Goal: Information Seeking & Learning: Learn about a topic

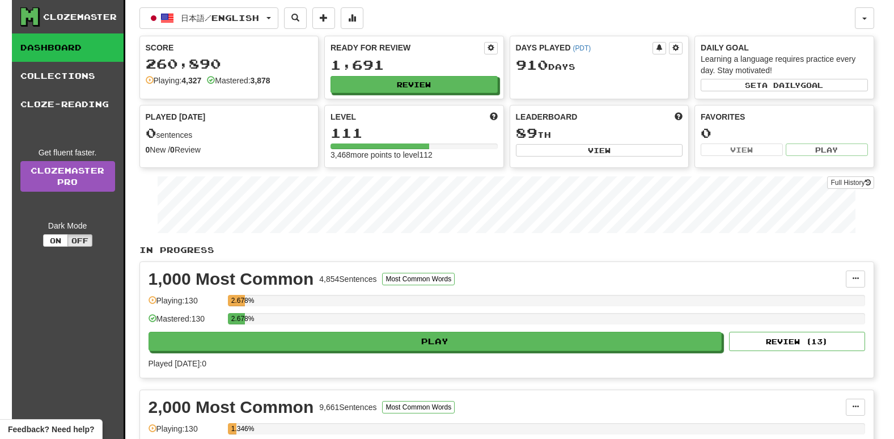
click at [403, 98] on div "Ready for Review 1,691 Review" at bounding box center [414, 67] width 179 height 62
click at [404, 90] on button "Review" at bounding box center [414, 85] width 167 height 17
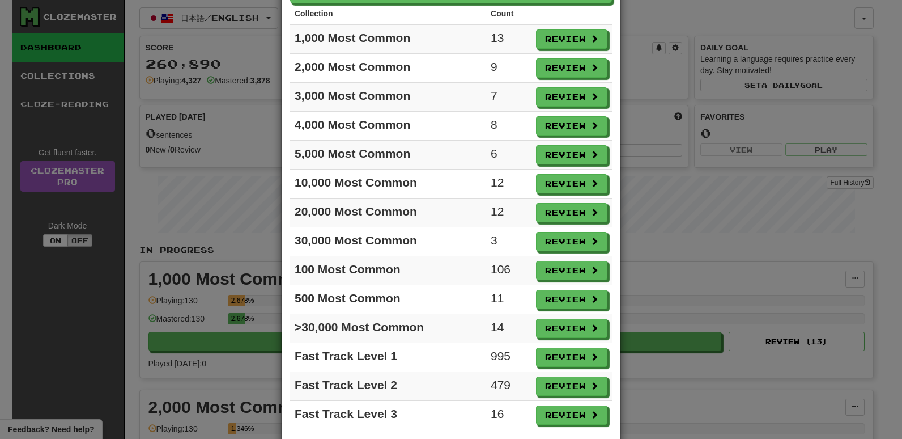
scroll to position [105, 0]
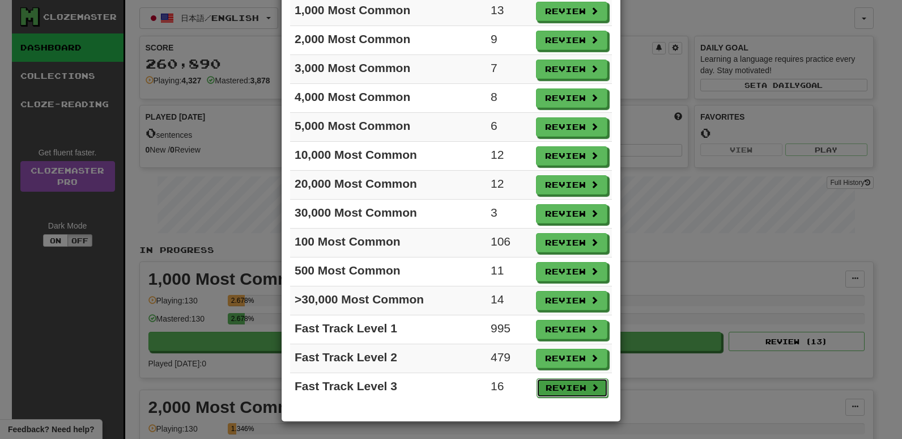
click at [540, 391] on button "Review" at bounding box center [572, 387] width 71 height 19
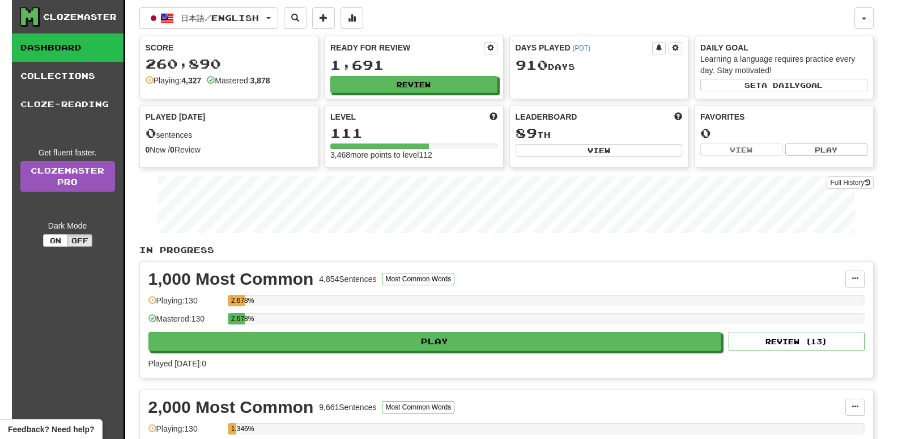
select select "**"
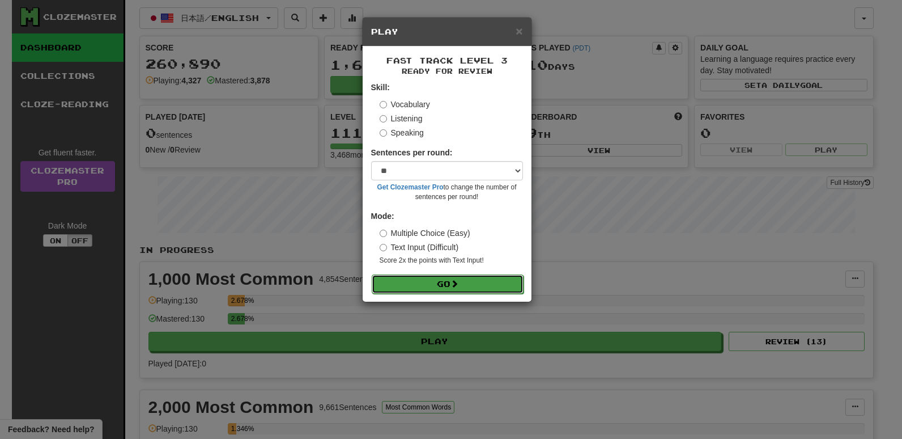
click at [443, 274] on button "Go" at bounding box center [448, 283] width 152 height 19
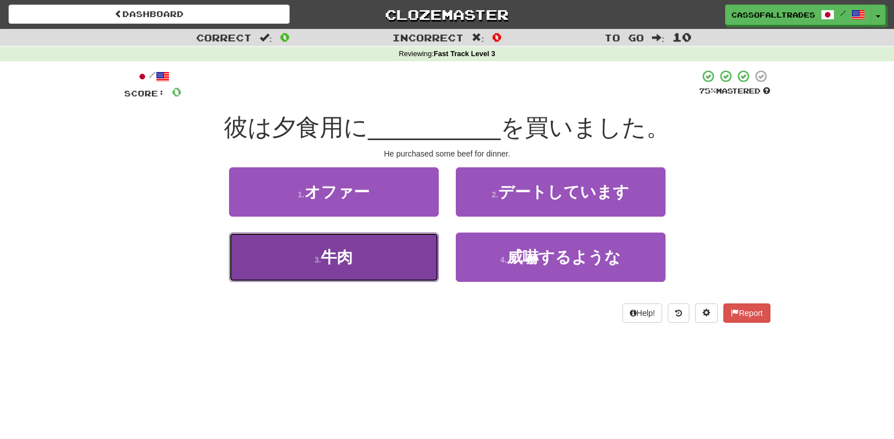
click at [344, 271] on button "3 . 牛肉" at bounding box center [334, 256] width 210 height 49
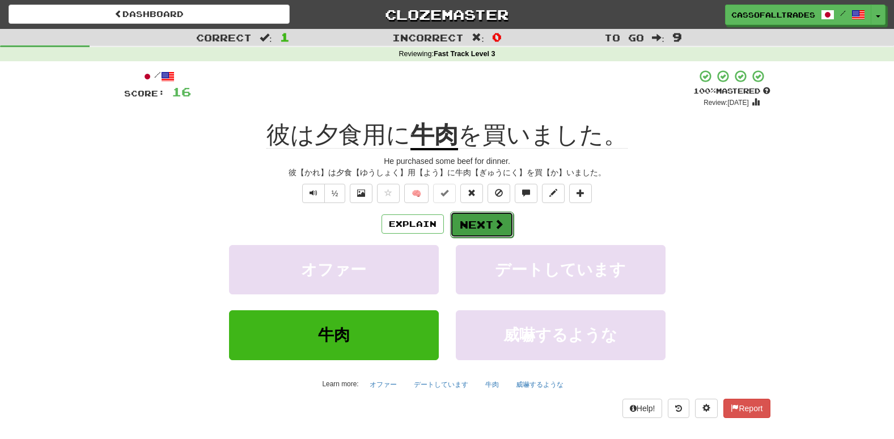
click at [476, 219] on button "Next" at bounding box center [481, 224] width 63 height 26
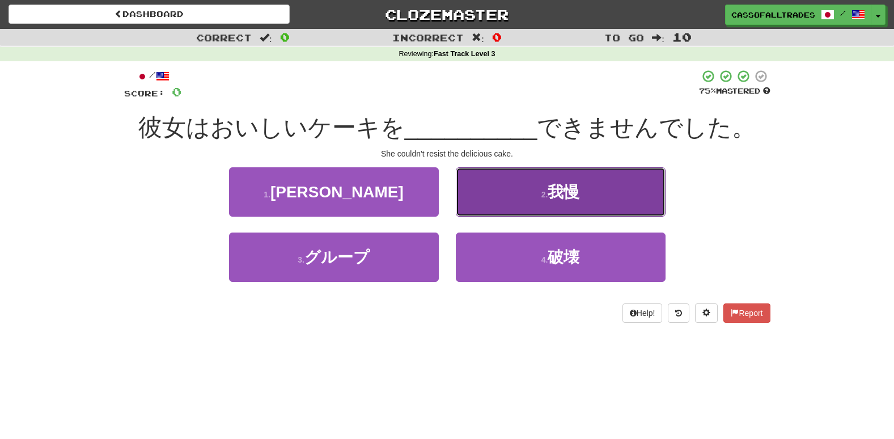
click at [539, 180] on button "2 . 我慢" at bounding box center [561, 191] width 210 height 49
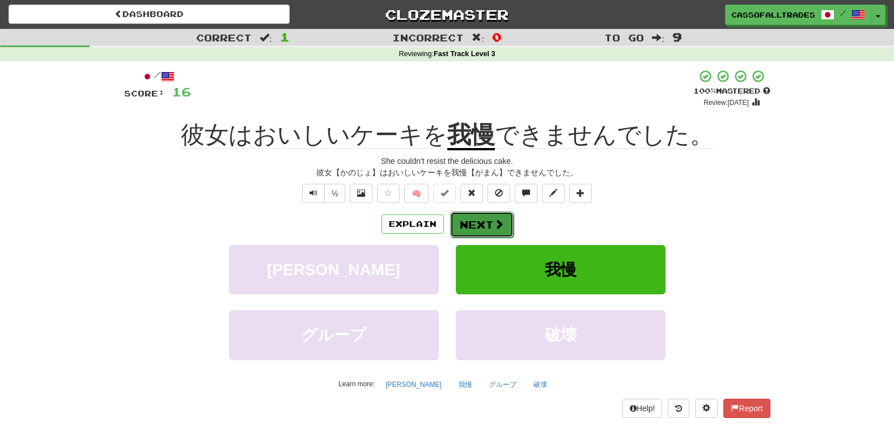
click at [452, 231] on button "Next" at bounding box center [481, 224] width 63 height 26
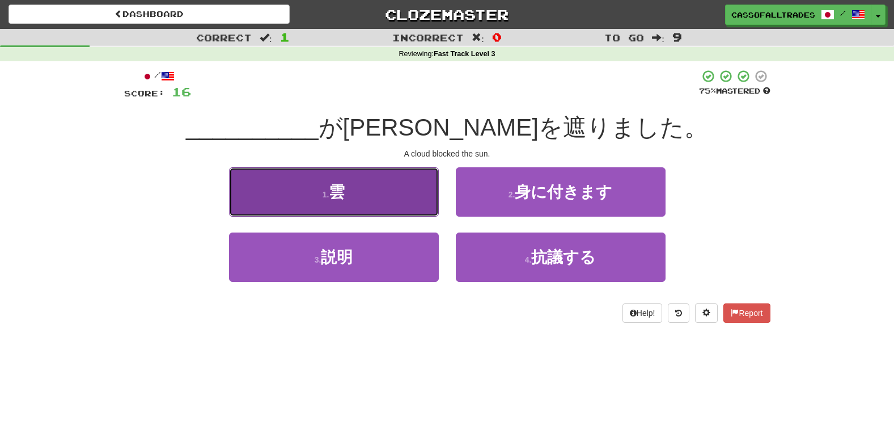
click at [394, 193] on button "1 . 雲" at bounding box center [334, 191] width 210 height 49
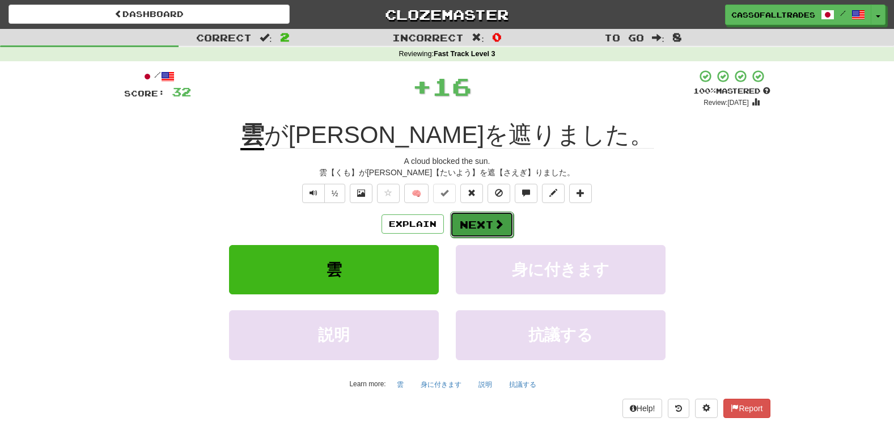
click at [483, 223] on button "Next" at bounding box center [481, 224] width 63 height 26
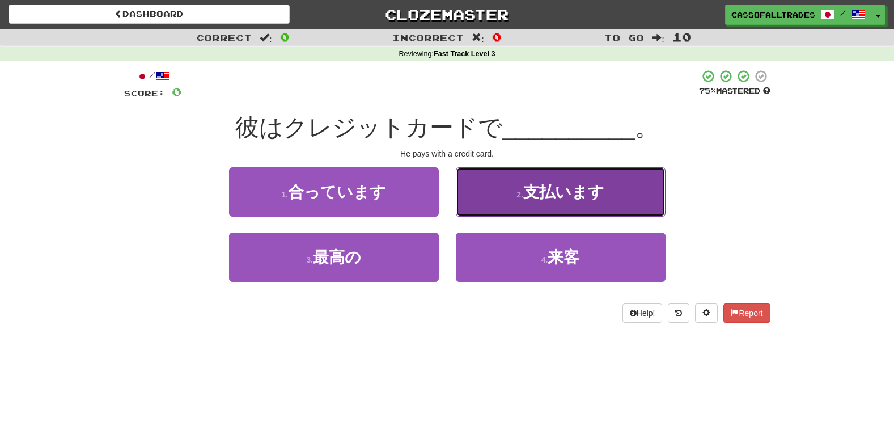
click at [537, 183] on span "支払います" at bounding box center [563, 192] width 81 height 18
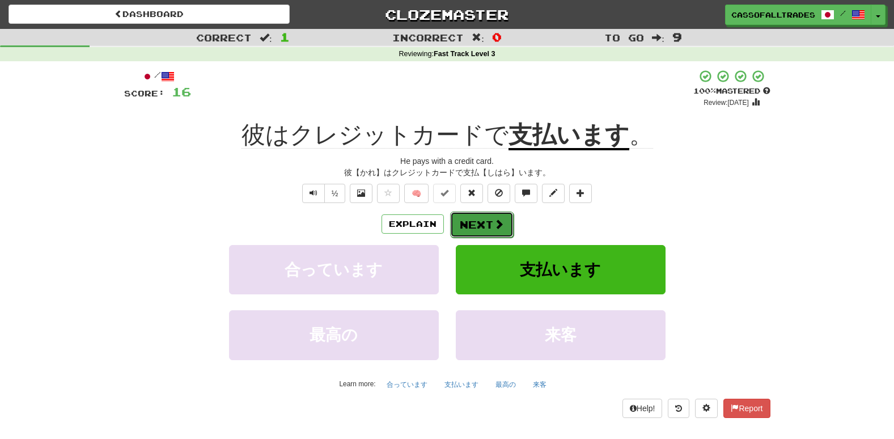
click at [468, 222] on button "Next" at bounding box center [481, 224] width 63 height 26
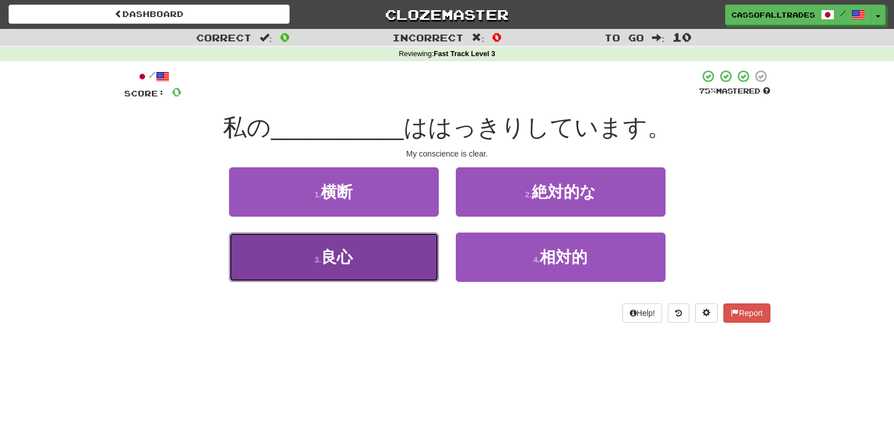
click at [367, 272] on button "3 . 良心" at bounding box center [334, 256] width 210 height 49
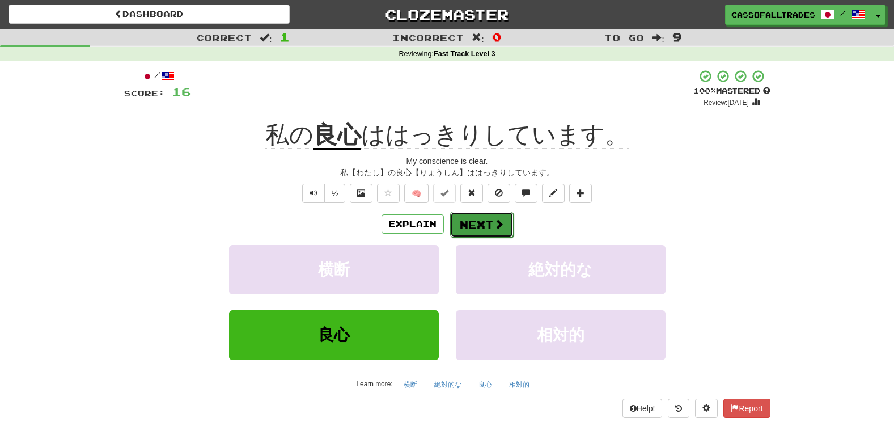
click at [480, 214] on button "Next" at bounding box center [481, 224] width 63 height 26
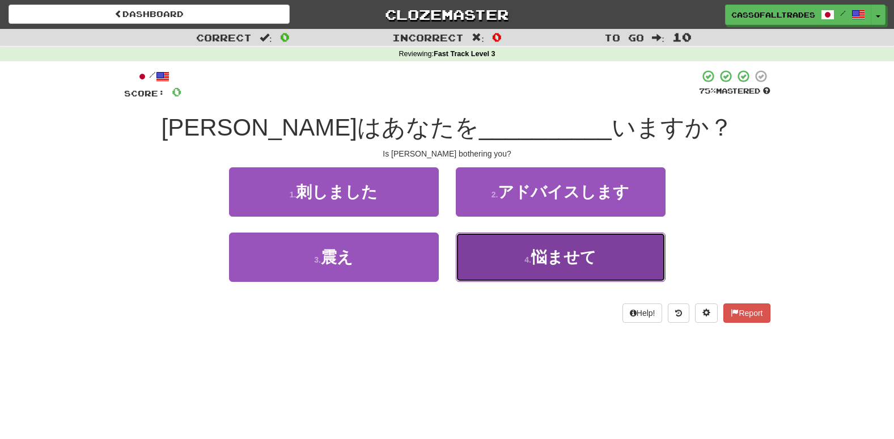
click at [521, 275] on button "4 . 悩ませて" at bounding box center [561, 256] width 210 height 49
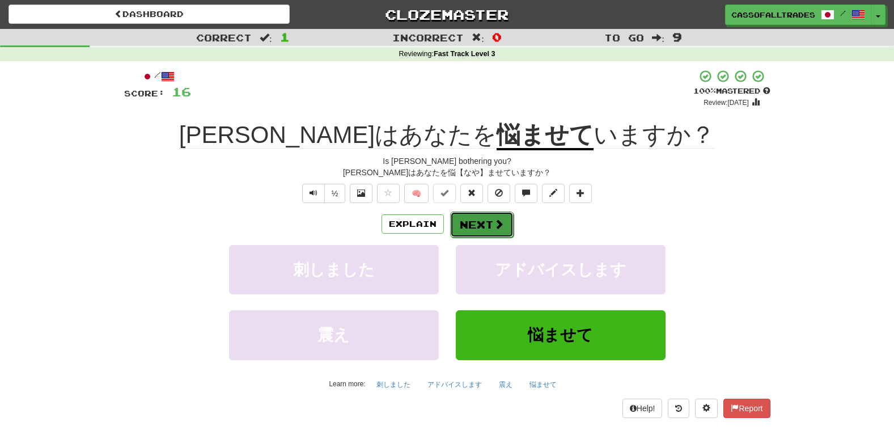
click at [482, 222] on button "Next" at bounding box center [481, 224] width 63 height 26
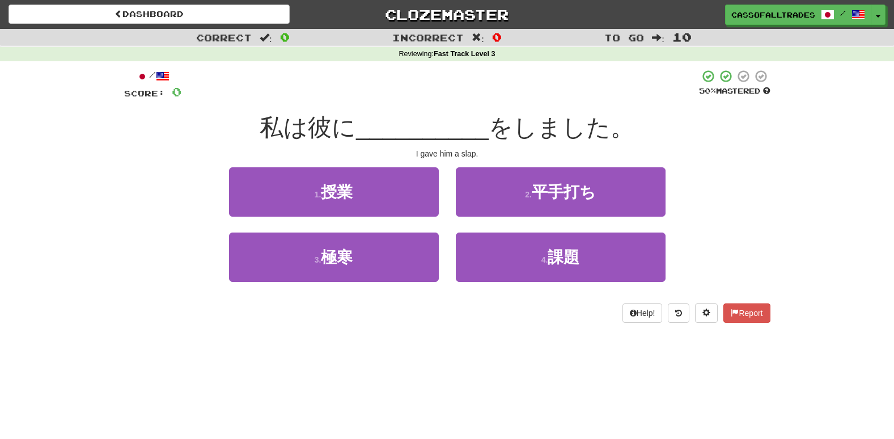
click at [541, 220] on div "2 . 平手打ち" at bounding box center [560, 199] width 227 height 65
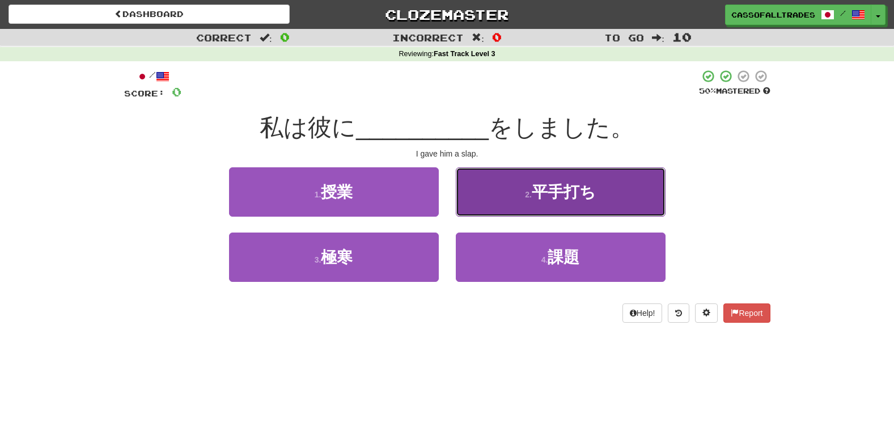
drag, startPoint x: 541, startPoint y: 220, endPoint x: 541, endPoint y: 210, distance: 10.2
click at [541, 210] on button "2 . 平手打ち" at bounding box center [561, 191] width 210 height 49
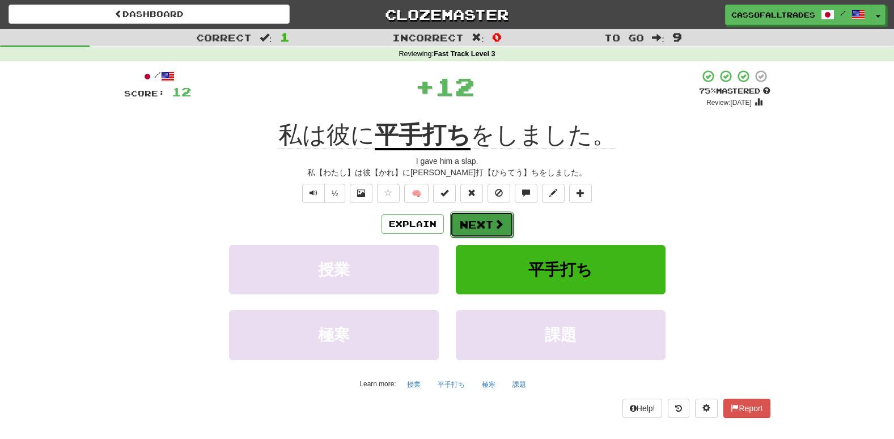
click at [495, 222] on span at bounding box center [499, 224] width 10 height 10
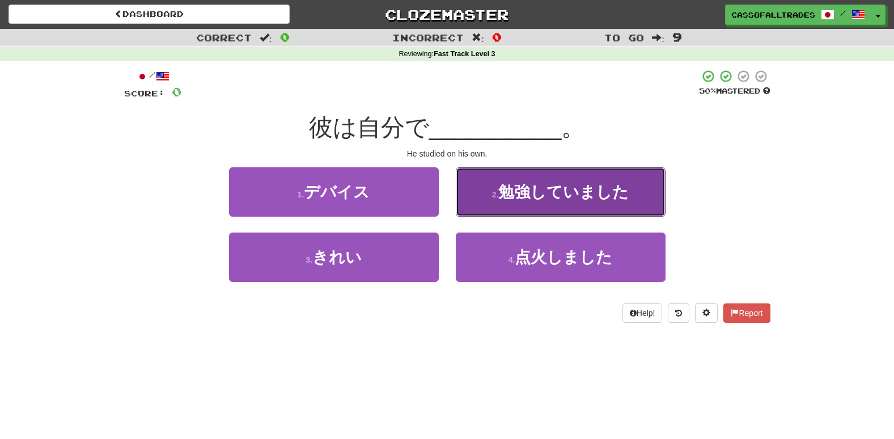
click at [564, 201] on button "2 . 勉強していました" at bounding box center [561, 191] width 210 height 49
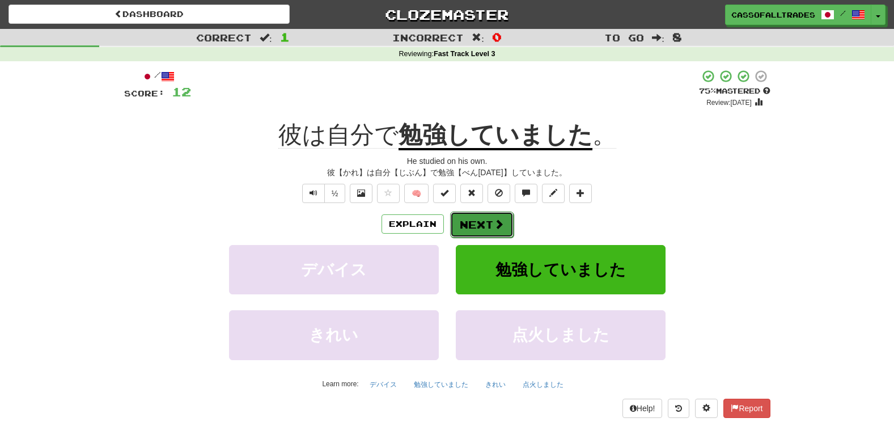
click at [497, 219] on span at bounding box center [499, 224] width 10 height 10
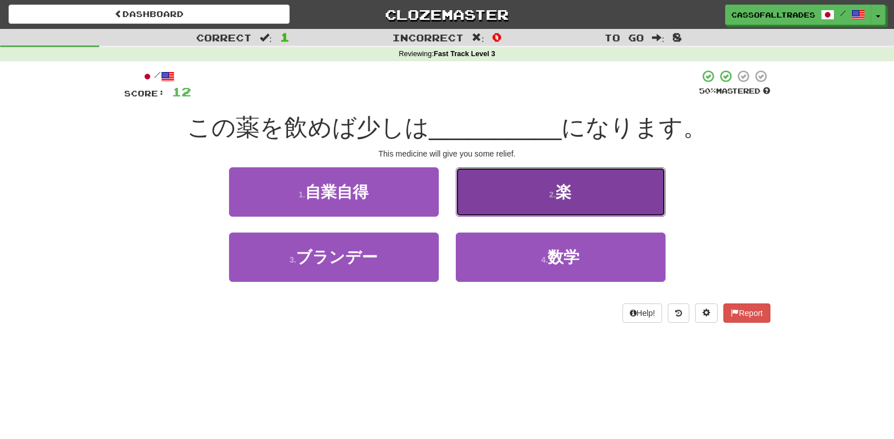
click at [586, 183] on button "2 . 楽" at bounding box center [561, 191] width 210 height 49
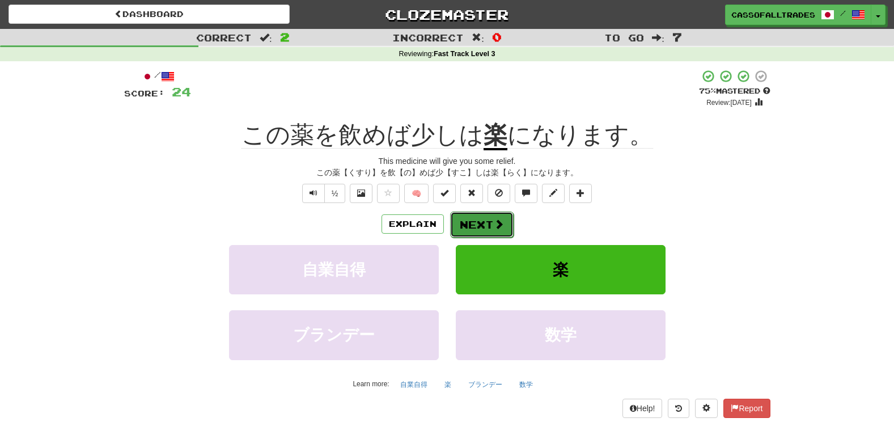
click at [488, 218] on button "Next" at bounding box center [481, 224] width 63 height 26
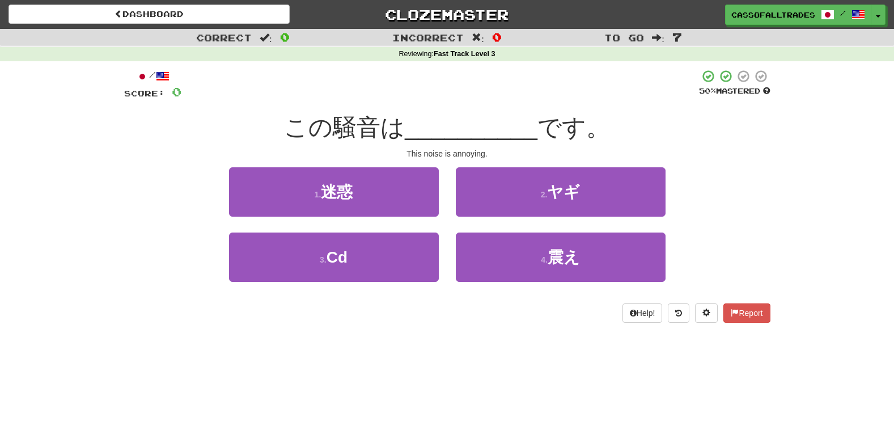
click at [289, 158] on div "This noise is annoying." at bounding box center [447, 153] width 646 height 11
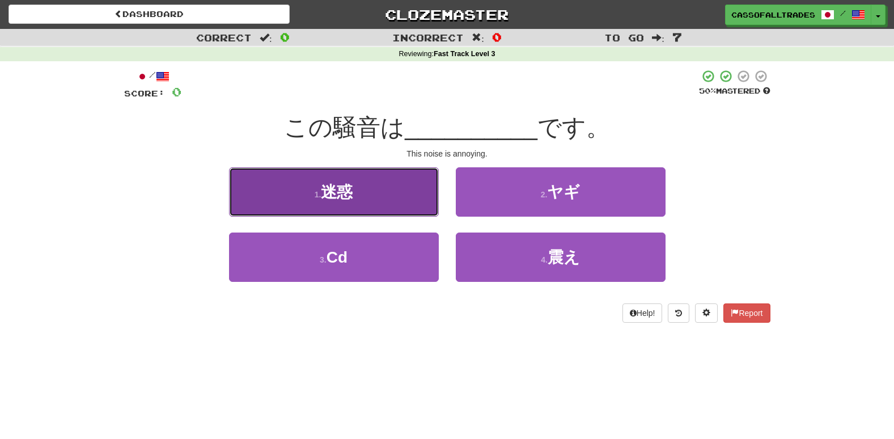
click at [302, 192] on button "1 . 迷惑" at bounding box center [334, 191] width 210 height 49
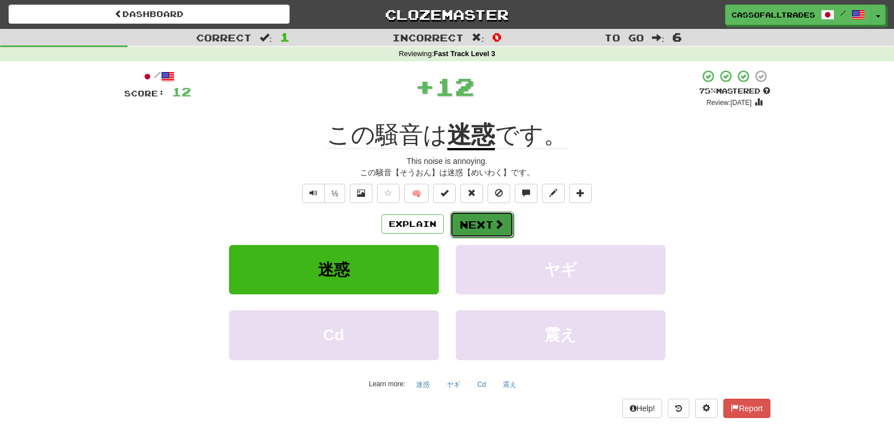
click at [473, 223] on button "Next" at bounding box center [481, 224] width 63 height 26
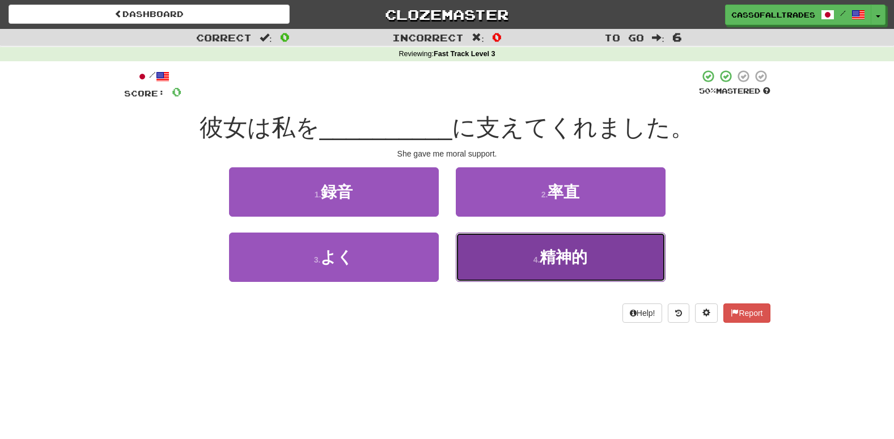
click at [613, 269] on button "4 . 精神的" at bounding box center [561, 256] width 210 height 49
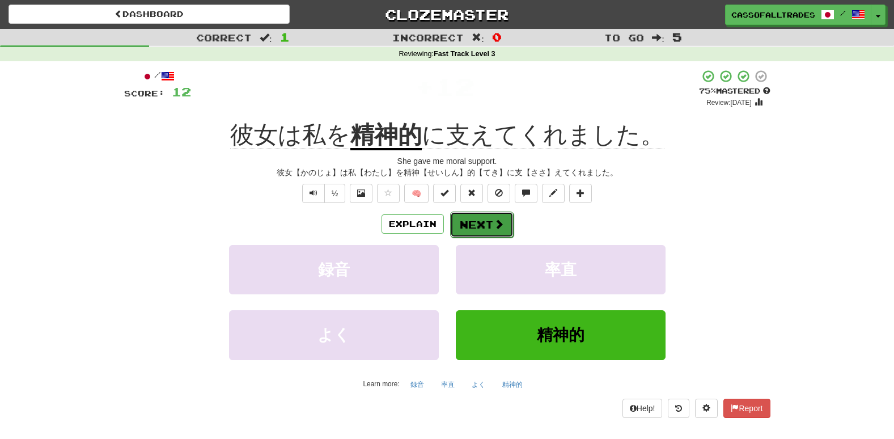
click at [484, 217] on button "Next" at bounding box center [481, 224] width 63 height 26
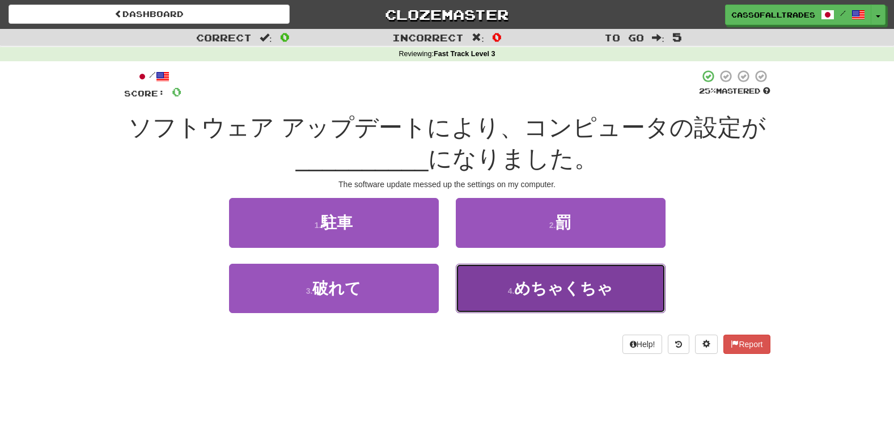
click at [552, 306] on button "4 . めちゃくちゃ" at bounding box center [561, 288] width 210 height 49
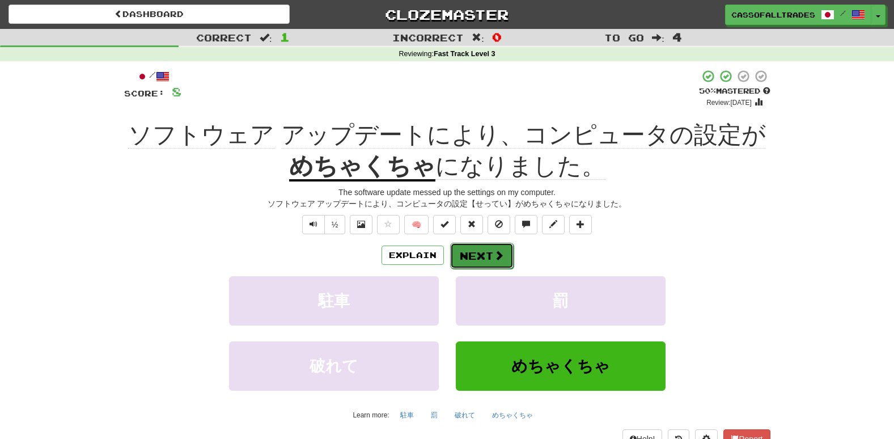
click at [477, 254] on button "Next" at bounding box center [481, 256] width 63 height 26
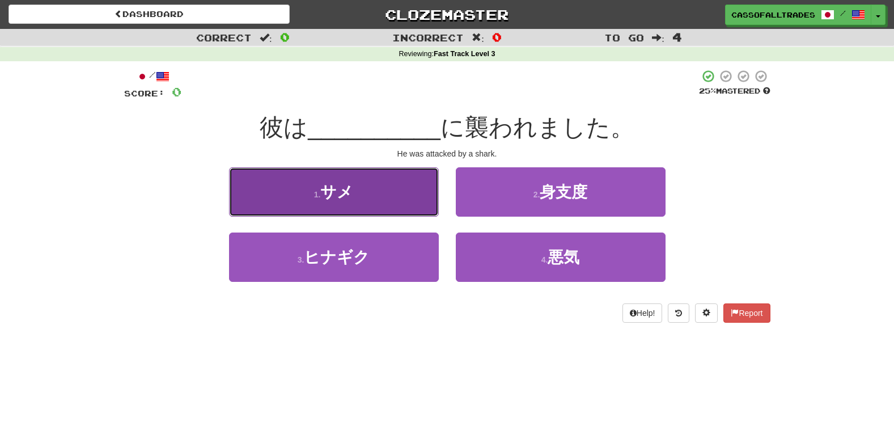
click at [375, 198] on button "1 . サメ" at bounding box center [334, 191] width 210 height 49
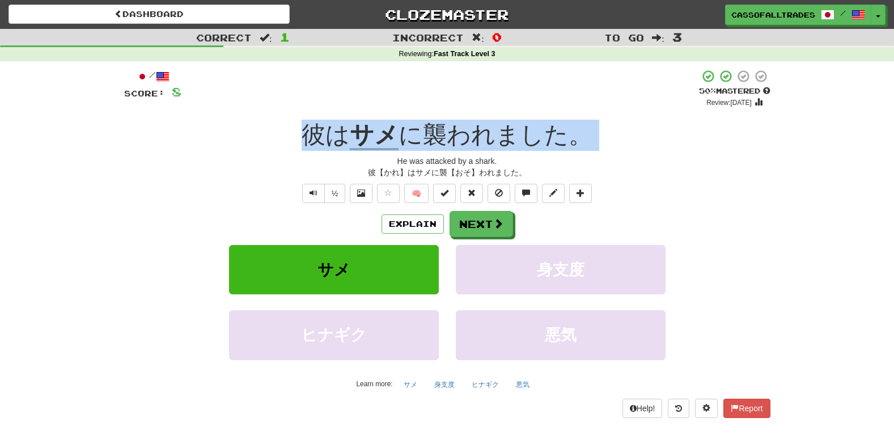
click at [226, 153] on div "/ Score: 8 + 8 50 % Mastered Review: 2025-08-30 彼は サメ に襲われました。 He was attacked …" at bounding box center [447, 243] width 646 height 348
click at [472, 213] on button "Next" at bounding box center [481, 224] width 63 height 26
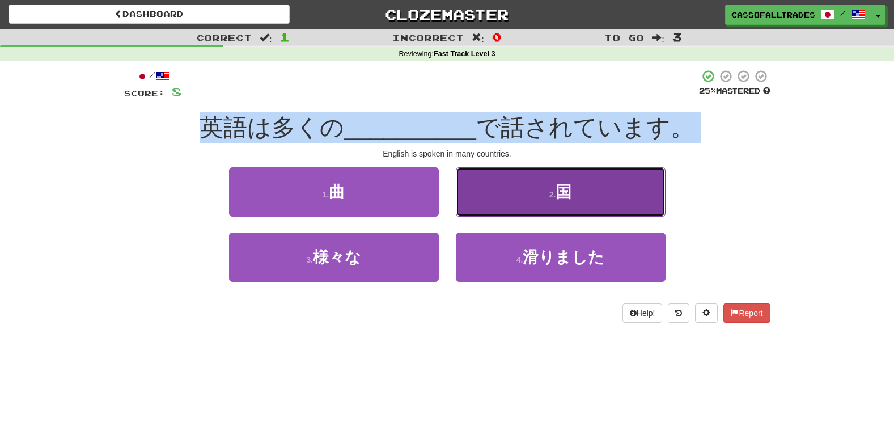
click at [582, 189] on button "2 . 国" at bounding box center [561, 191] width 210 height 49
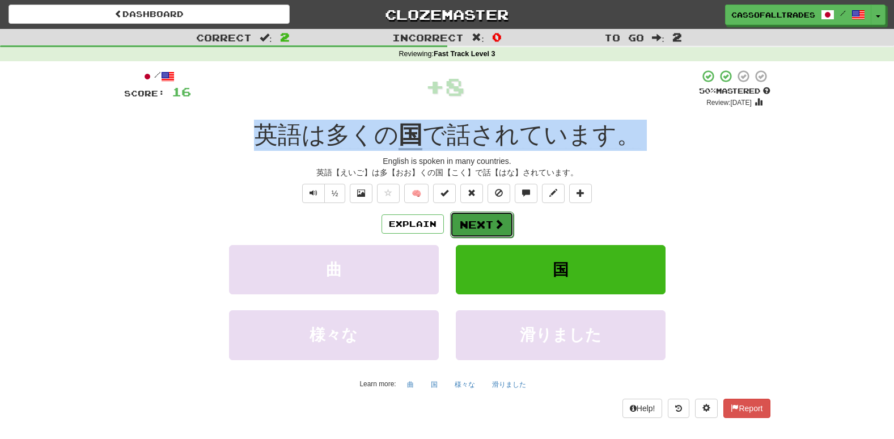
click at [499, 234] on button "Next" at bounding box center [481, 224] width 63 height 26
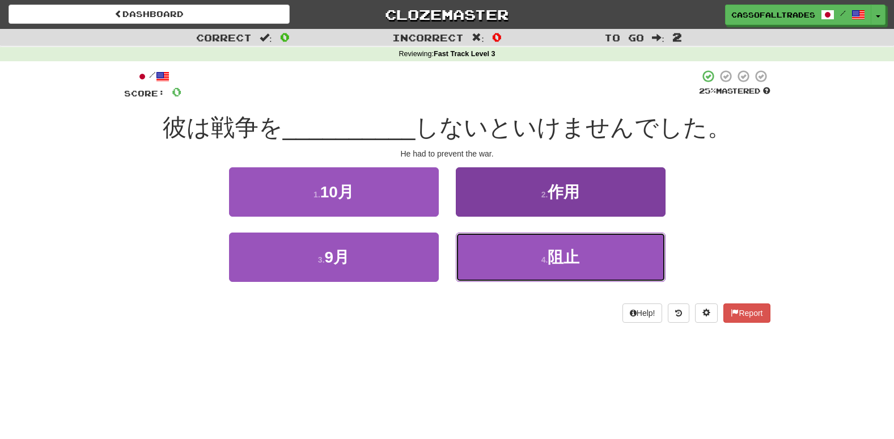
click at [549, 248] on button "4 . 阻止" at bounding box center [561, 256] width 210 height 49
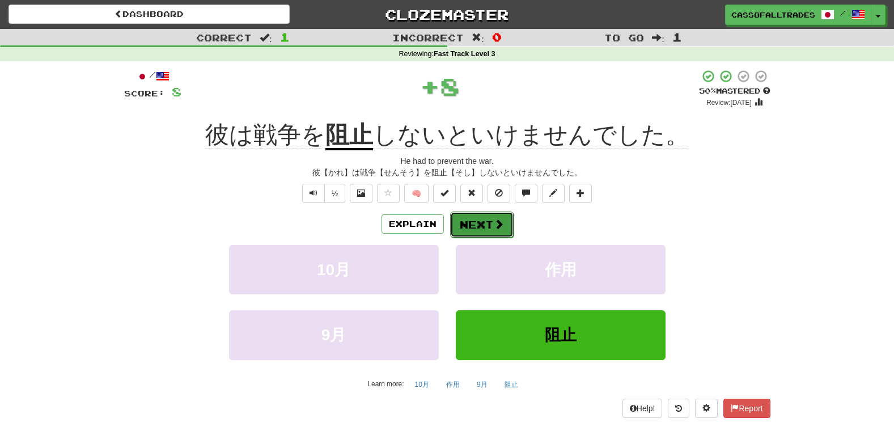
click at [497, 219] on span at bounding box center [499, 224] width 10 height 10
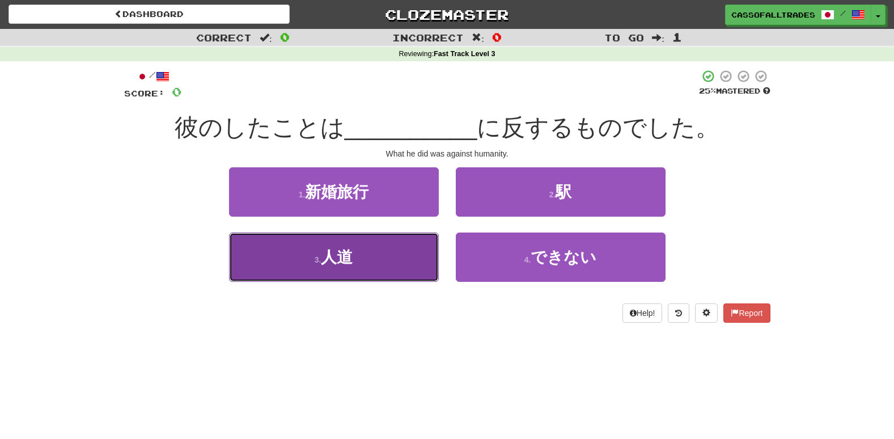
click at [277, 256] on button "3 . 人道" at bounding box center [334, 256] width 210 height 49
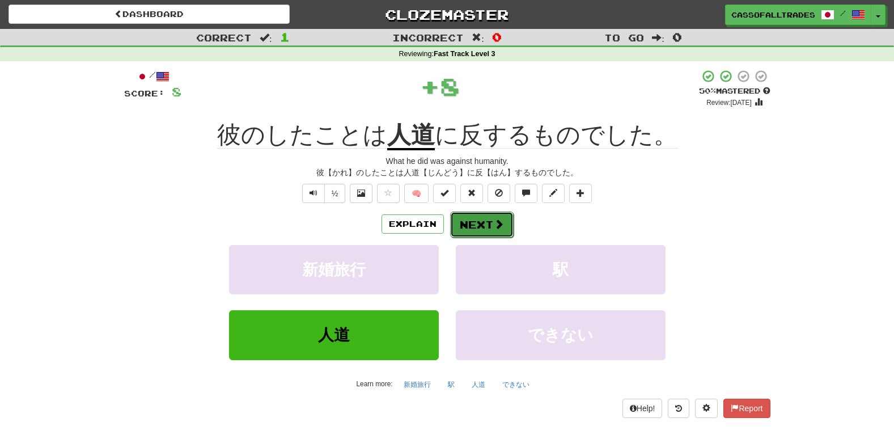
click at [491, 219] on button "Next" at bounding box center [481, 224] width 63 height 26
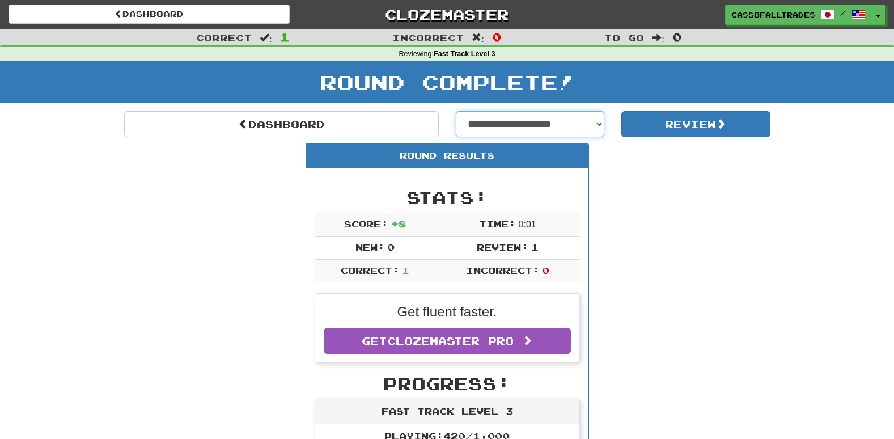
click at [489, 134] on select "**********" at bounding box center [530, 124] width 149 height 26
click at [575, 126] on select "**********" at bounding box center [530, 124] width 149 height 26
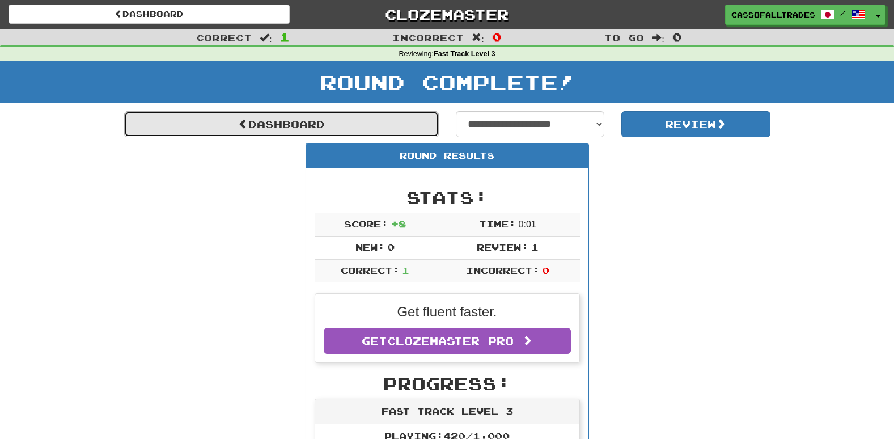
click at [268, 133] on link "Dashboard" at bounding box center [281, 124] width 315 height 26
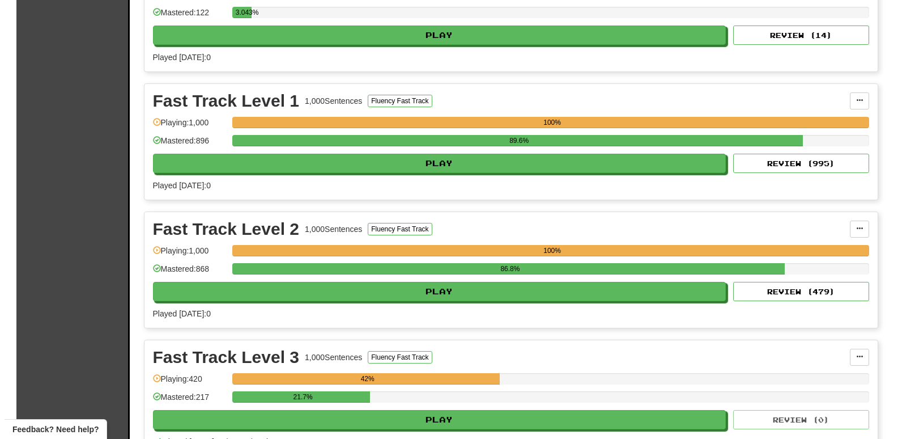
scroll to position [1700, 0]
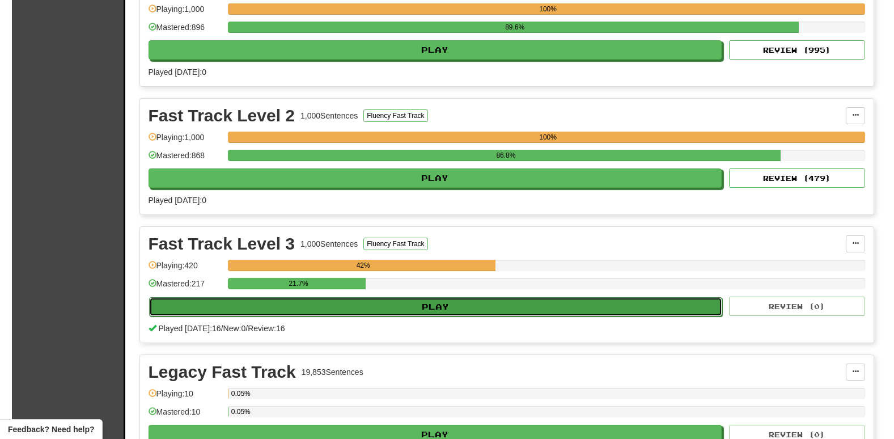
click at [439, 300] on button "Play" at bounding box center [436, 306] width 574 height 19
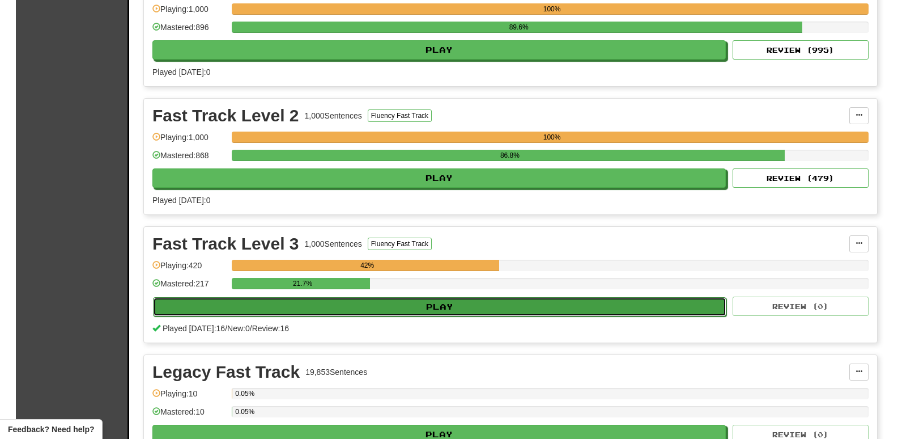
select select "**"
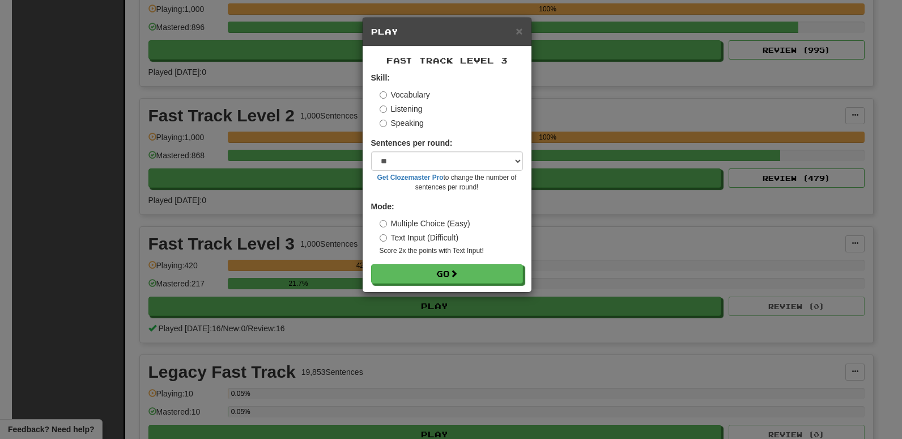
click at [406, 112] on label "Listening" at bounding box center [401, 108] width 43 height 11
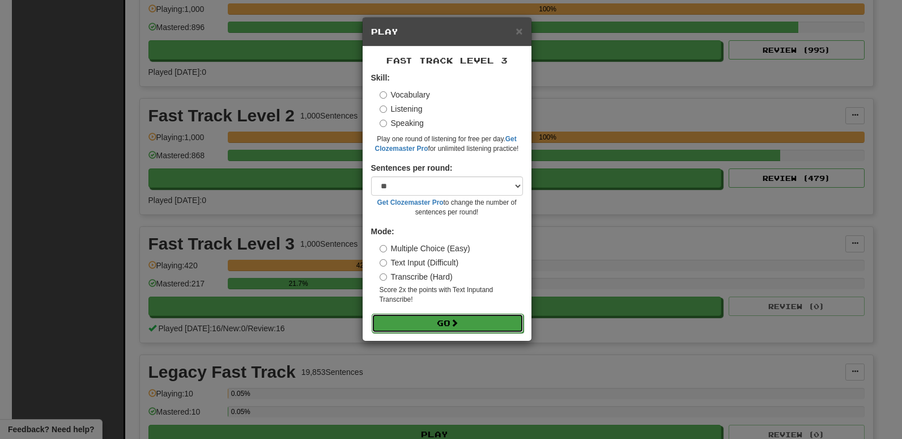
click at [495, 323] on button "Go" at bounding box center [448, 322] width 152 height 19
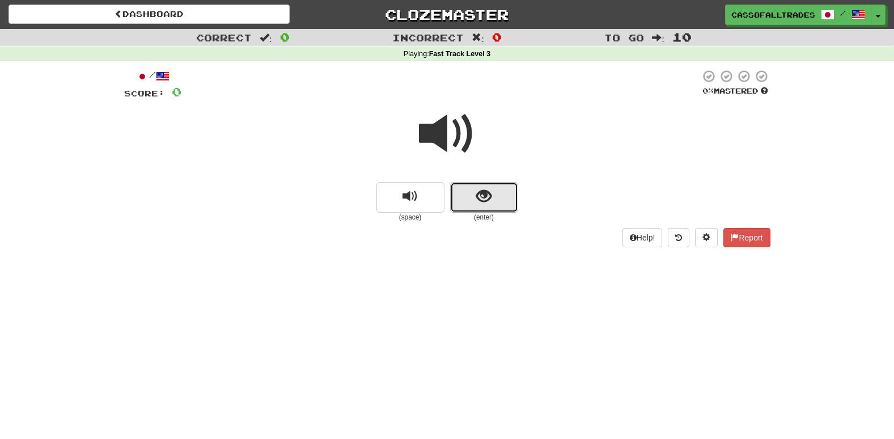
click at [482, 195] on span "show sentence" at bounding box center [483, 196] width 15 height 15
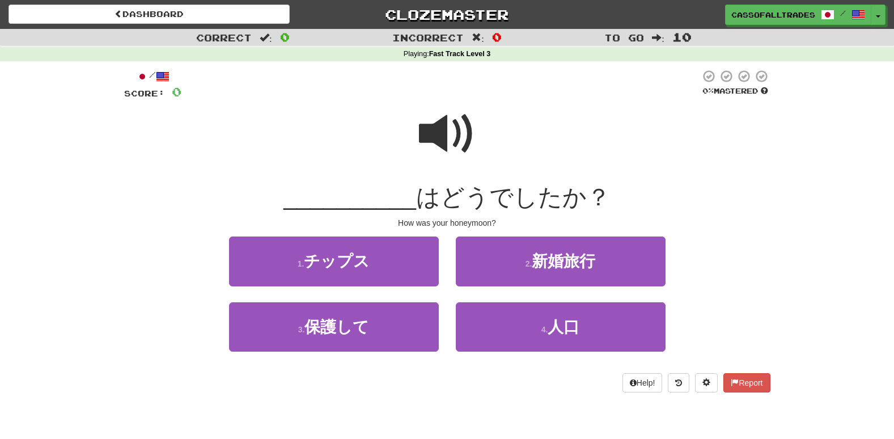
click at [435, 149] on span at bounding box center [447, 133] width 57 height 57
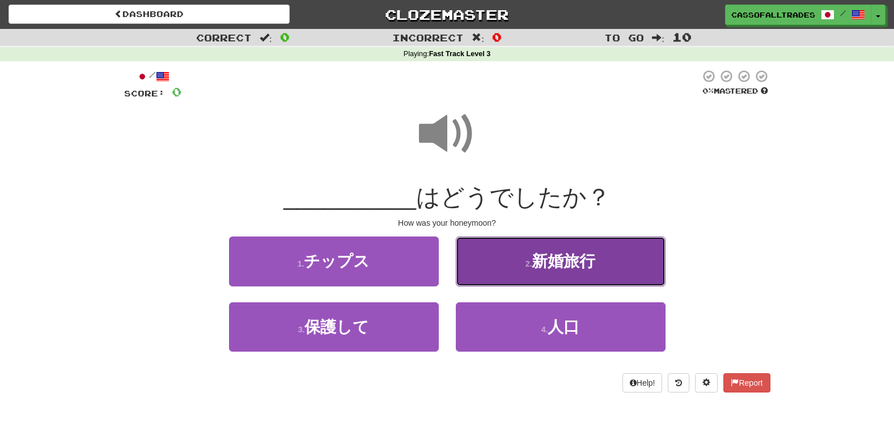
click at [553, 253] on span "新婚旅行" at bounding box center [563, 261] width 63 height 18
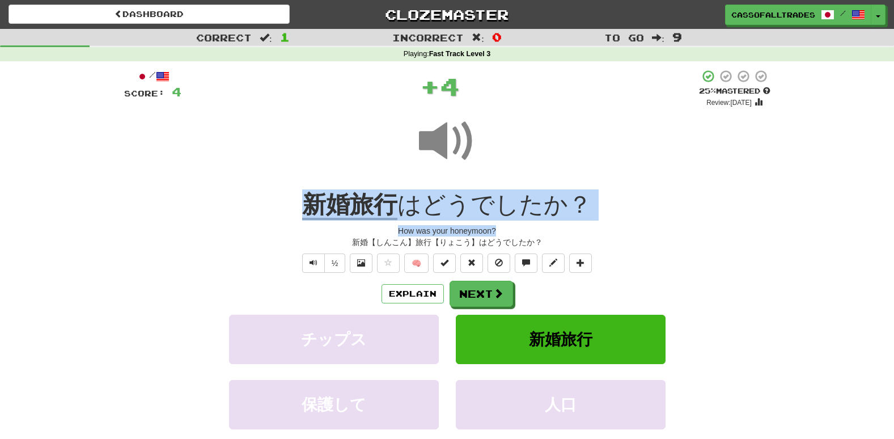
drag, startPoint x: 272, startPoint y: 202, endPoint x: 614, endPoint y: 223, distance: 342.5
click at [614, 223] on div "/ Score: 4 + 4 25 % Mastered Review: 2025-08-21 新婚旅行 はどうでしたか？ How was your hone…" at bounding box center [447, 278] width 646 height 418
drag, startPoint x: 614, startPoint y: 223, endPoint x: 562, endPoint y: 206, distance: 54.3
copy div "新婚旅行 はどうでしたか？ How was your honeymoon?"
click at [483, 290] on button "Next" at bounding box center [481, 294] width 63 height 26
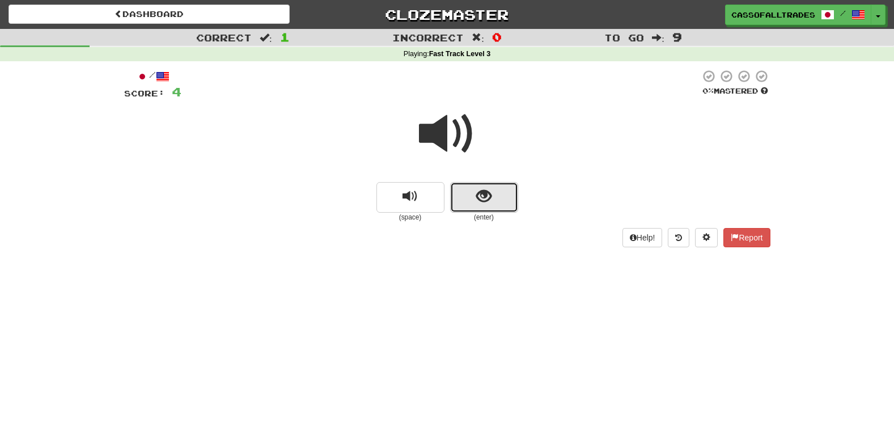
click at [468, 206] on button "show sentence" at bounding box center [484, 197] width 68 height 31
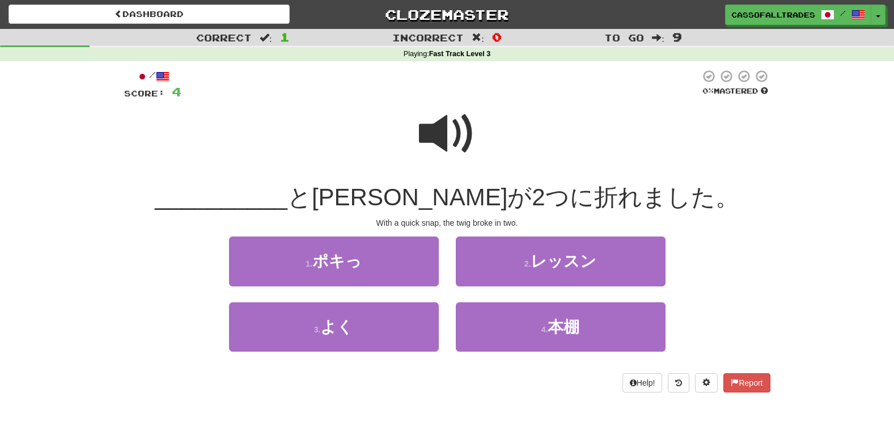
click at [441, 135] on span at bounding box center [447, 133] width 57 height 57
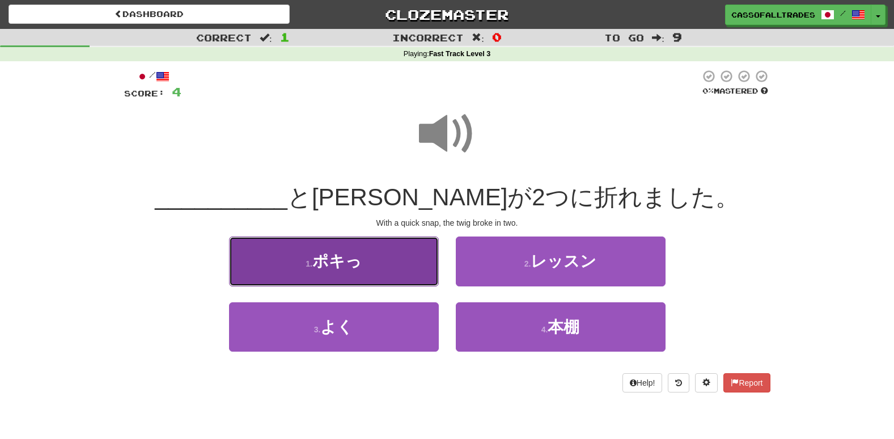
click at [368, 271] on button "1 . ポキっ" at bounding box center [334, 260] width 210 height 49
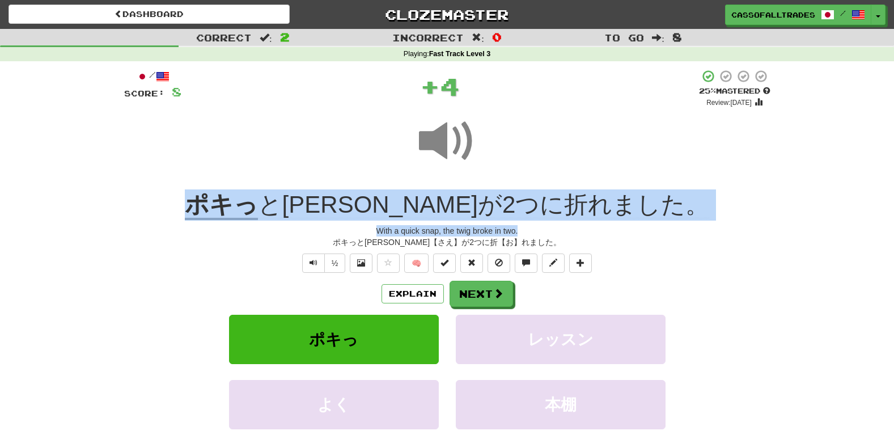
drag, startPoint x: 201, startPoint y: 200, endPoint x: 730, endPoint y: 230, distance: 529.7
click at [730, 230] on div "/ Score: 8 + 4 25 % Mastered Review: 2025-08-21 ポキっ と小枝が2つに折れました。 With a quick …" at bounding box center [447, 278] width 646 height 418
copy div "ポキっ と小枝が2つに折れました。 With a quick snap, the twig broke in two."
click at [71, 236] on div "Correct : 2 Incorrect : 0 To go : 8 Playing : Fast Track Level 3 / Score: 8 + 4…" at bounding box center [447, 266] width 894 height 474
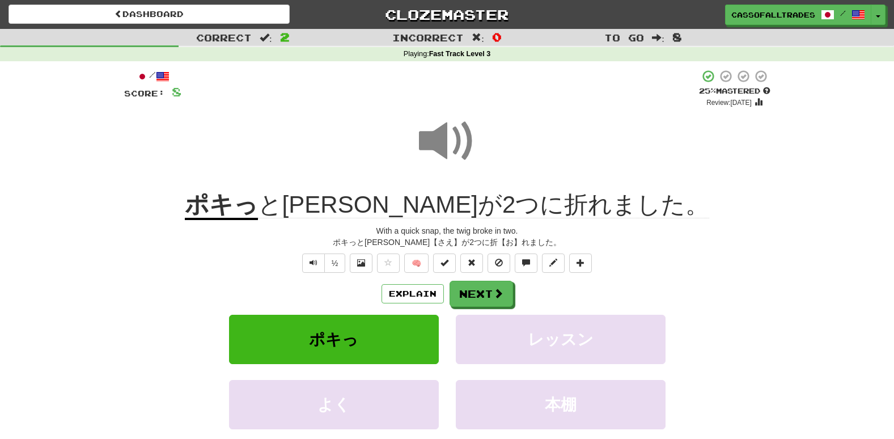
click at [482, 273] on div "/ Score: 8 + 4 25 % Mastered Review: 2025-08-21 ポキっ と小枝が2つに折れました。 With a quick …" at bounding box center [447, 278] width 646 height 418
click at [473, 299] on button "Next" at bounding box center [481, 294] width 63 height 26
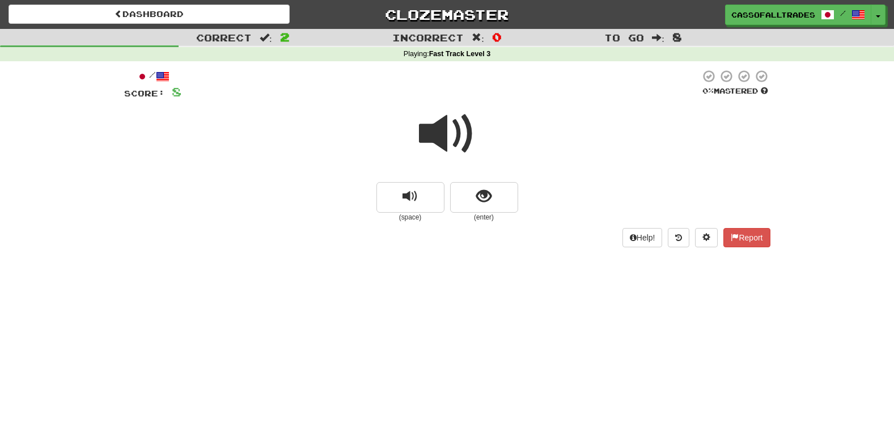
drag, startPoint x: 463, startPoint y: 229, endPoint x: 235, endPoint y: 120, distance: 253.0
click at [465, 326] on div "Dashboard Clozemaster Cassofalltrades / Toggle Dropdown Dashboard Leaderboard A…" at bounding box center [447, 219] width 894 height 439
click at [512, 188] on button "show sentence" at bounding box center [484, 197] width 68 height 31
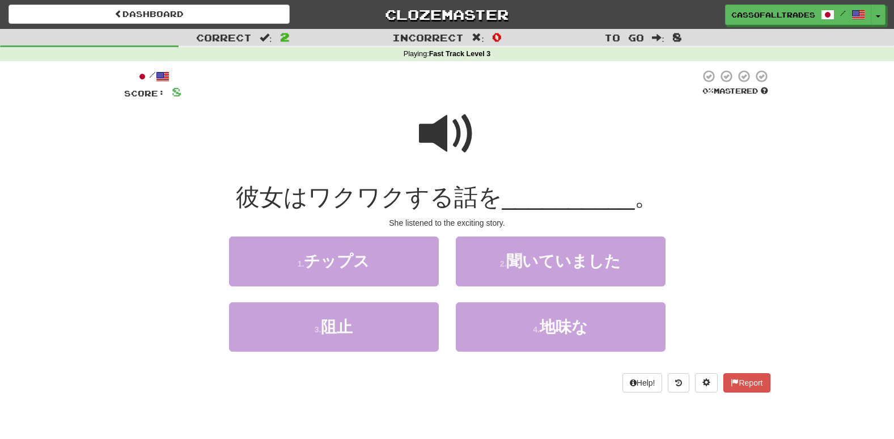
click at [435, 125] on span at bounding box center [447, 133] width 57 height 57
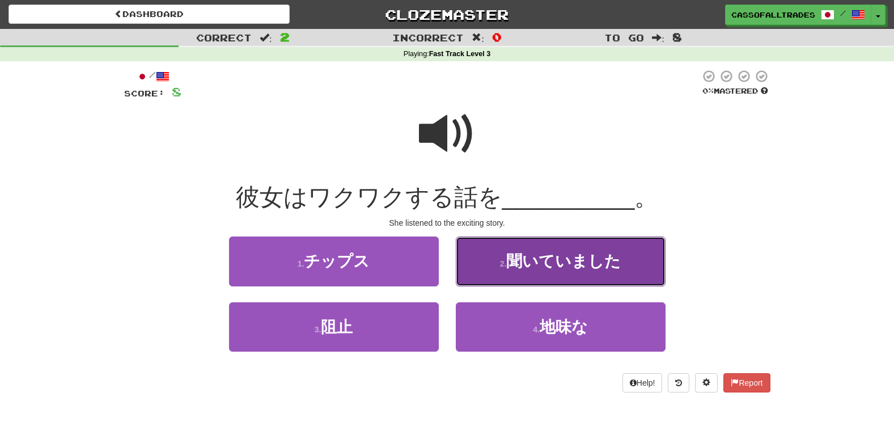
click at [541, 261] on span "聞いていました" at bounding box center [563, 261] width 114 height 18
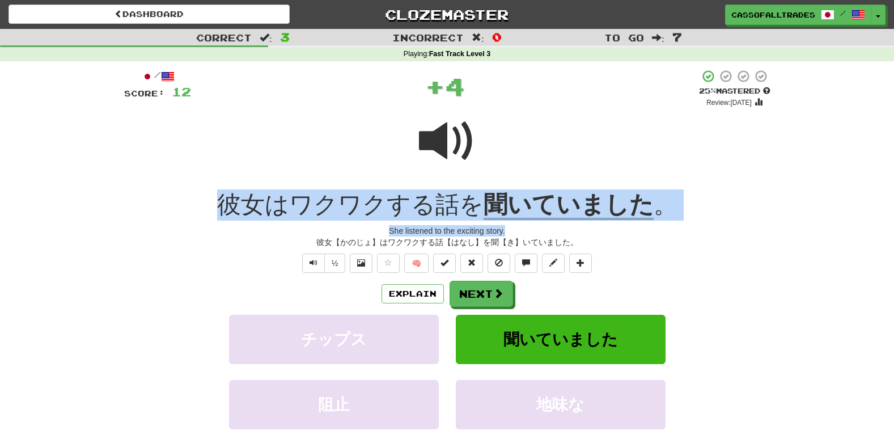
drag, startPoint x: 165, startPoint y: 197, endPoint x: 776, endPoint y: 223, distance: 611.6
click at [776, 223] on div "/ Score: 12 + 4 25 % Mastered Review: 2025-08-21 彼女はワクワクする話を 聞いていました 。 She list…" at bounding box center [447, 282] width 663 height 442
drag, startPoint x: 776, startPoint y: 223, endPoint x: 589, endPoint y: 219, distance: 186.5
copy div "彼女はワクワクする話を 聞いていました 。 She listened to the exciting story."
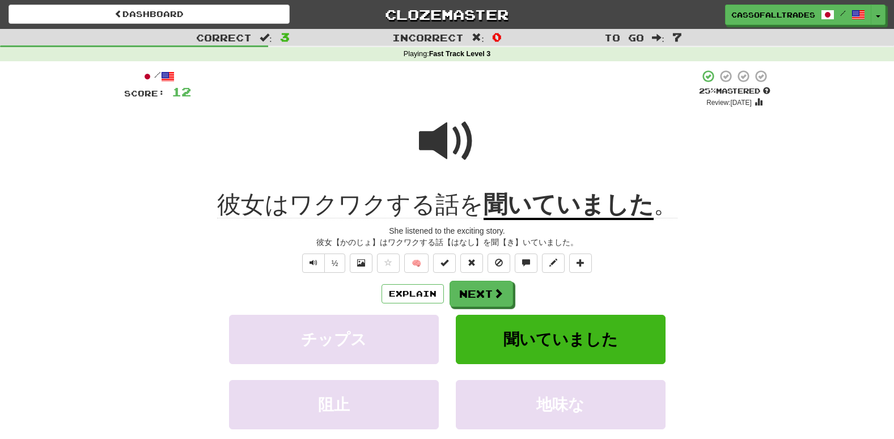
click at [2, 253] on div "Correct : 3 Incorrect : 0 To go : 7 Playing : Fast Track Level 3 / Score: 12 + …" at bounding box center [447, 266] width 894 height 474
click at [470, 291] on button "Next" at bounding box center [481, 294] width 63 height 26
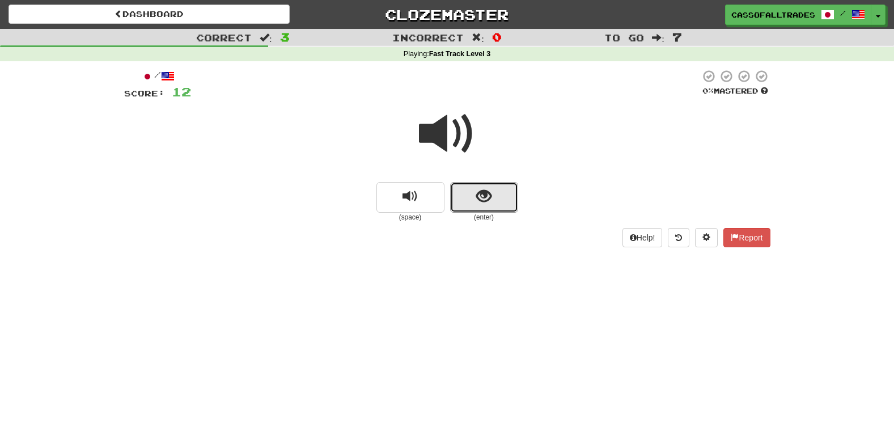
click at [493, 198] on button "show sentence" at bounding box center [484, 197] width 68 height 31
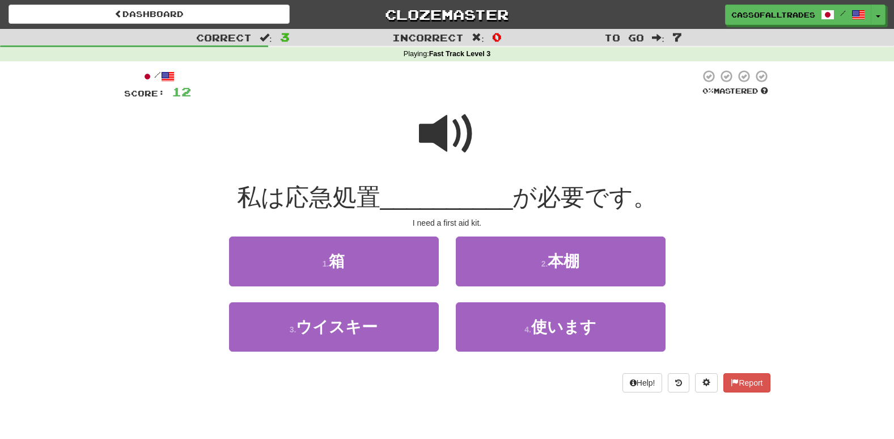
click at [426, 113] on span at bounding box center [447, 133] width 57 height 57
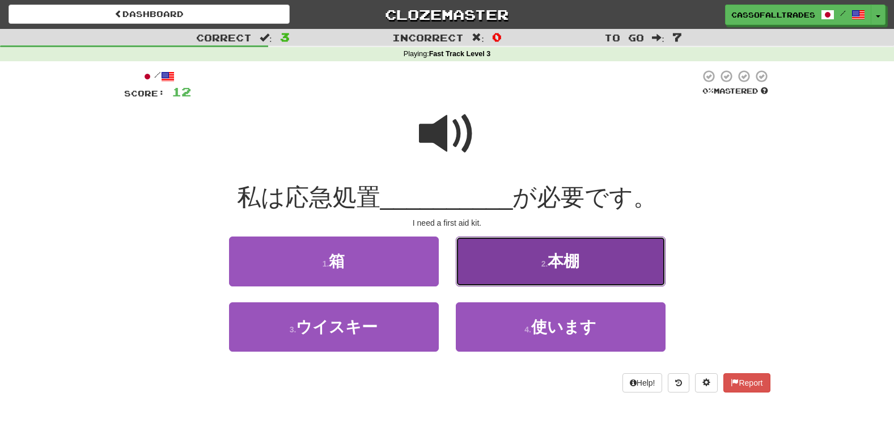
click at [547, 258] on button "2 . 本棚" at bounding box center [561, 260] width 210 height 49
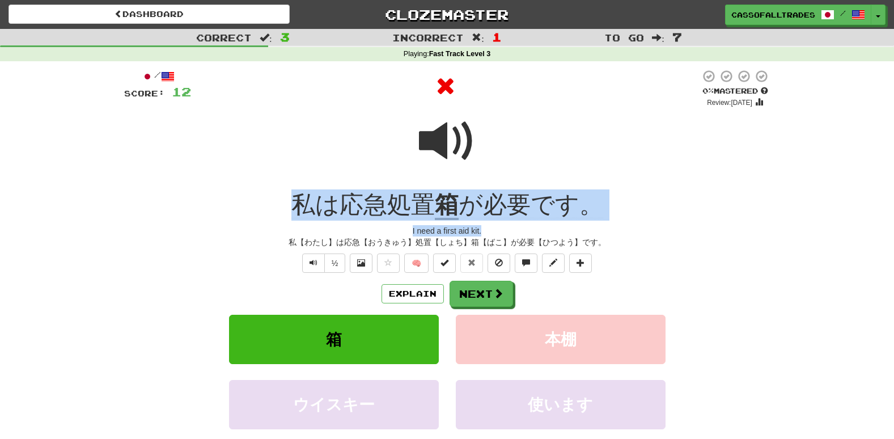
drag, startPoint x: 250, startPoint y: 203, endPoint x: 676, endPoint y: 229, distance: 426.5
click at [676, 229] on div "/ Score: 12 0 % Mastered Review: 2025-08-20 私は応急処置 箱 が必要です。 I need a first aid …" at bounding box center [447, 278] width 646 height 418
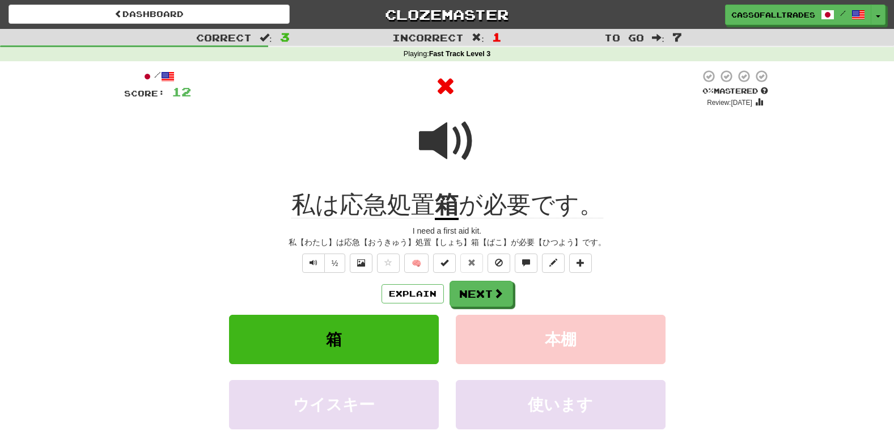
drag, startPoint x: 676, startPoint y: 229, endPoint x: 478, endPoint y: 187, distance: 202.2
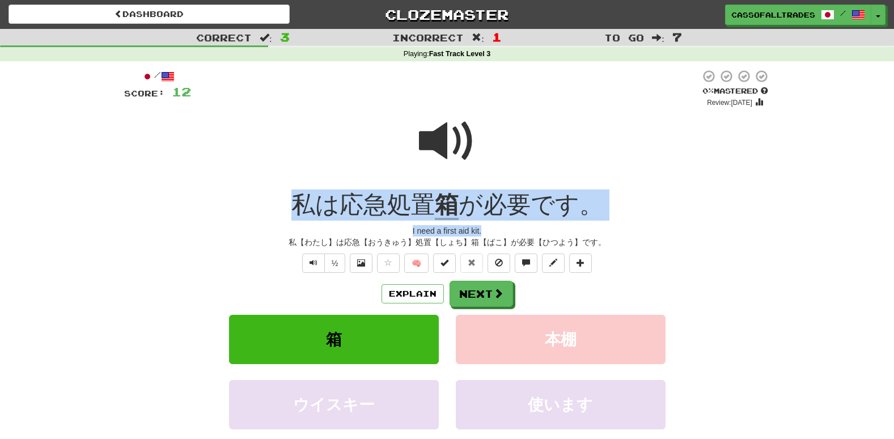
drag, startPoint x: 478, startPoint y: 187, endPoint x: 644, endPoint y: 228, distance: 171.6
click at [644, 228] on div "/ Score: 12 0 % Mastered Review: 2025-08-20 私は応急処置 箱 が必要です。 I need a first aid …" at bounding box center [447, 278] width 646 height 418
drag, startPoint x: 644, startPoint y: 228, endPoint x: 501, endPoint y: 204, distance: 145.9
copy div "私は応急処置 箱 が必要です。 I need a first aid kit."
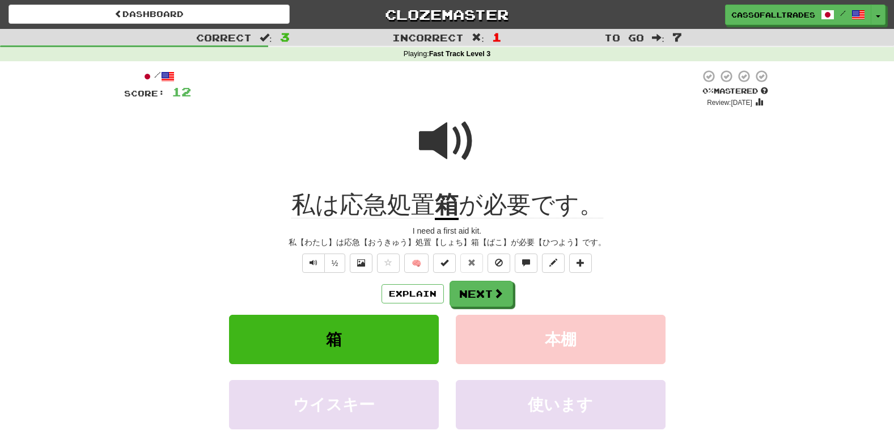
click at [48, 331] on div "Correct : 3 Incorrect : 1 To go : 7 Playing : Fast Track Level 3 / Score: 12 0 …" at bounding box center [447, 266] width 894 height 474
click at [480, 274] on div "/ Score: 12 0 % Mastered Review: 2025-08-20 私は応急処置 箱 が必要です。 I need a first aid …" at bounding box center [447, 278] width 646 height 418
click at [478, 295] on button "Next" at bounding box center [481, 294] width 63 height 26
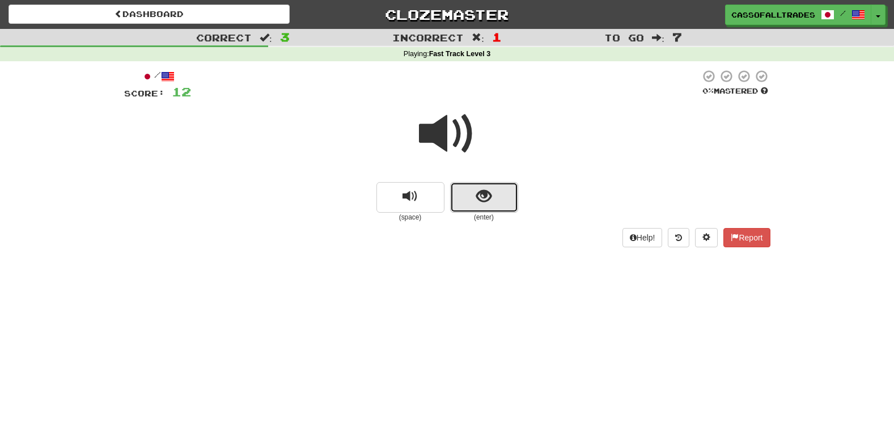
click at [473, 203] on button "show sentence" at bounding box center [484, 197] width 68 height 31
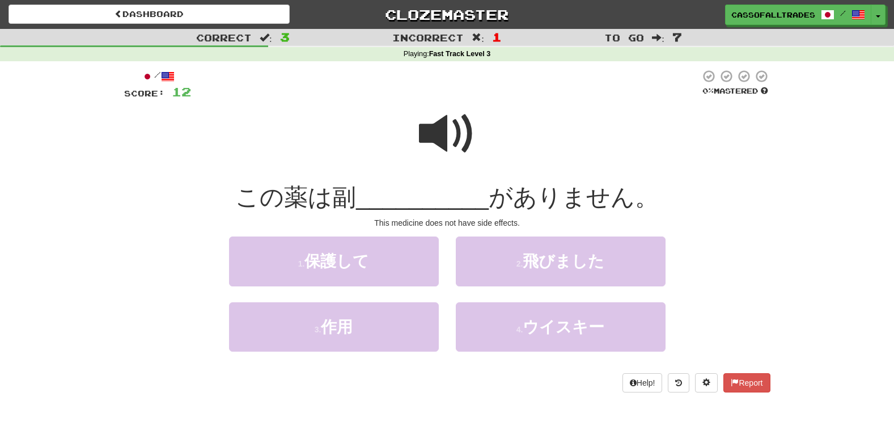
click at [451, 130] on span at bounding box center [447, 133] width 57 height 57
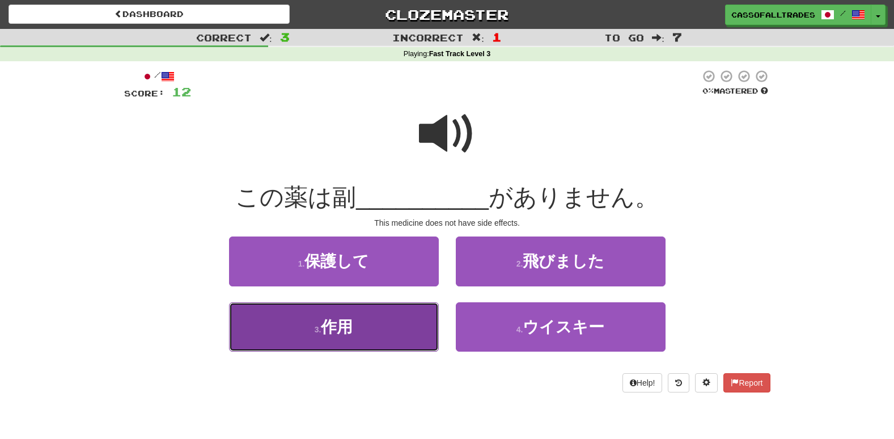
click at [331, 329] on span "作用" at bounding box center [337, 327] width 32 height 18
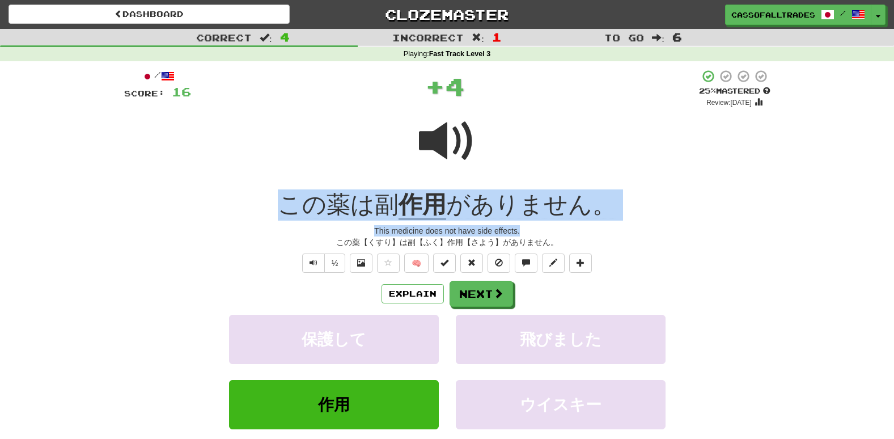
drag, startPoint x: 256, startPoint y: 204, endPoint x: 678, endPoint y: 228, distance: 423.0
click at [678, 228] on div "/ Score: 16 + 4 25 % Mastered Review: 2025-08-21 この薬は副 作用 がありません。 This medicine…" at bounding box center [447, 278] width 646 height 418
drag, startPoint x: 678, startPoint y: 228, endPoint x: 557, endPoint y: 203, distance: 123.3
copy div "この薬は副 作用 がありません。 This medicine does not have side effects."
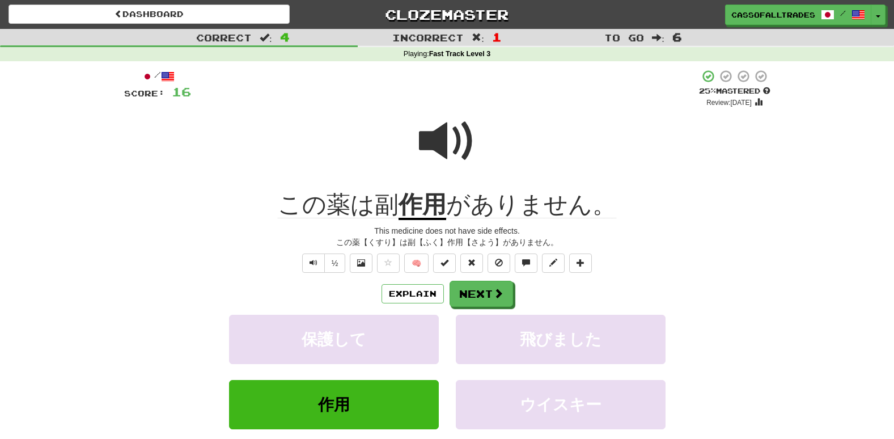
click at [166, 24] on div "Dashboard Clozemaster Cassofalltrades / Toggle Dropdown Dashboard Leaderboard A…" at bounding box center [447, 12] width 894 height 25
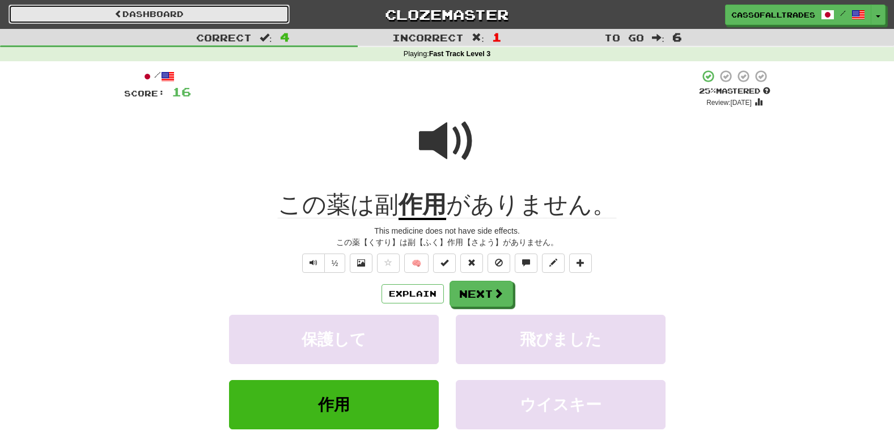
click at [167, 20] on link "Dashboard" at bounding box center [149, 14] width 281 height 19
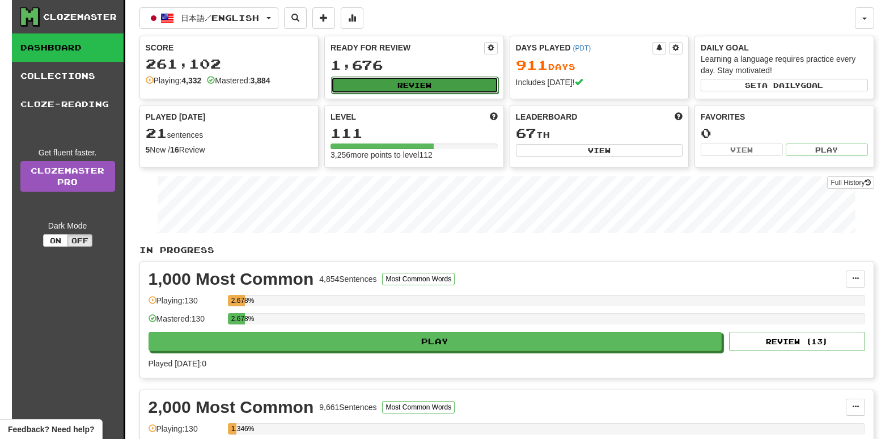
click at [440, 86] on button "Review" at bounding box center [414, 85] width 167 height 17
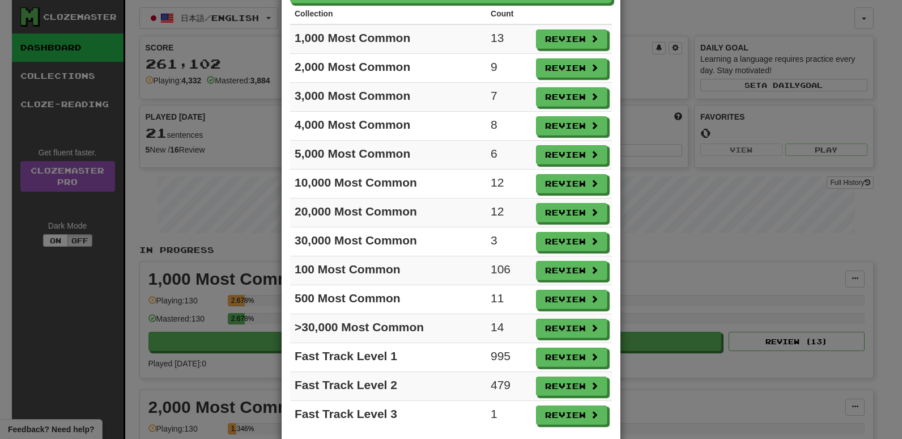
scroll to position [105, 0]
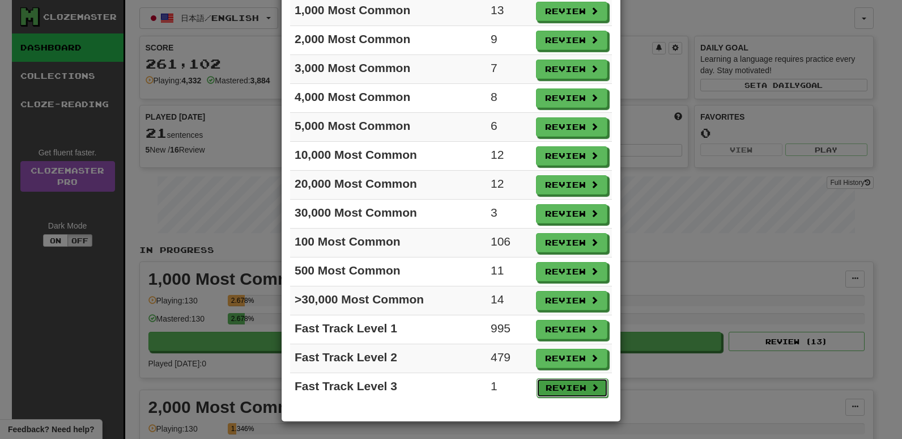
click at [549, 395] on button "Review" at bounding box center [572, 387] width 71 height 19
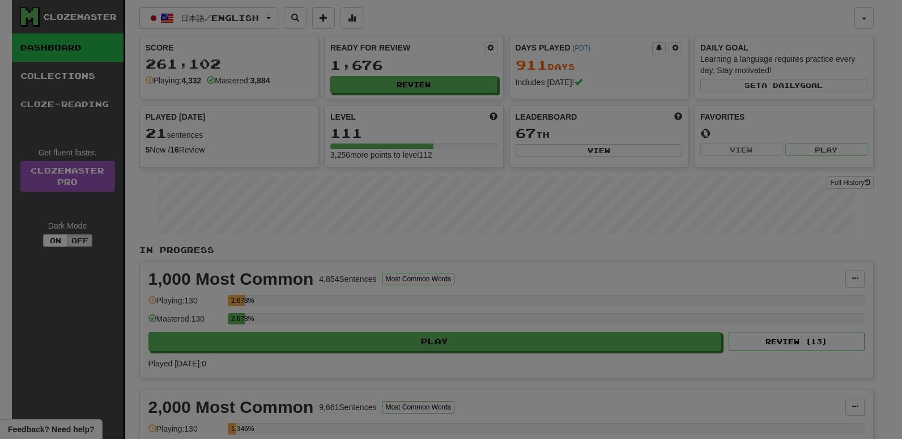
select select "**"
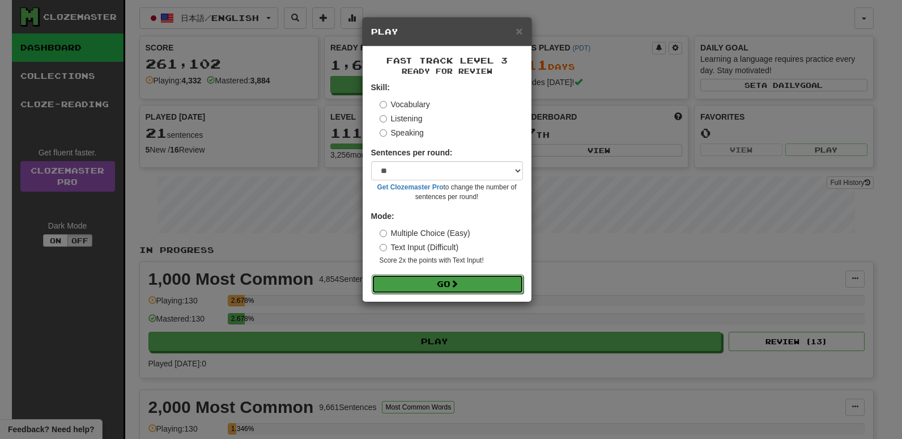
click at [469, 275] on button "Go" at bounding box center [448, 283] width 152 height 19
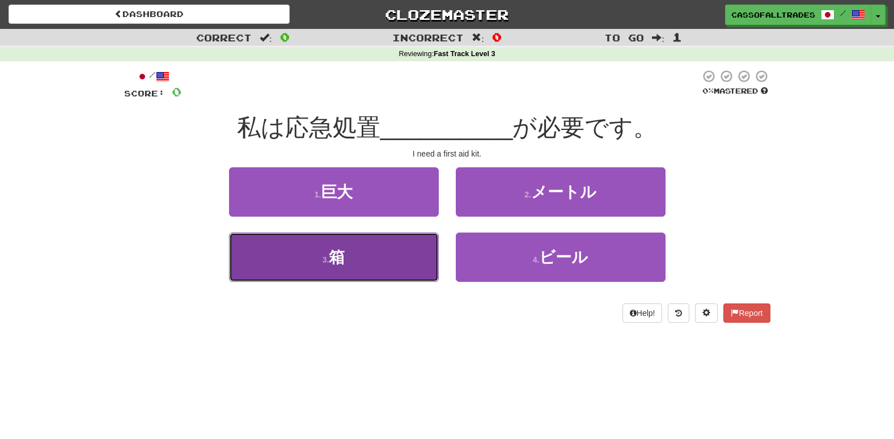
click at [325, 279] on button "3 . 箱" at bounding box center [334, 256] width 210 height 49
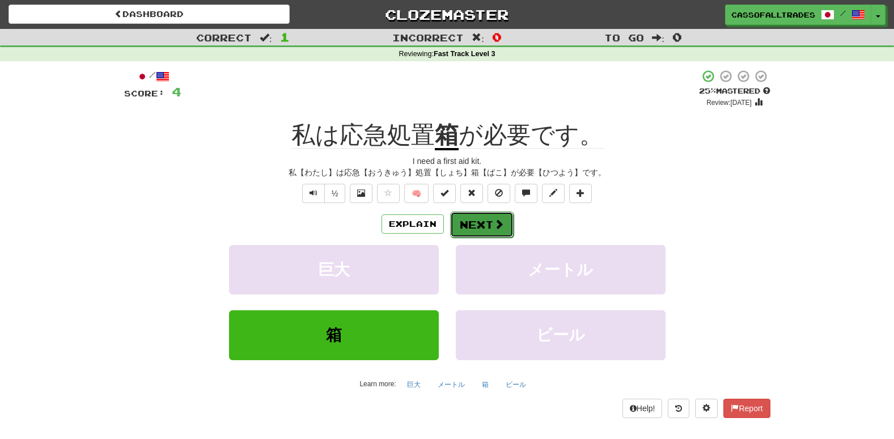
click at [490, 221] on button "Next" at bounding box center [481, 224] width 63 height 26
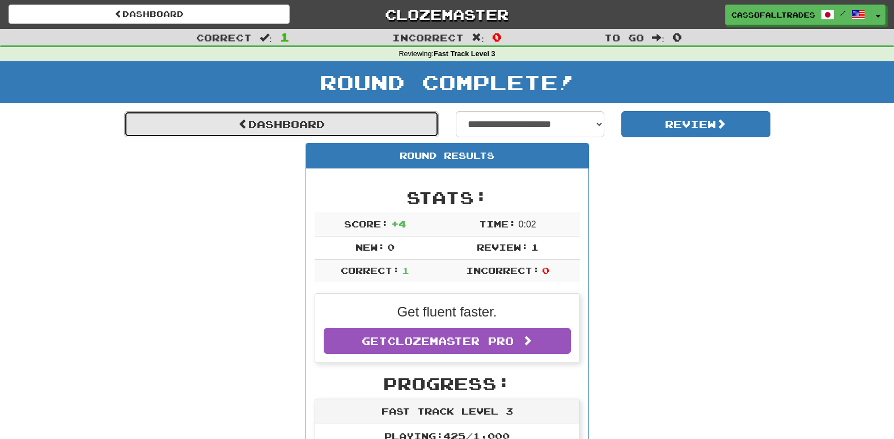
click at [238, 118] on span at bounding box center [243, 123] width 10 height 10
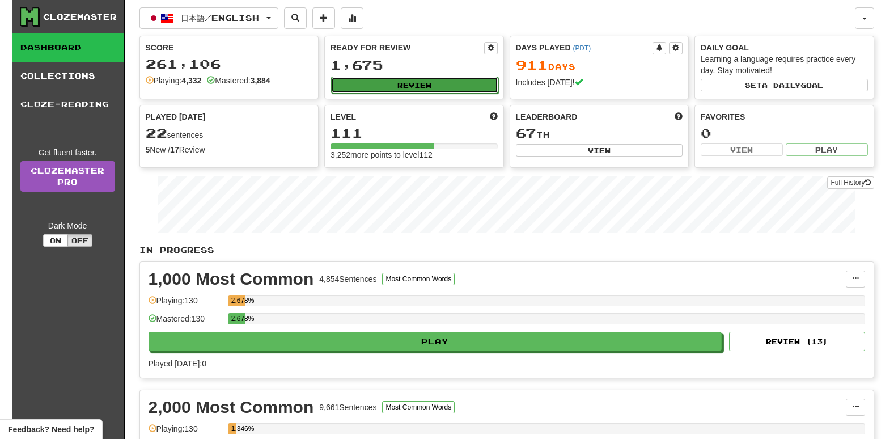
click at [392, 79] on button "Review" at bounding box center [414, 85] width 167 height 17
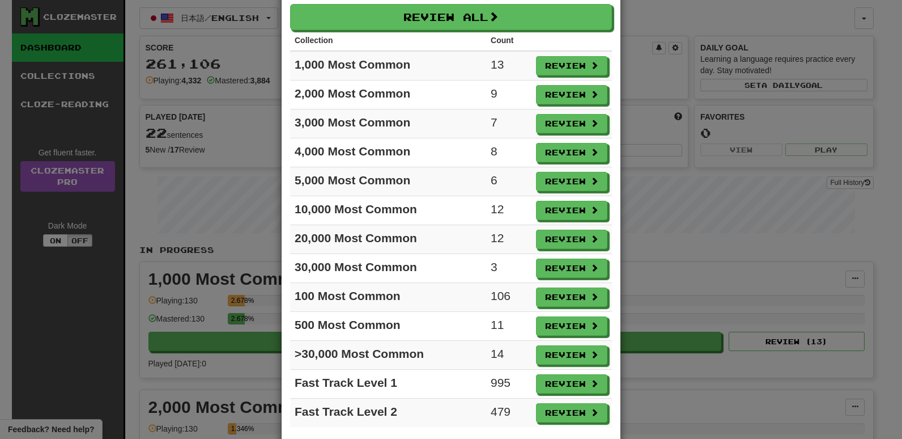
scroll to position [77, 0]
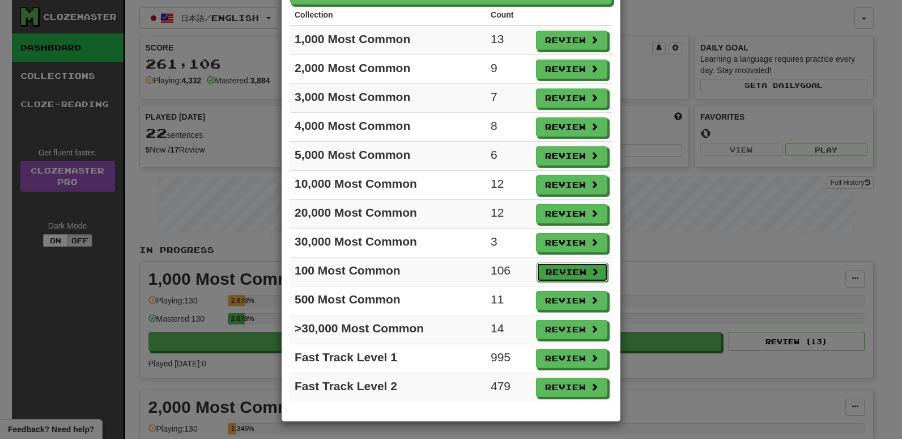
click at [541, 272] on button "Review" at bounding box center [572, 271] width 71 height 19
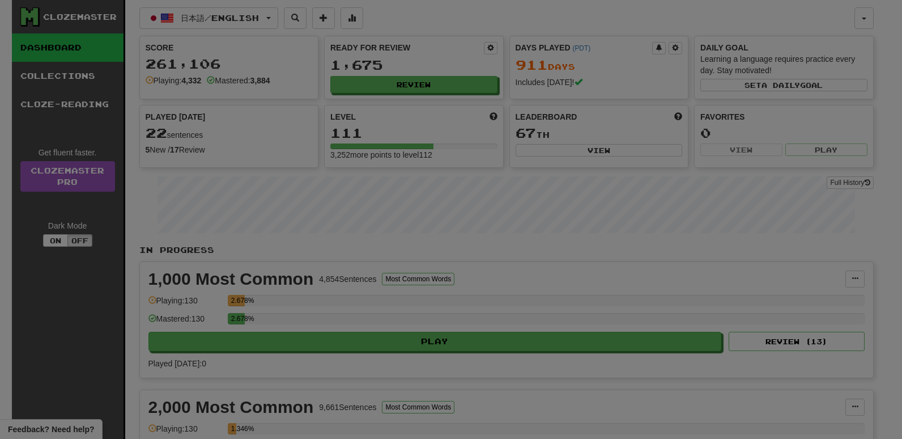
select select "**"
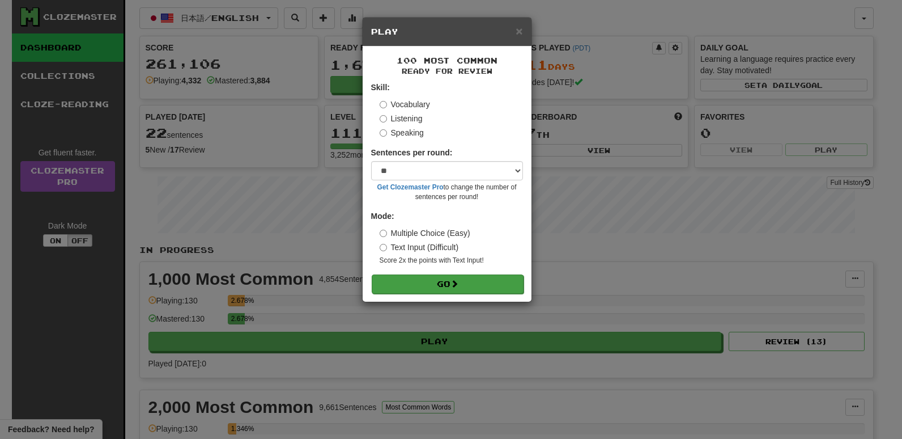
click at [439, 273] on form "Skill: Vocabulary Listening Speaking Sentences per round: * ** ** ** ** ** *** …" at bounding box center [447, 187] width 152 height 211
click at [430, 288] on button "Go" at bounding box center [448, 283] width 152 height 19
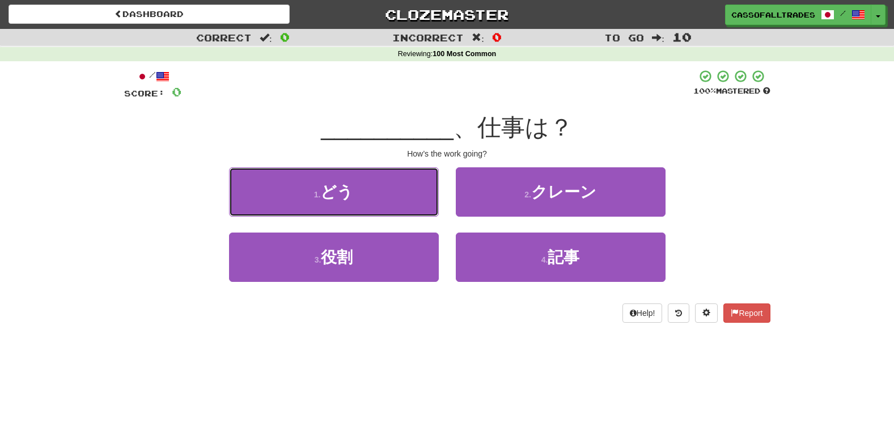
click at [350, 183] on span "どう" at bounding box center [336, 192] width 33 height 18
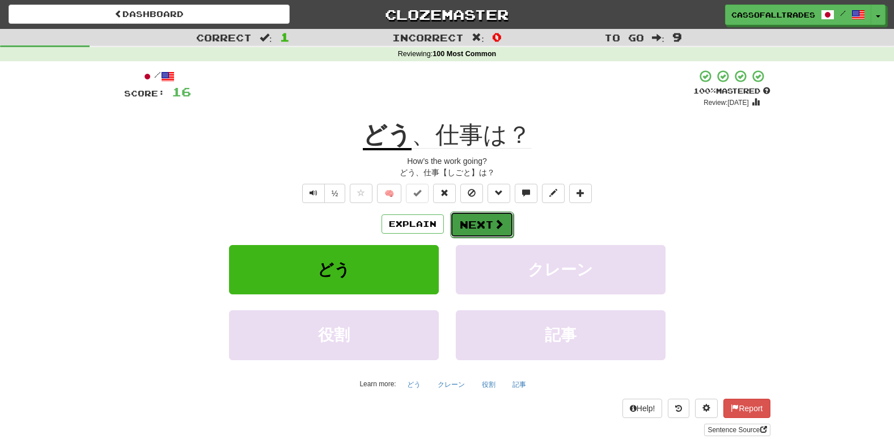
click at [494, 219] on span at bounding box center [499, 224] width 10 height 10
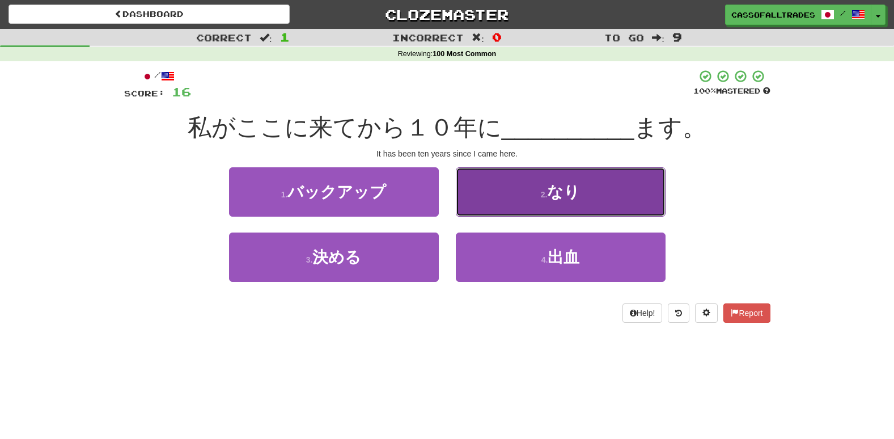
click at [552, 188] on span "なり" at bounding box center [563, 192] width 33 height 18
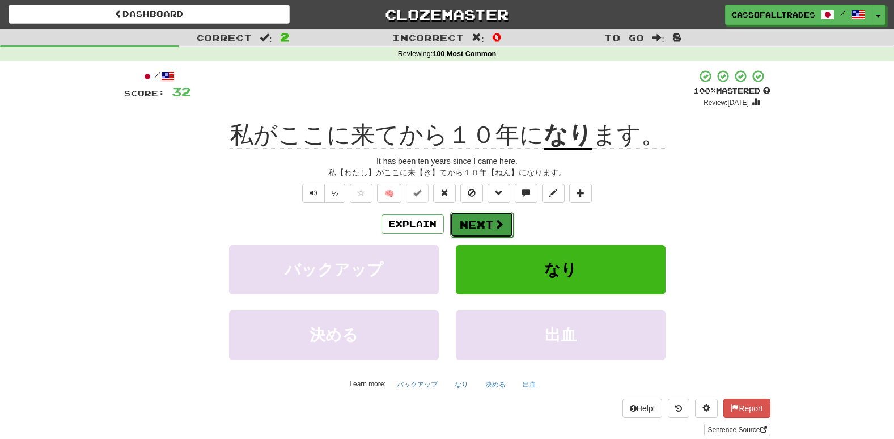
click at [477, 228] on button "Next" at bounding box center [481, 224] width 63 height 26
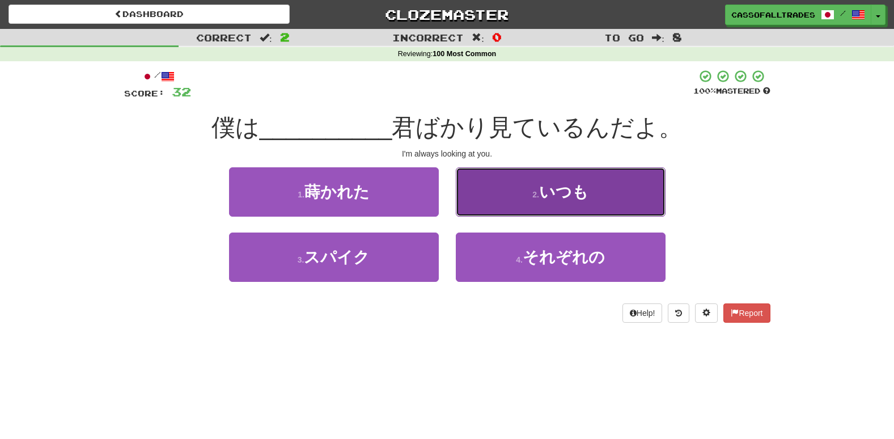
click at [587, 177] on button "2 . いつも" at bounding box center [561, 191] width 210 height 49
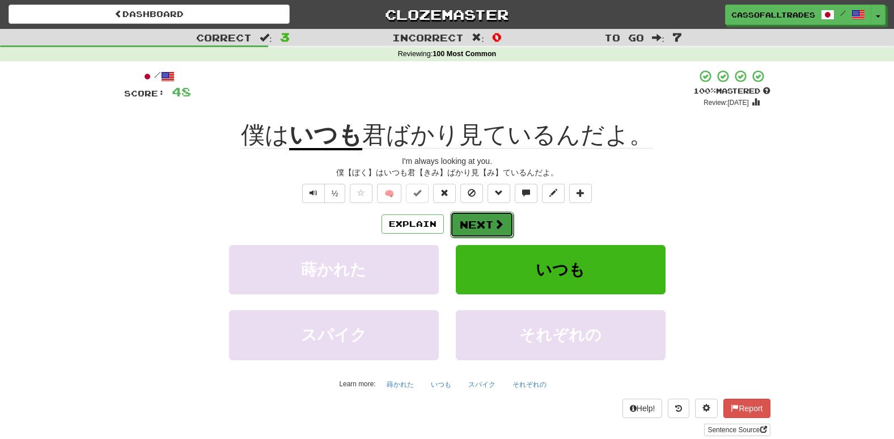
click at [491, 218] on button "Next" at bounding box center [481, 224] width 63 height 26
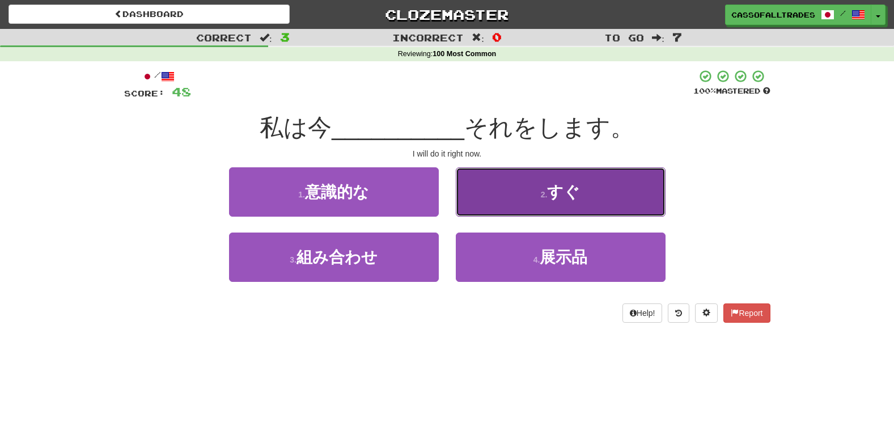
click at [506, 206] on button "2 . すぐ" at bounding box center [561, 191] width 210 height 49
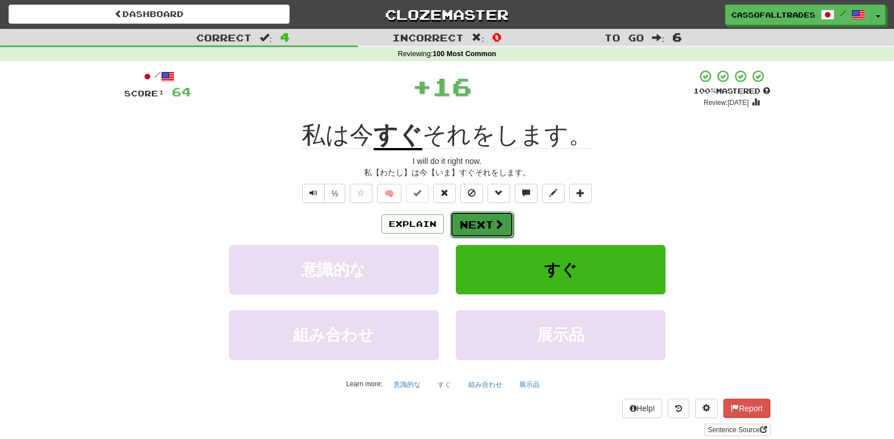
click at [480, 215] on button "Next" at bounding box center [481, 224] width 63 height 26
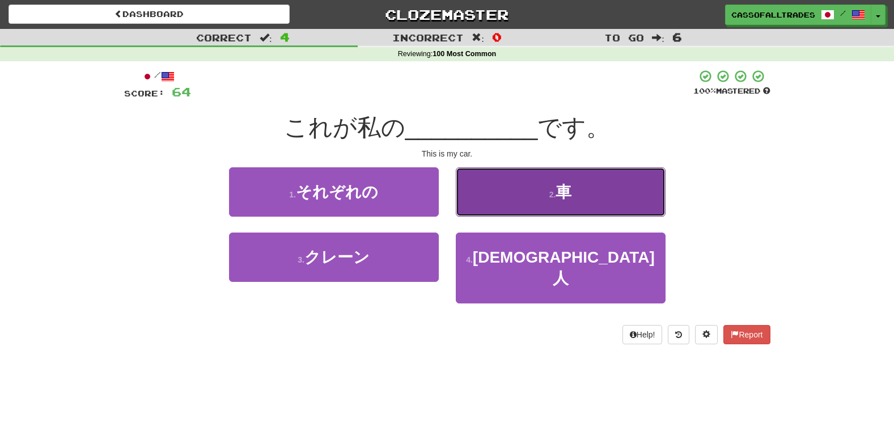
click at [500, 206] on button "2 . 車" at bounding box center [561, 191] width 210 height 49
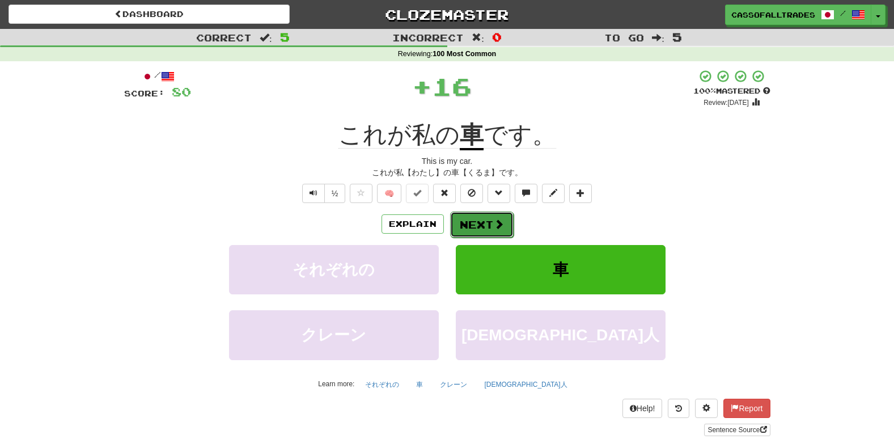
click at [477, 215] on button "Next" at bounding box center [481, 224] width 63 height 26
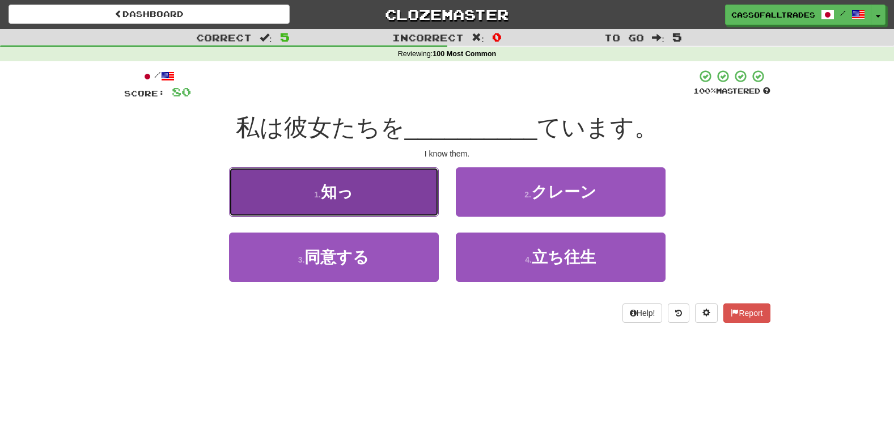
click at [311, 199] on button "1 . 知っ" at bounding box center [334, 191] width 210 height 49
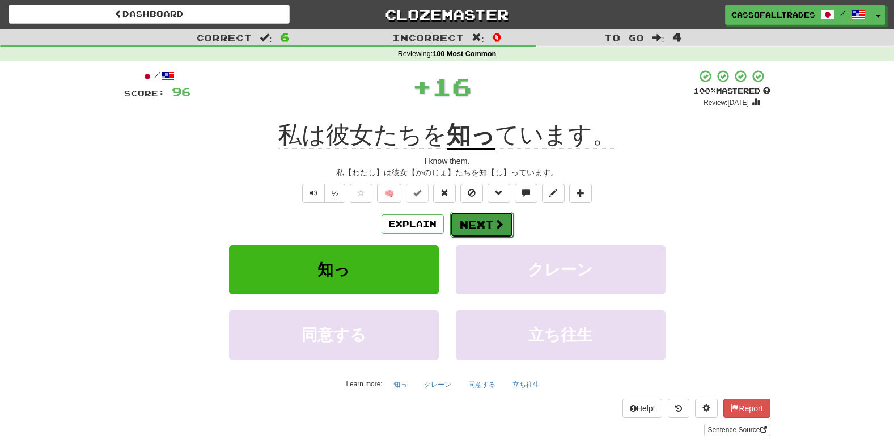
click at [464, 224] on button "Next" at bounding box center [481, 224] width 63 height 26
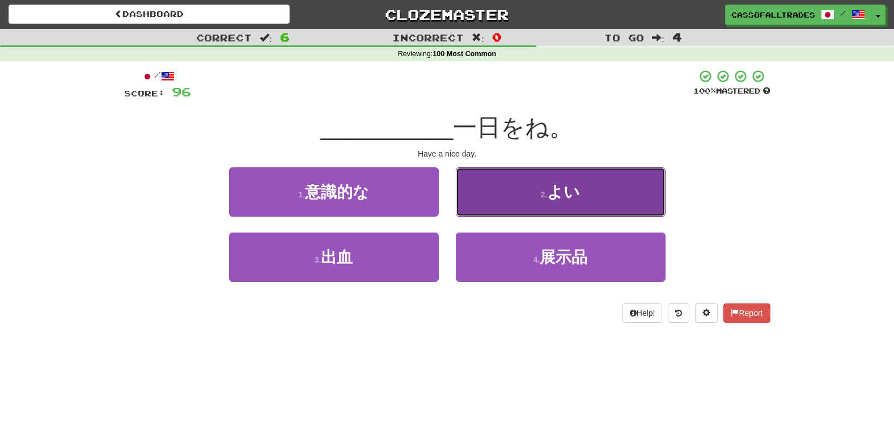
click at [498, 193] on button "2 . よい" at bounding box center [561, 191] width 210 height 49
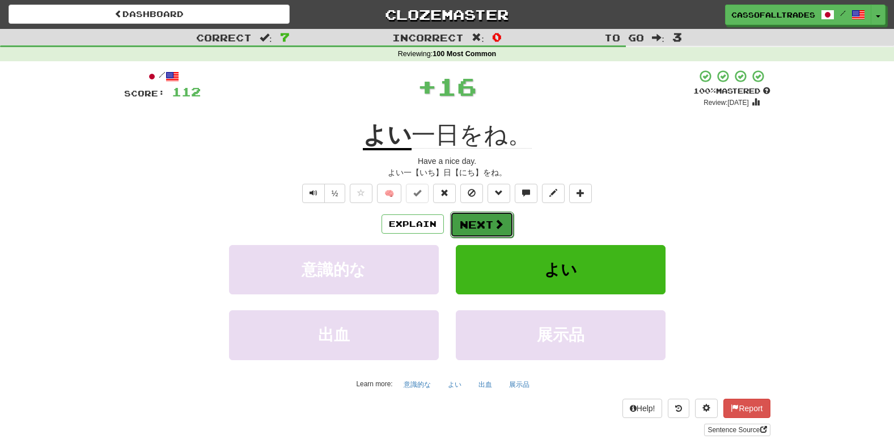
click at [477, 220] on button "Next" at bounding box center [481, 224] width 63 height 26
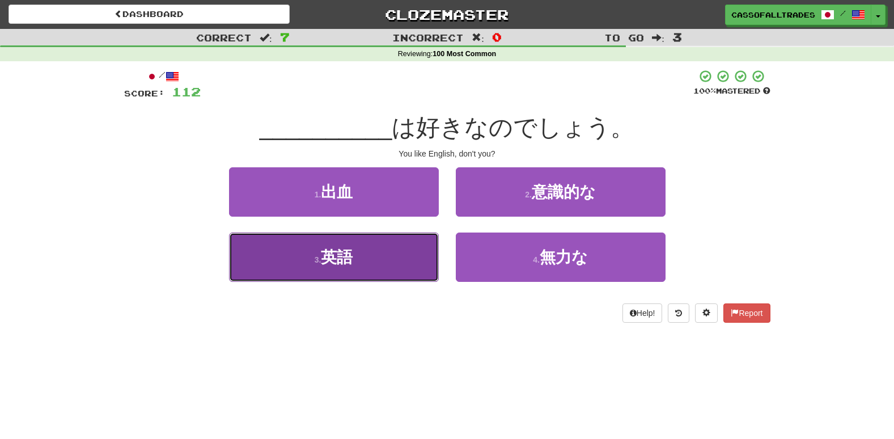
click at [383, 271] on button "3 . 英語" at bounding box center [334, 256] width 210 height 49
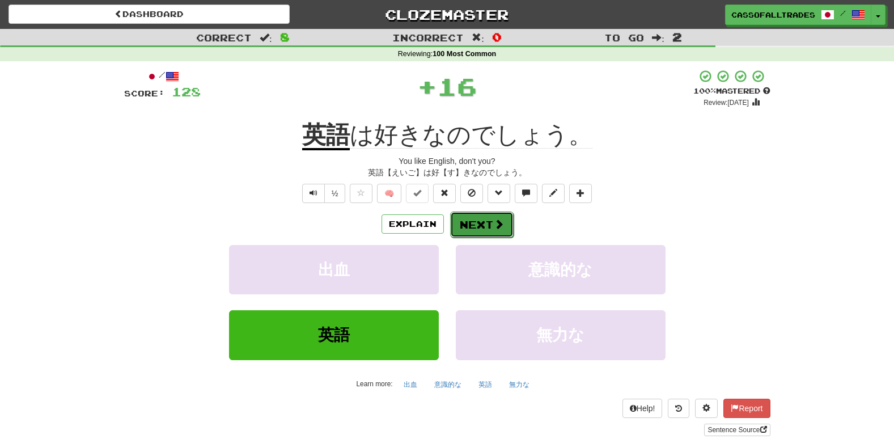
click at [476, 224] on button "Next" at bounding box center [481, 224] width 63 height 26
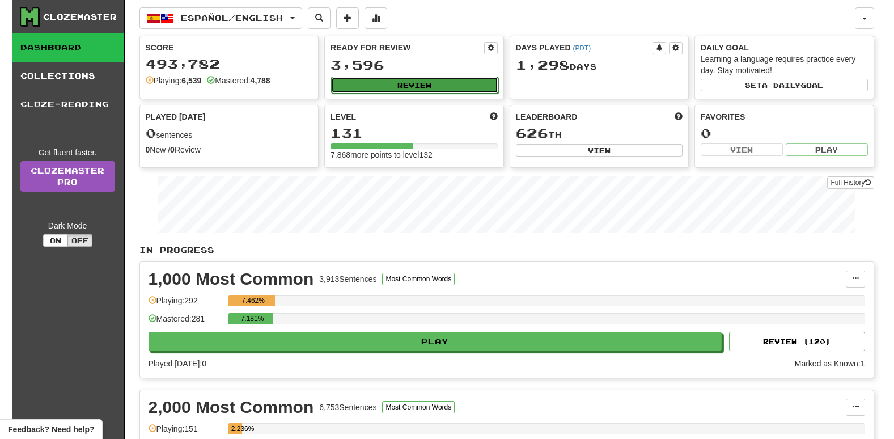
click at [453, 86] on button "Review" at bounding box center [414, 85] width 167 height 17
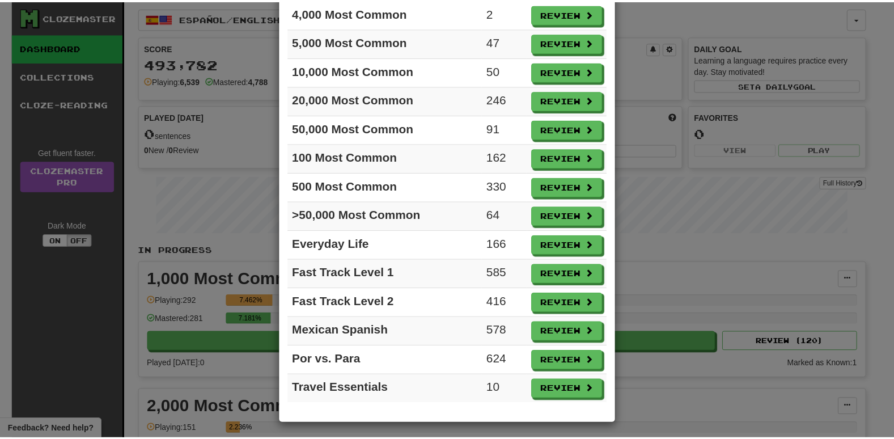
scroll to position [192, 0]
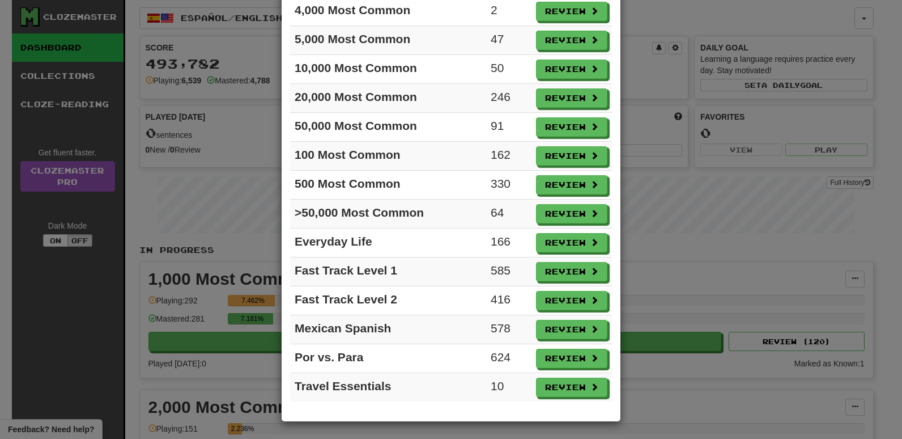
click at [746, 313] on div "× Ready for Review Review All Collection Count 1,000 Most Common 120 Review 2,0…" at bounding box center [451, 219] width 902 height 439
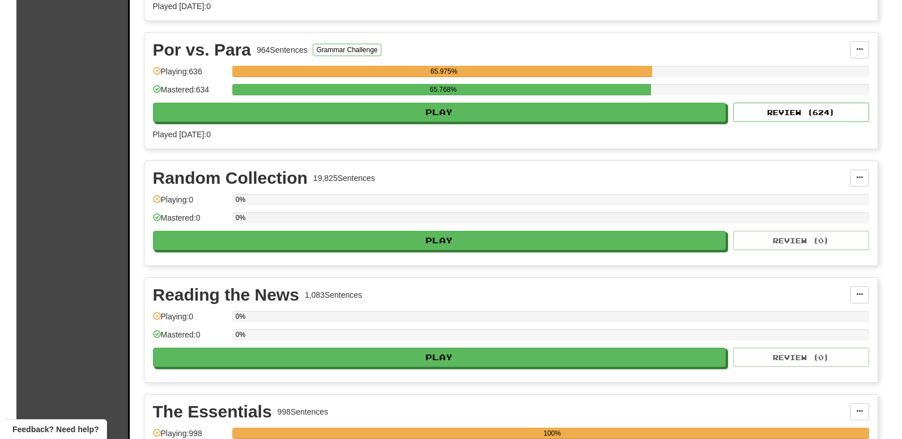
scroll to position [2607, 0]
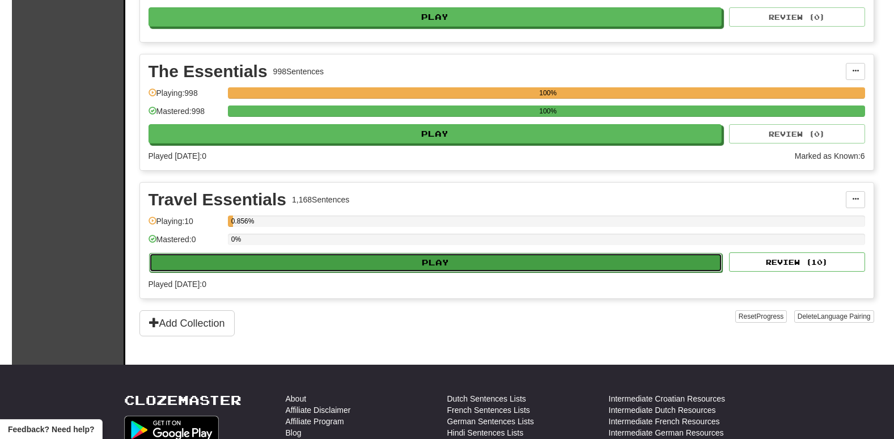
click at [467, 261] on button "Play" at bounding box center [436, 262] width 574 height 19
select select "**"
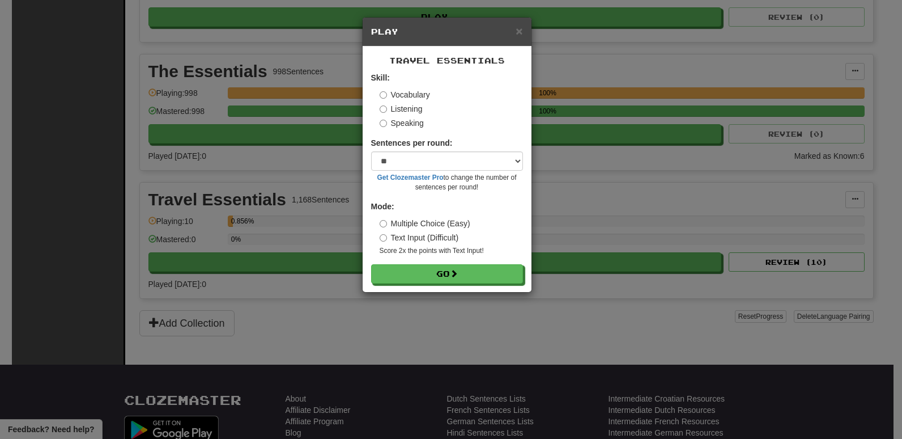
click at [409, 113] on label "Listening" at bounding box center [401, 108] width 43 height 11
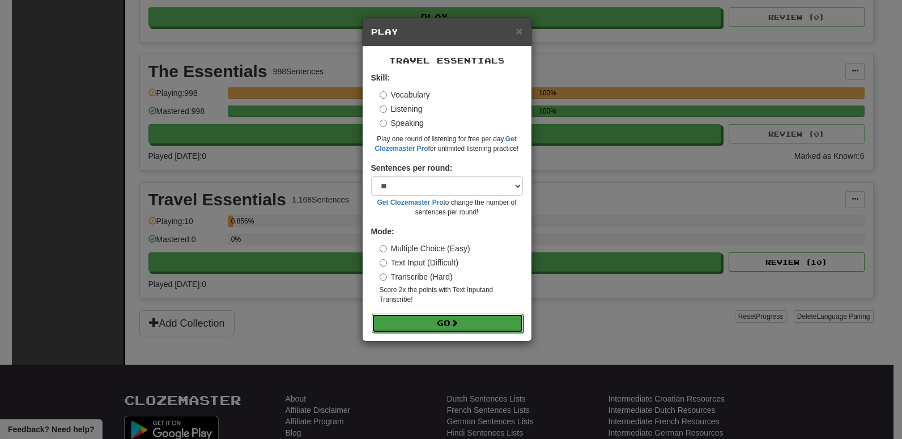
click at [447, 329] on button "Go" at bounding box center [448, 322] width 152 height 19
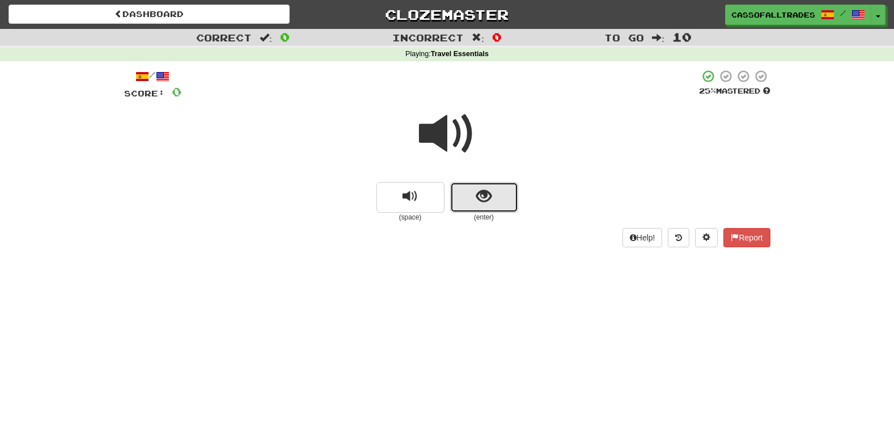
click at [493, 198] on button "show sentence" at bounding box center [484, 197] width 68 height 31
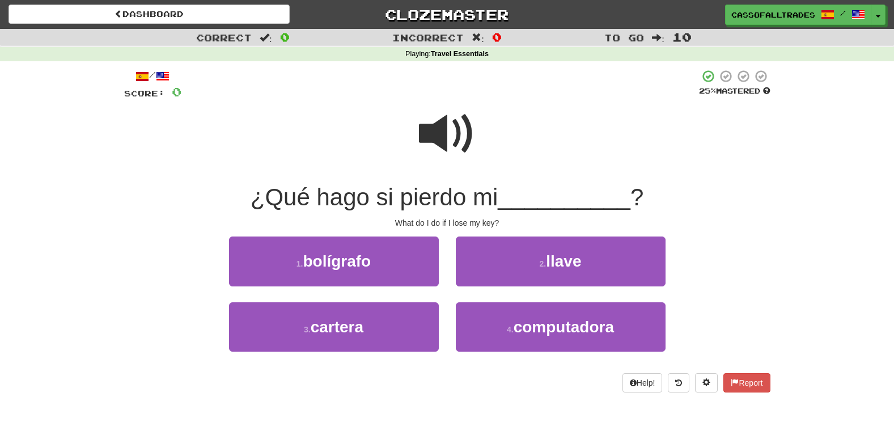
click at [438, 130] on span at bounding box center [447, 133] width 57 height 57
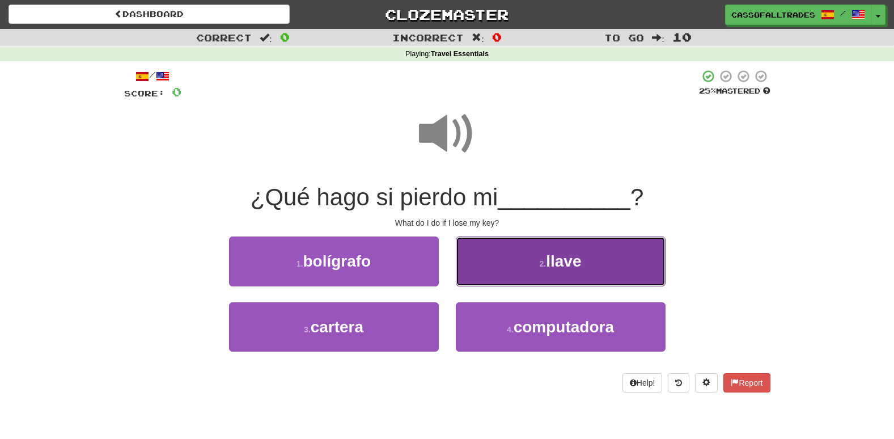
click at [519, 265] on button "2 . llave" at bounding box center [561, 260] width 210 height 49
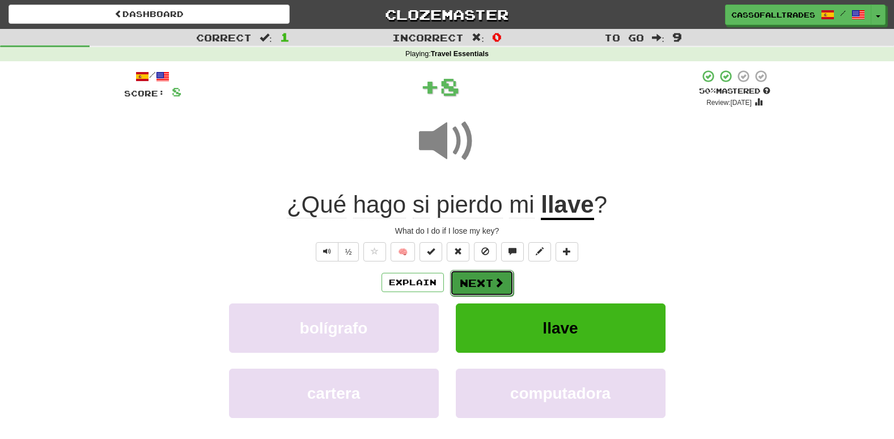
click at [484, 291] on button "Next" at bounding box center [481, 283] width 63 height 26
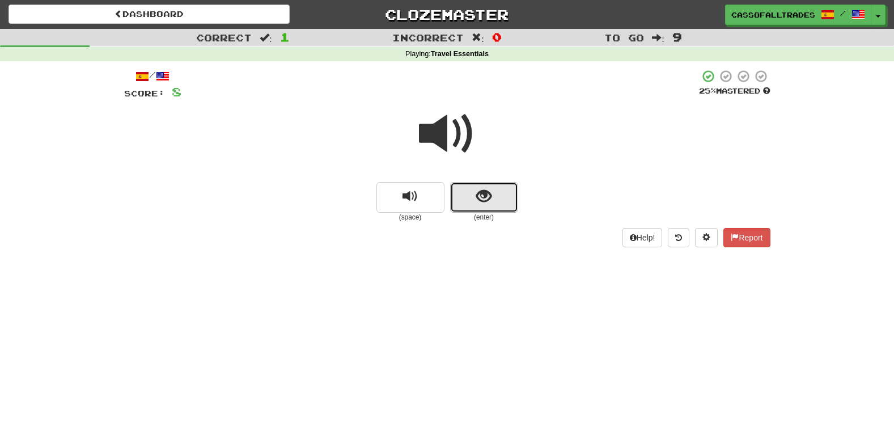
click at [507, 207] on button "show sentence" at bounding box center [484, 197] width 68 height 31
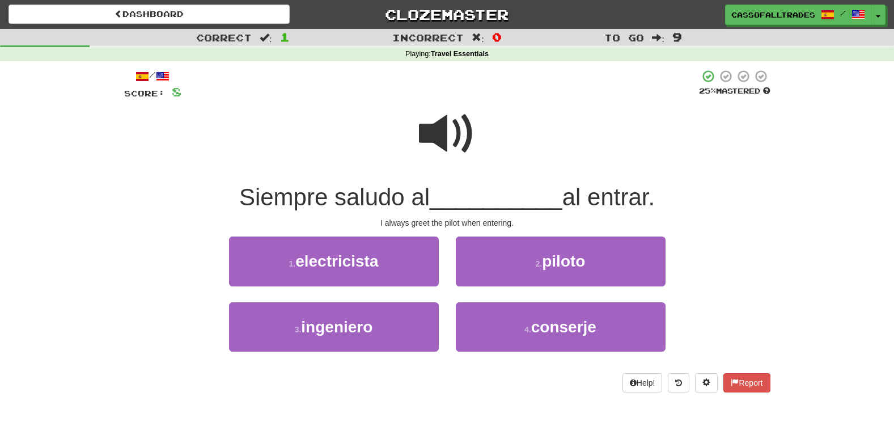
click at [447, 143] on span at bounding box center [447, 133] width 57 height 57
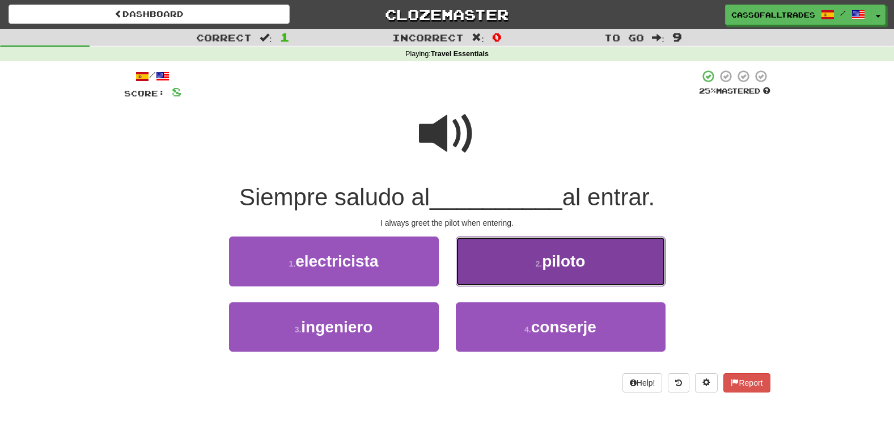
click at [545, 264] on span "piloto" at bounding box center [563, 261] width 43 height 18
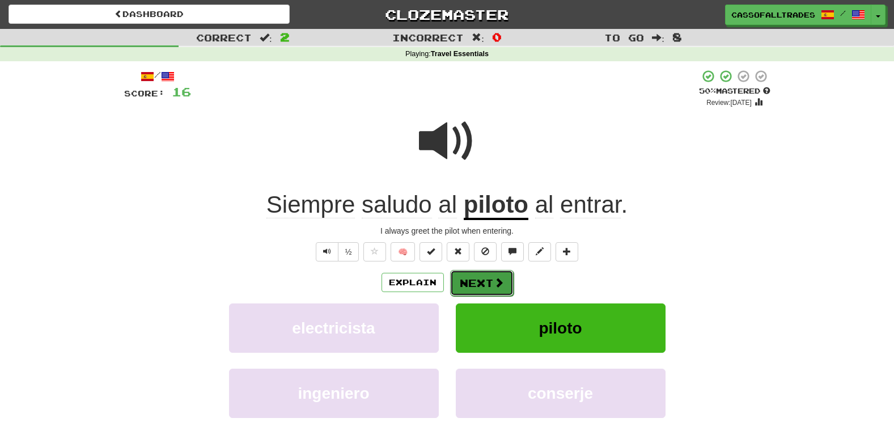
click at [496, 281] on span at bounding box center [499, 282] width 10 height 10
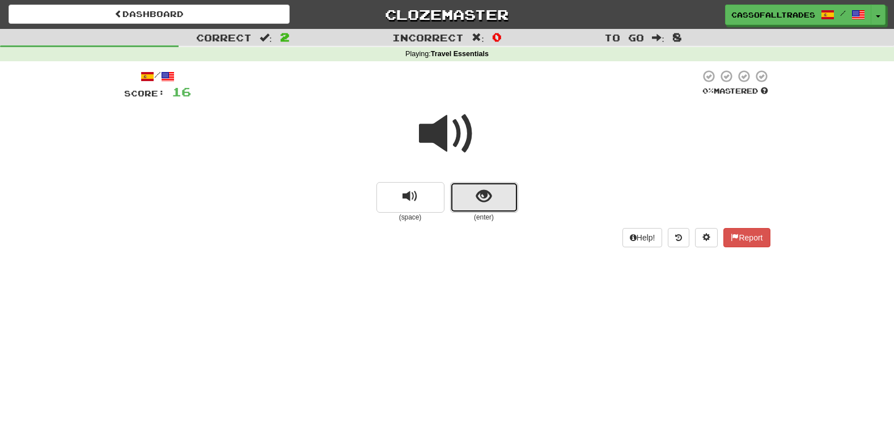
click at [461, 189] on button "show sentence" at bounding box center [484, 197] width 68 height 31
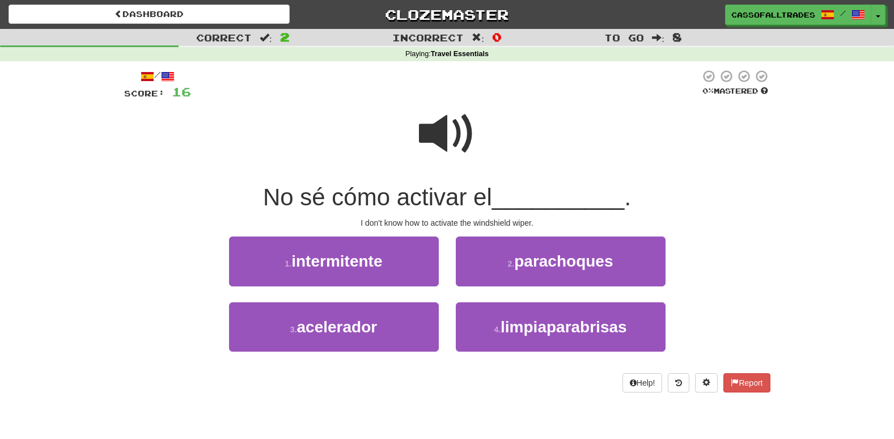
click at [453, 130] on span at bounding box center [447, 133] width 57 height 57
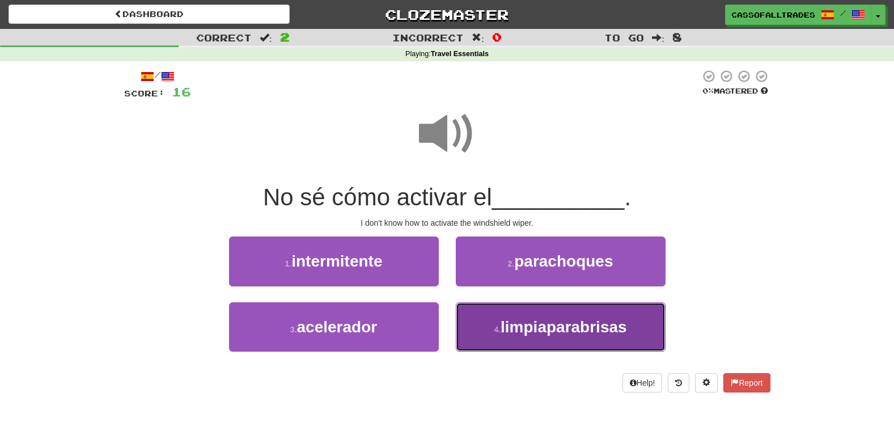
click at [489, 334] on button "4 . limpiaparabrisas" at bounding box center [561, 326] width 210 height 49
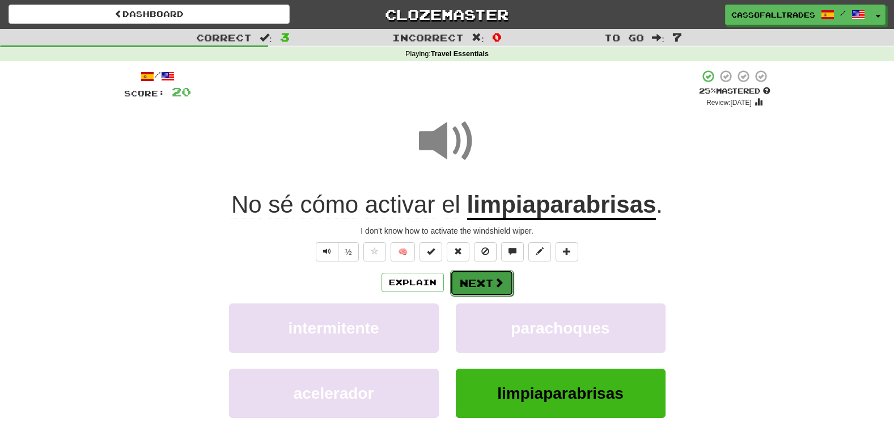
click at [488, 278] on button "Next" at bounding box center [481, 283] width 63 height 26
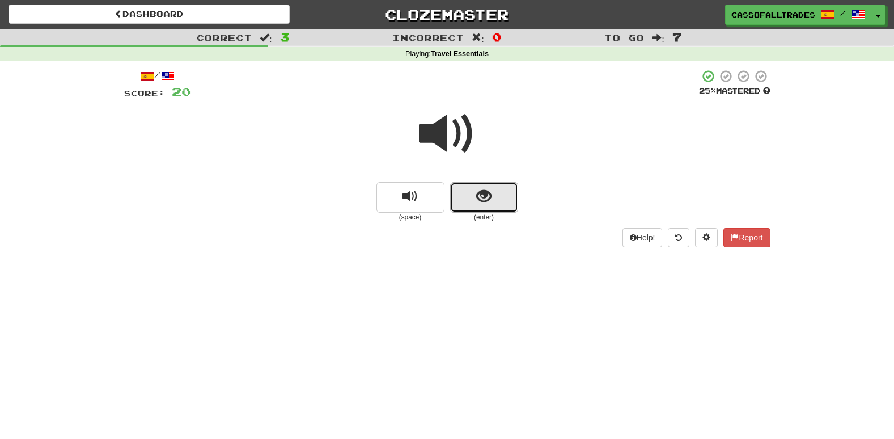
click at [467, 206] on button "show sentence" at bounding box center [484, 197] width 68 height 31
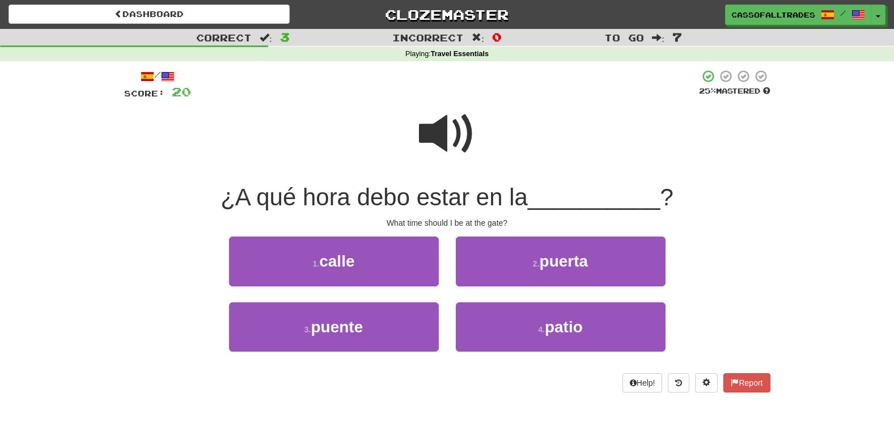
click at [439, 128] on span at bounding box center [447, 133] width 57 height 57
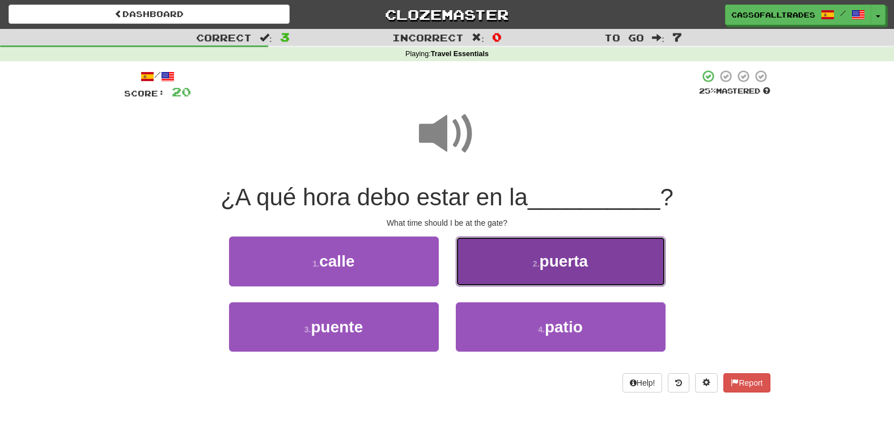
click at [572, 265] on span "puerta" at bounding box center [564, 261] width 49 height 18
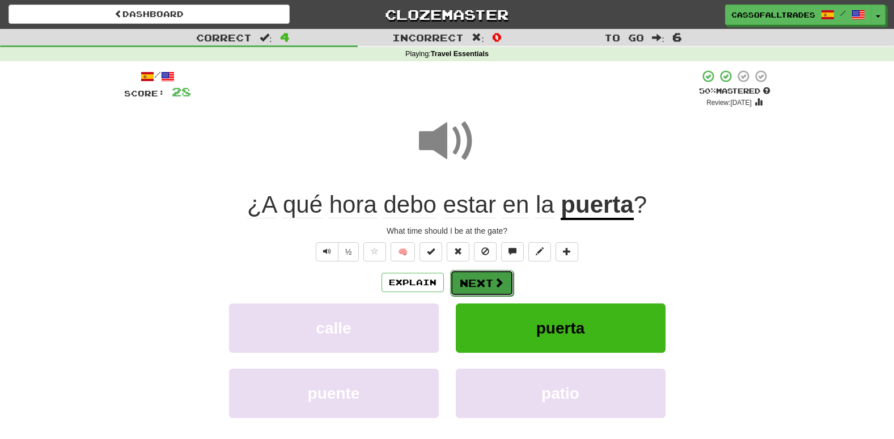
click at [469, 287] on button "Next" at bounding box center [481, 283] width 63 height 26
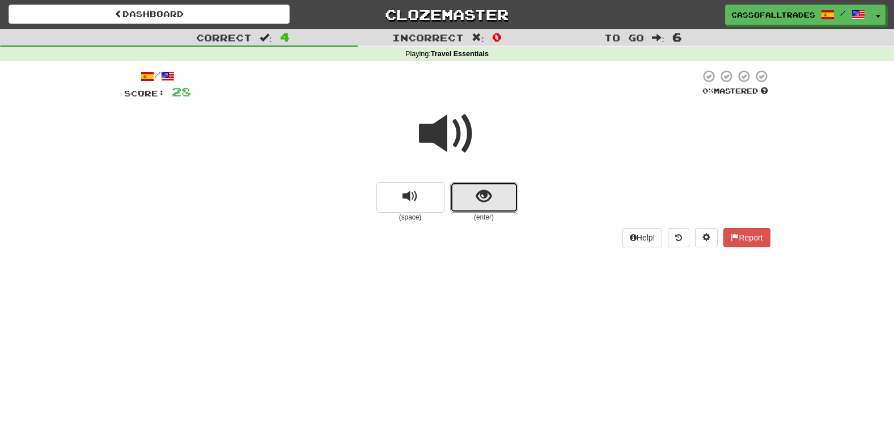
click at [484, 197] on span "show sentence" at bounding box center [483, 196] width 15 height 15
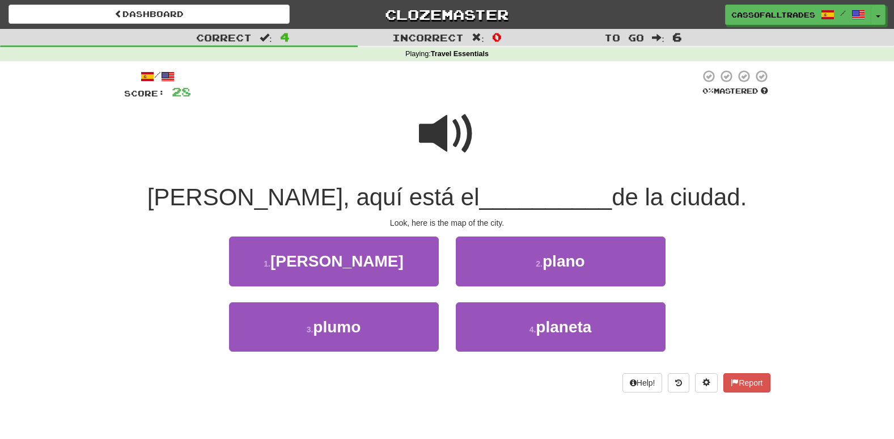
click at [454, 143] on span at bounding box center [447, 133] width 57 height 57
click at [515, 230] on div "/ Score: 28 0 % Mastered Mire, aquí está el __________ de la ciudad. Look, here…" at bounding box center [447, 230] width 646 height 323
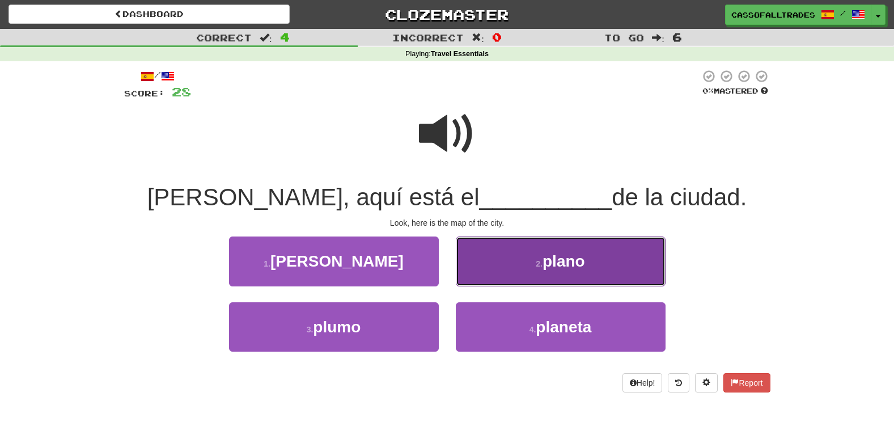
click at [516, 249] on button "2 . plano" at bounding box center [561, 260] width 210 height 49
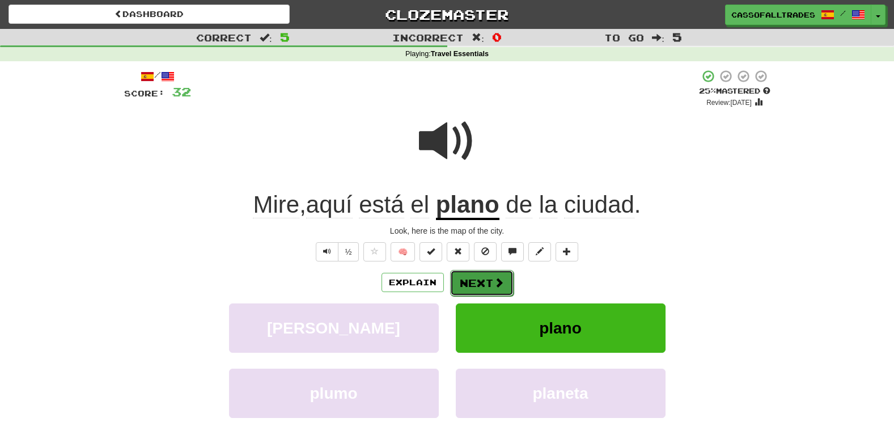
click at [472, 283] on button "Next" at bounding box center [481, 283] width 63 height 26
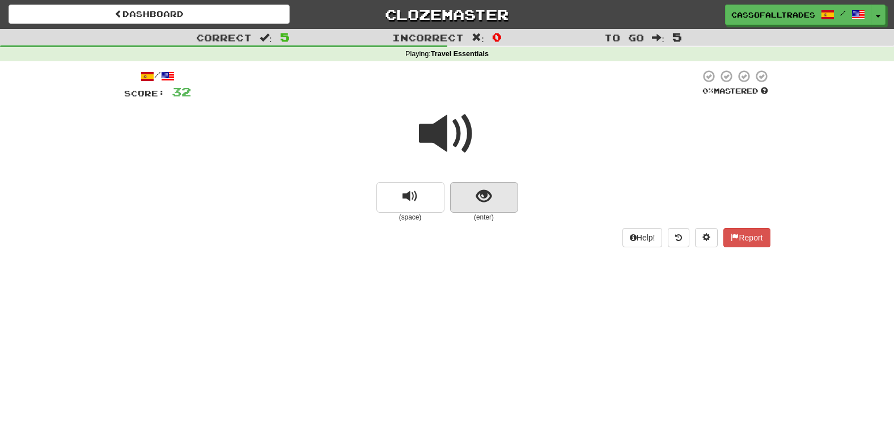
click at [525, 206] on div "(space) (enter)" at bounding box center [447, 202] width 646 height 40
click at [505, 203] on button "show sentence" at bounding box center [484, 197] width 68 height 31
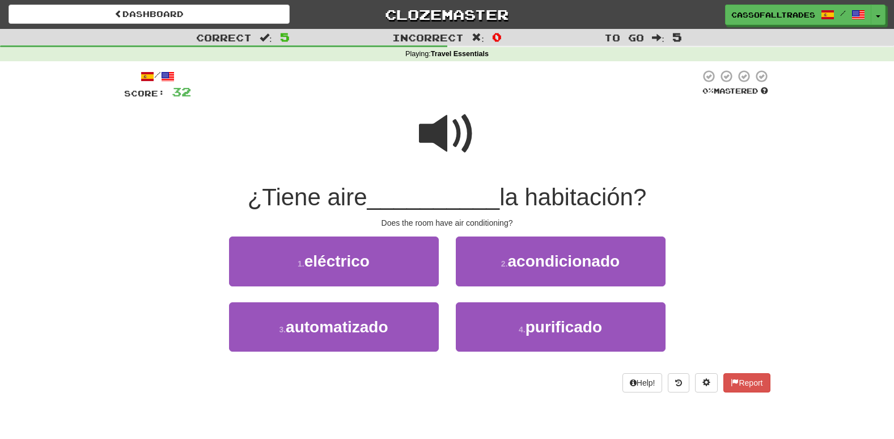
click at [441, 138] on span at bounding box center [447, 133] width 57 height 57
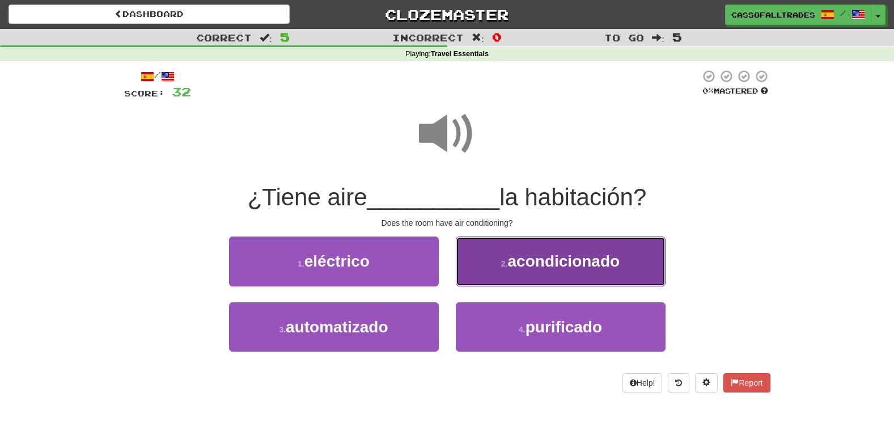
click at [524, 257] on span "acondicionado" at bounding box center [564, 261] width 112 height 18
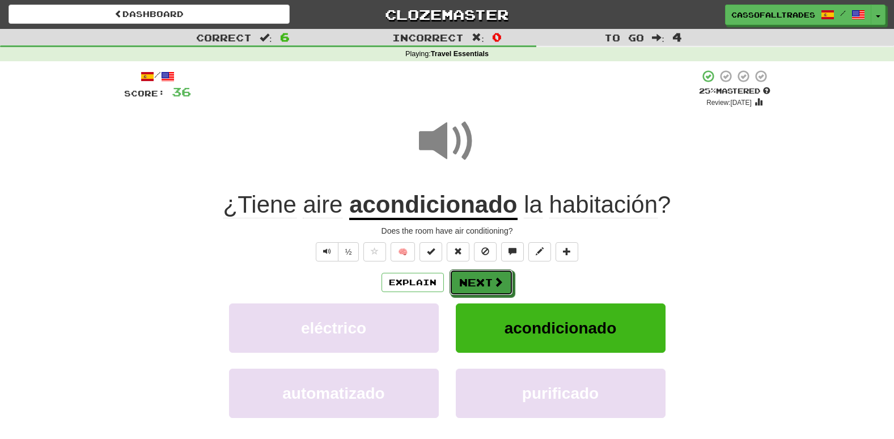
click at [493, 272] on button "Next" at bounding box center [480, 282] width 63 height 26
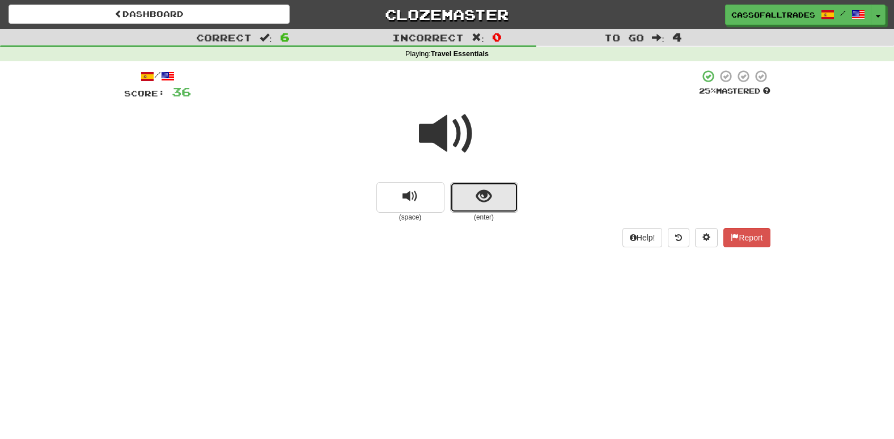
click at [492, 184] on button "show sentence" at bounding box center [484, 197] width 68 height 31
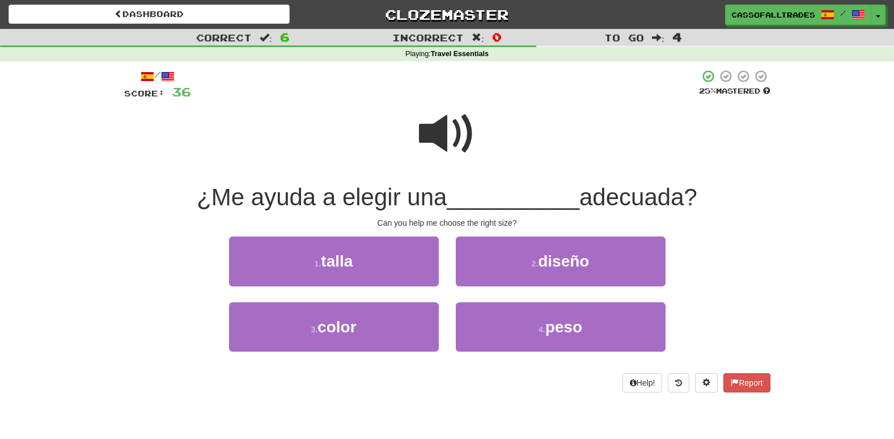
click at [455, 146] on span at bounding box center [447, 133] width 57 height 57
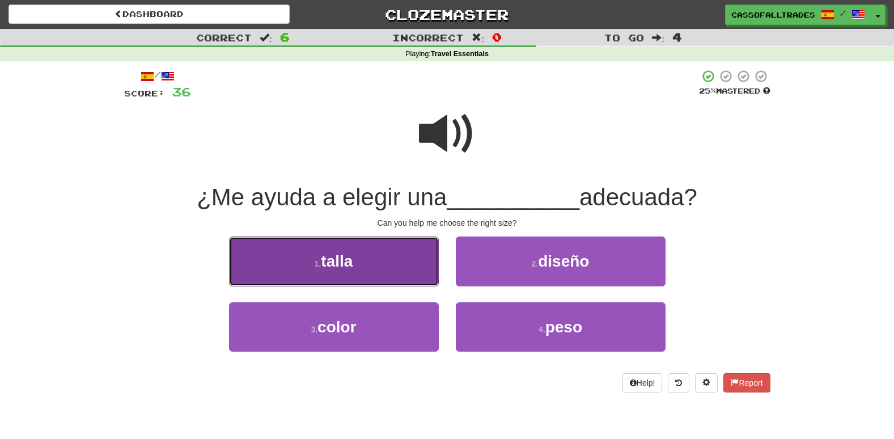
click at [354, 277] on button "1 . talla" at bounding box center [334, 260] width 210 height 49
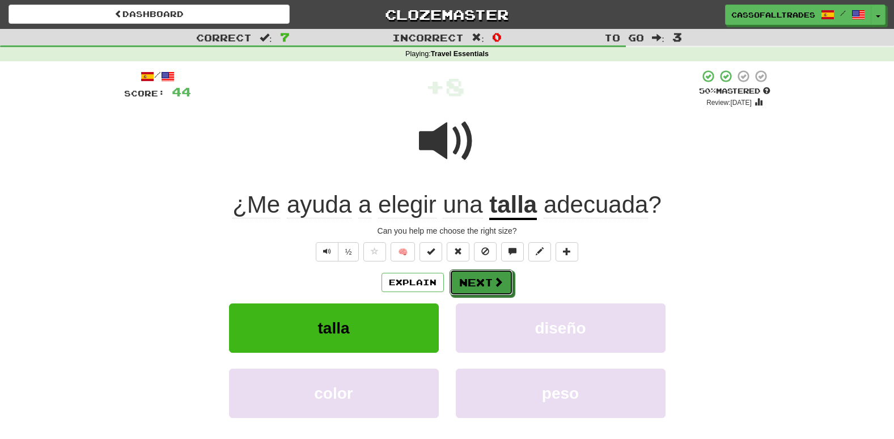
click at [499, 277] on span at bounding box center [498, 282] width 10 height 10
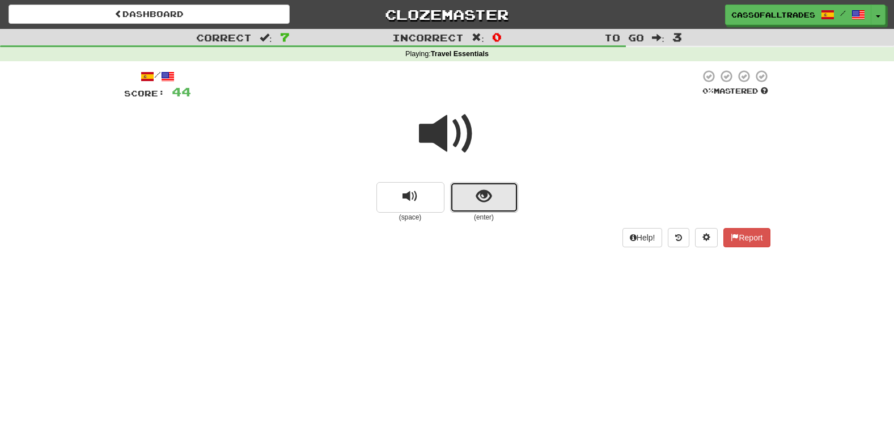
click at [506, 190] on button "show sentence" at bounding box center [484, 197] width 68 height 31
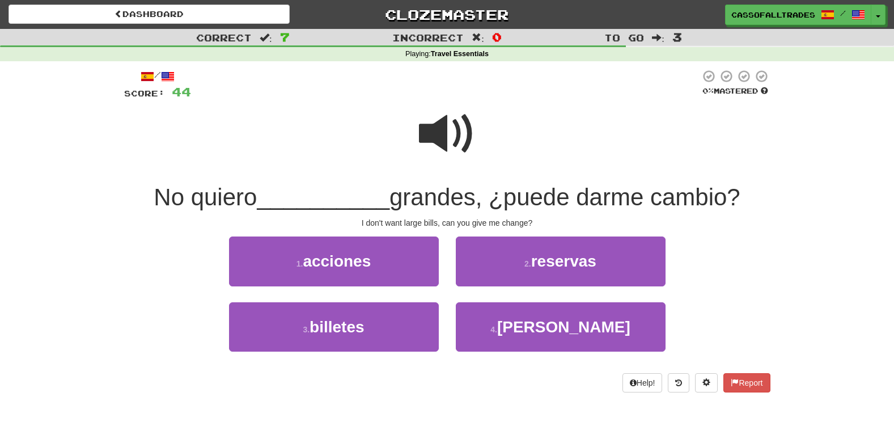
click at [142, 263] on div "1 . acciones 2 . reservas" at bounding box center [447, 268] width 680 height 65
click at [455, 114] on span at bounding box center [447, 133] width 57 height 57
click at [452, 139] on span at bounding box center [447, 133] width 57 height 57
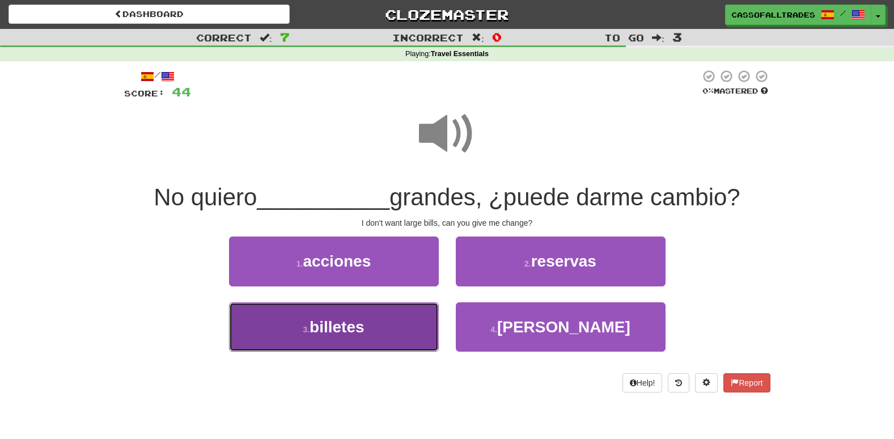
click at [353, 339] on button "3 . billetes" at bounding box center [334, 326] width 210 height 49
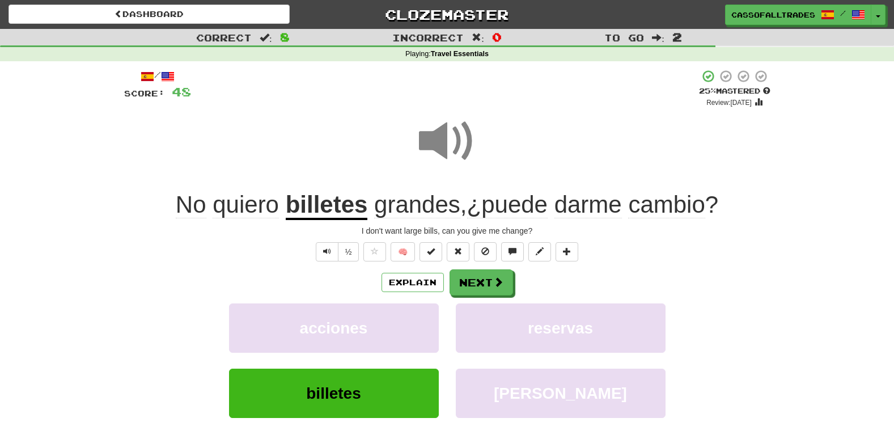
click at [517, 290] on div "Explain Next" at bounding box center [447, 282] width 646 height 26
click at [486, 281] on button "Next" at bounding box center [481, 283] width 63 height 26
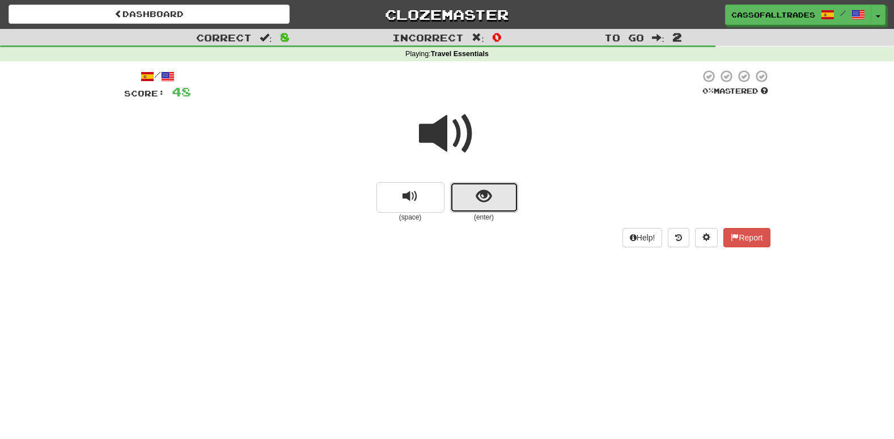
click at [502, 199] on button "show sentence" at bounding box center [484, 197] width 68 height 31
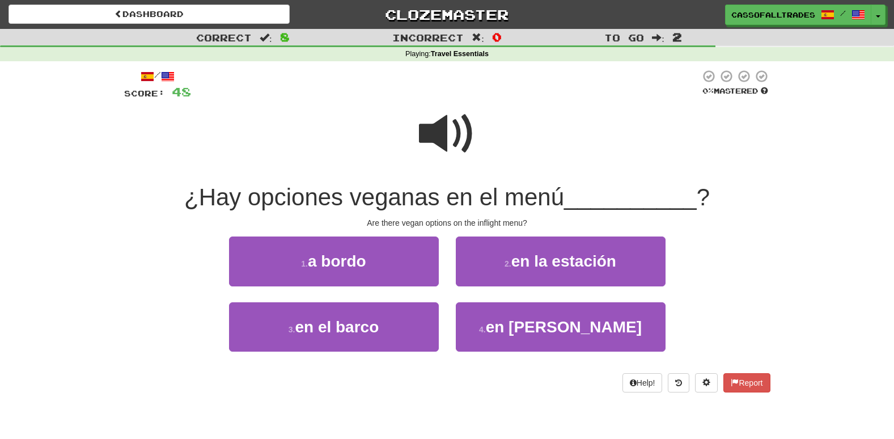
click at [432, 123] on span at bounding box center [447, 133] width 57 height 57
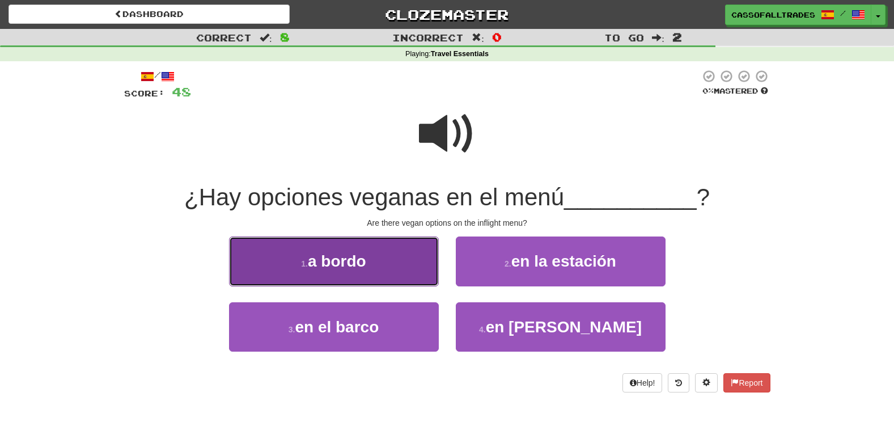
click at [372, 272] on button "1 . a bordo" at bounding box center [334, 260] width 210 height 49
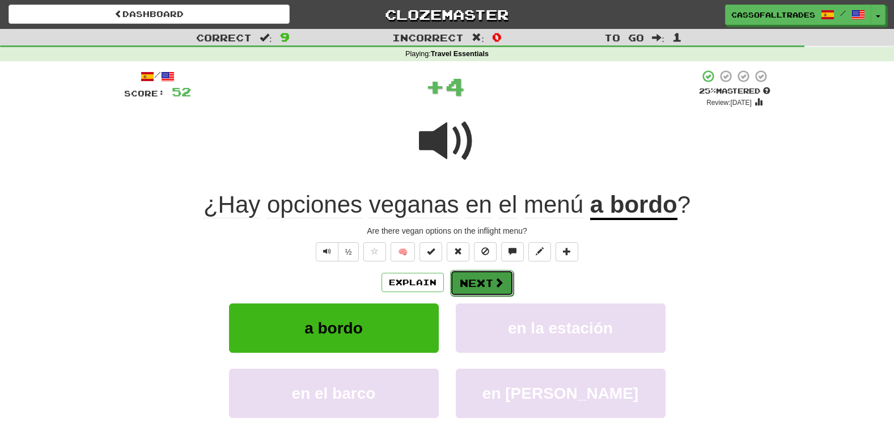
click at [488, 277] on button "Next" at bounding box center [481, 283] width 63 height 26
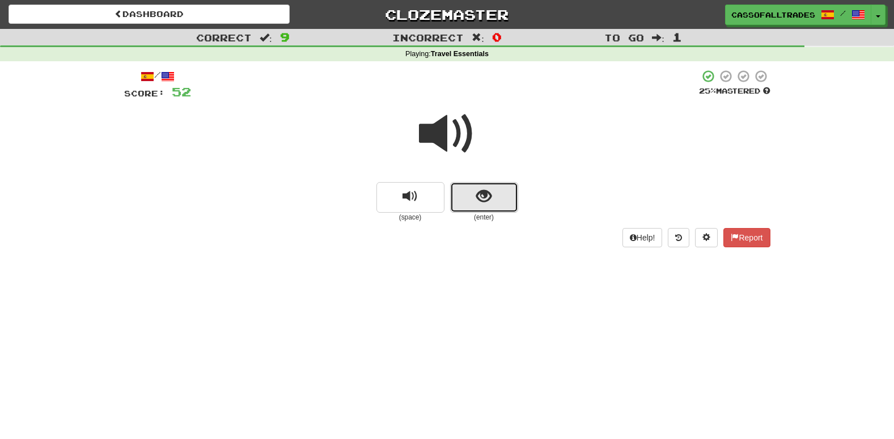
click at [489, 197] on span "show sentence" at bounding box center [483, 196] width 15 height 15
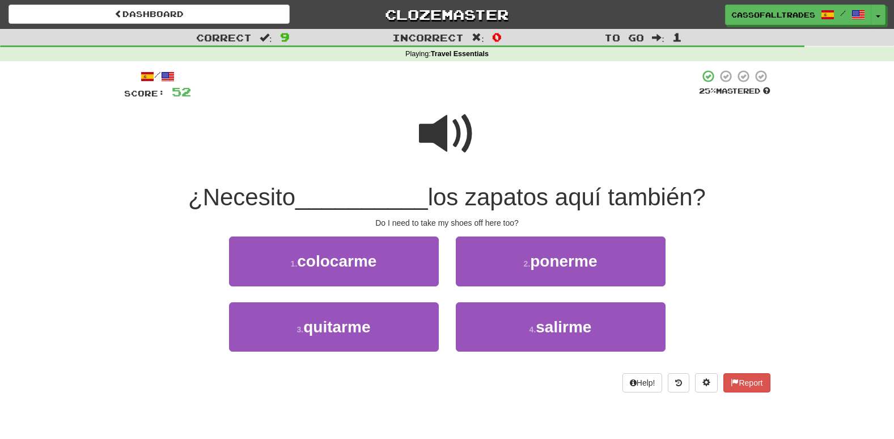
click at [447, 125] on span at bounding box center [447, 133] width 57 height 57
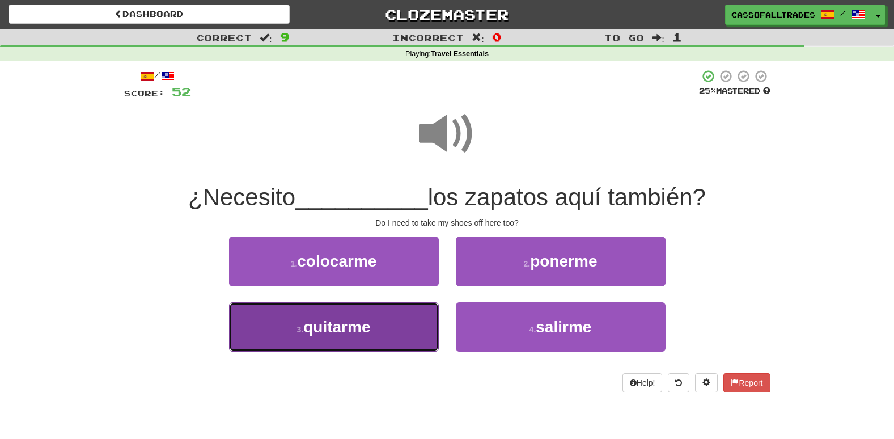
click at [401, 330] on button "3 . quitarme" at bounding box center [334, 326] width 210 height 49
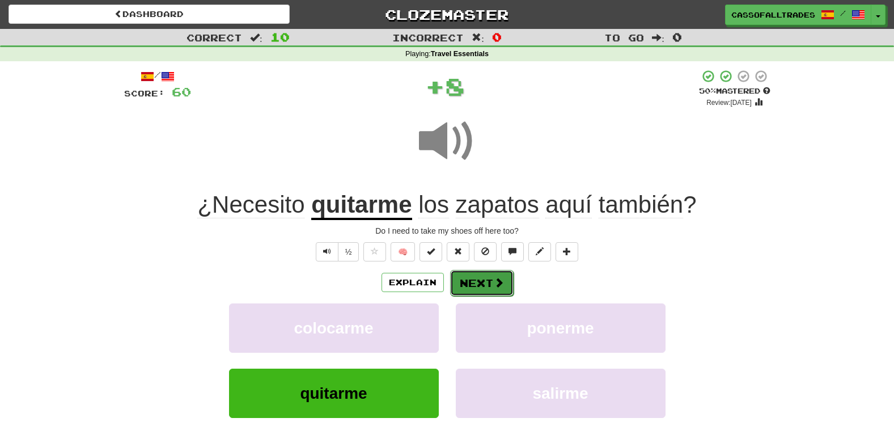
click at [474, 285] on button "Next" at bounding box center [481, 283] width 63 height 26
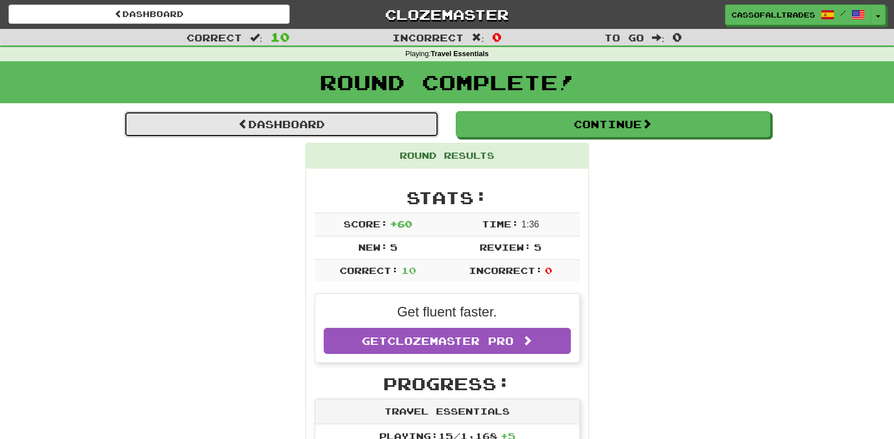
click at [325, 132] on link "Dashboard" at bounding box center [281, 124] width 315 height 26
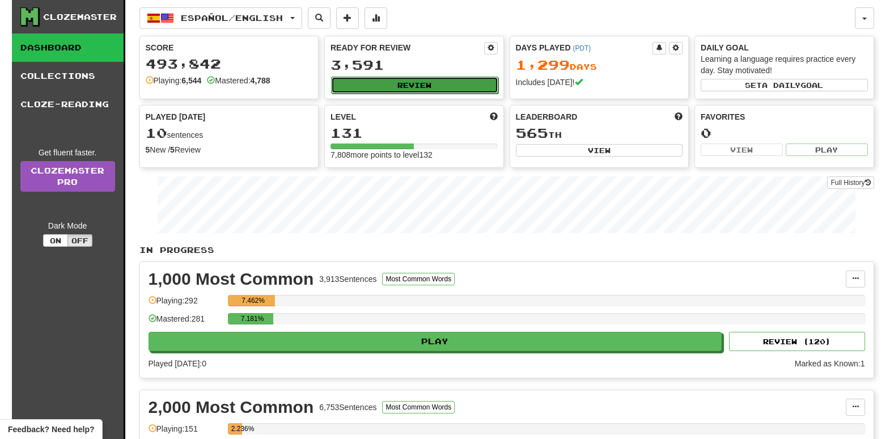
click at [421, 87] on button "Review" at bounding box center [414, 85] width 167 height 17
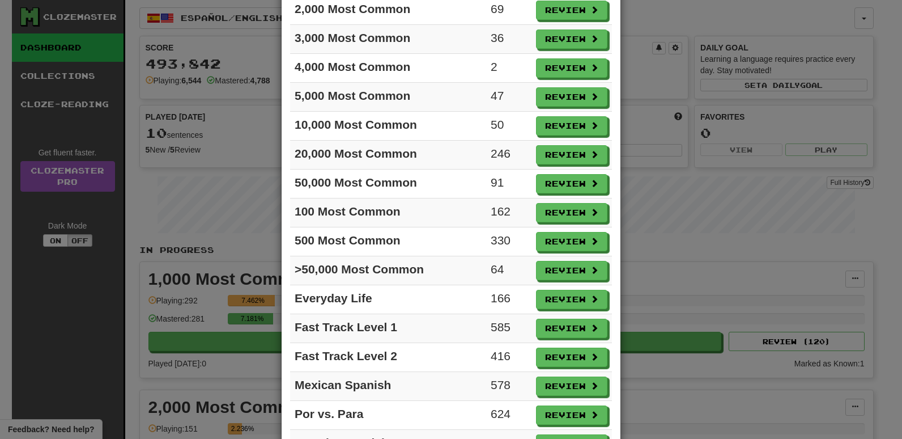
scroll to position [192, 0]
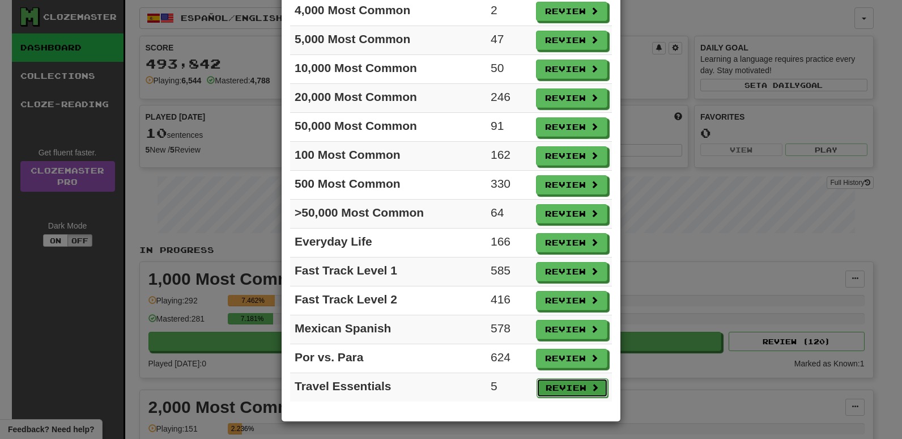
drag, startPoint x: 576, startPoint y: 392, endPoint x: 568, endPoint y: 385, distance: 10.5
click at [575, 390] on button "Review" at bounding box center [571, 387] width 71 height 19
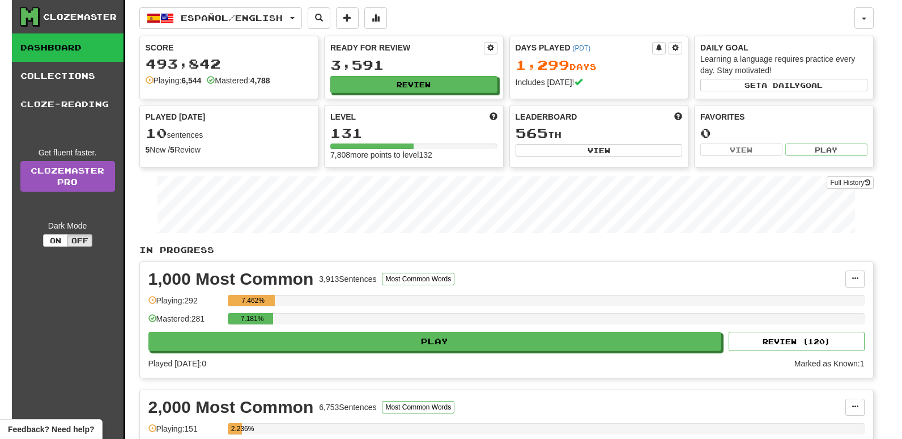
select select "**"
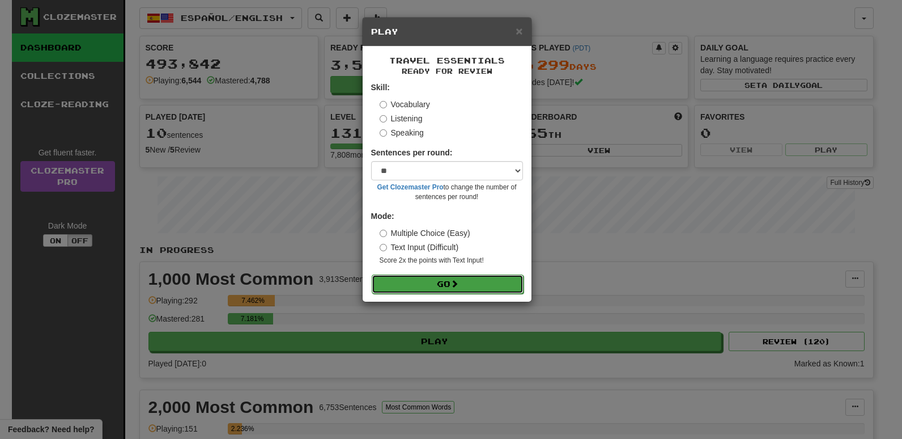
click at [438, 283] on button "Go" at bounding box center [448, 283] width 152 height 19
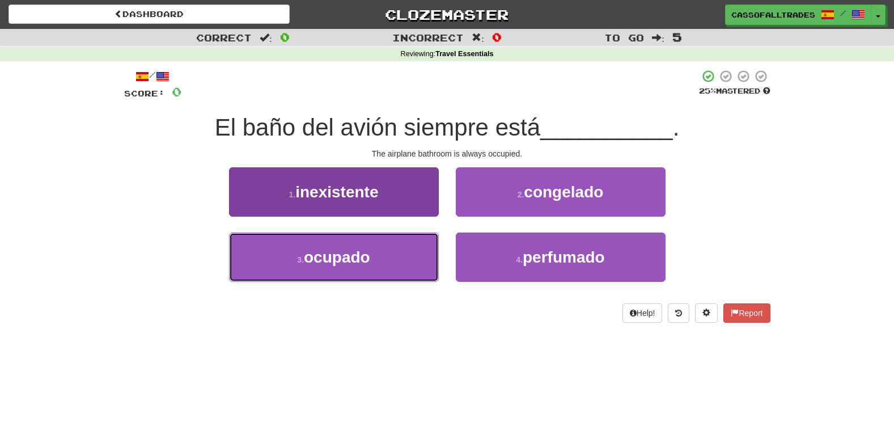
click at [417, 275] on button "3 . ocupado" at bounding box center [334, 256] width 210 height 49
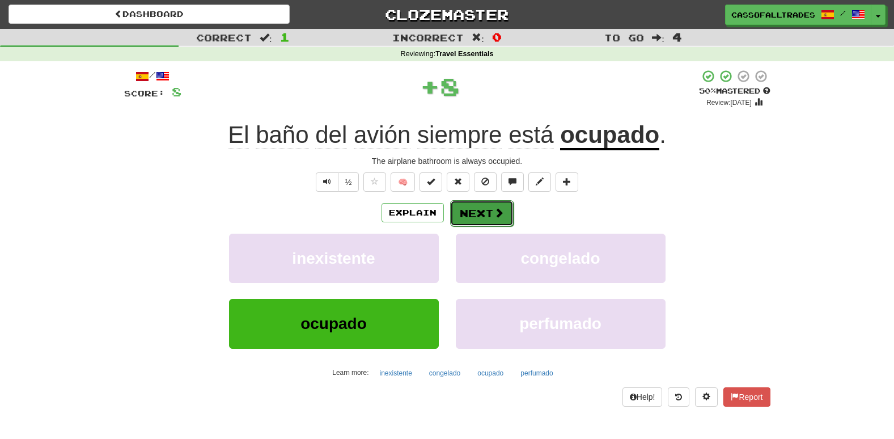
click at [472, 210] on button "Next" at bounding box center [481, 213] width 63 height 26
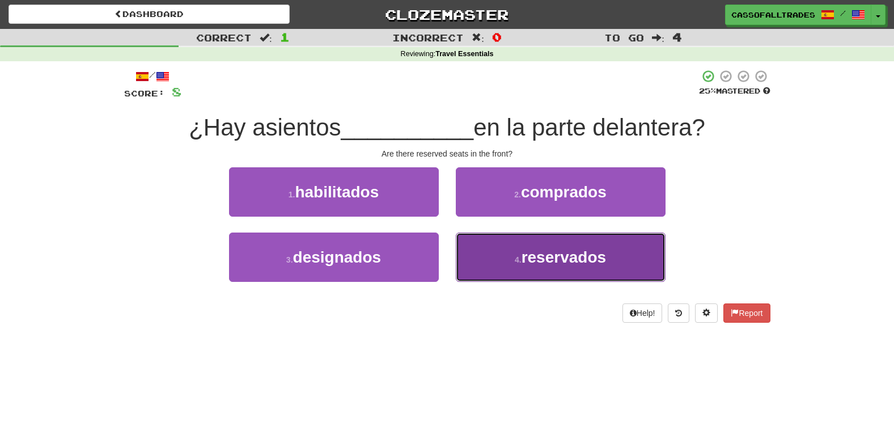
click at [564, 263] on span "reservados" at bounding box center [563, 257] width 84 height 18
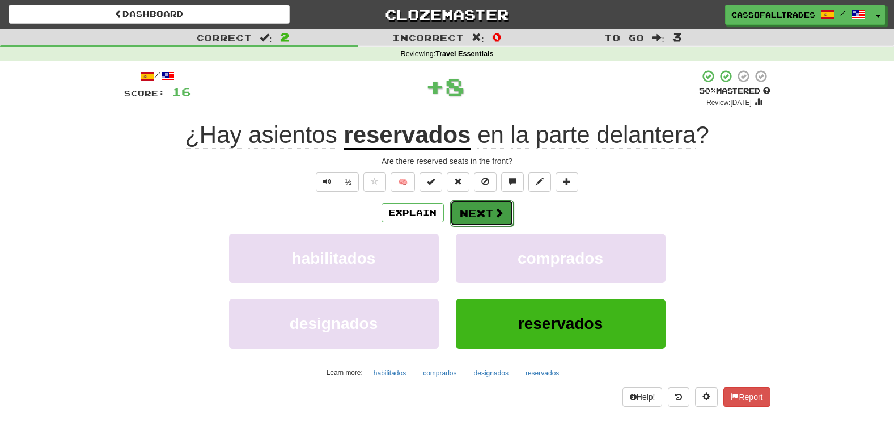
click at [484, 207] on button "Next" at bounding box center [481, 213] width 63 height 26
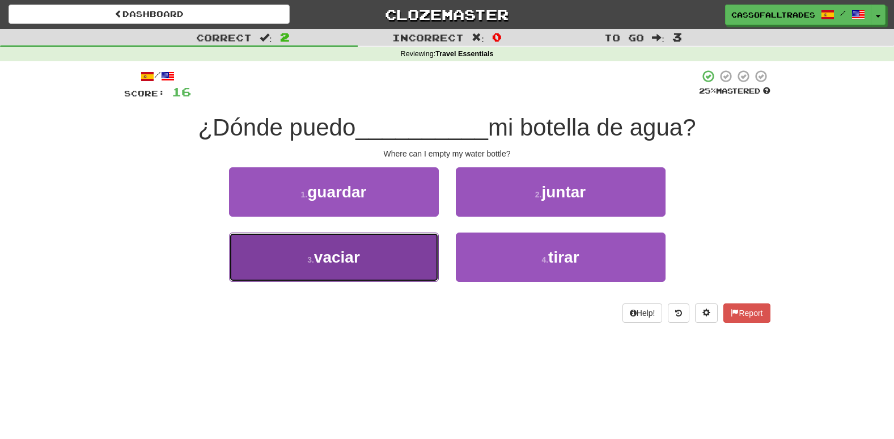
click at [389, 266] on button "3 . vaciar" at bounding box center [334, 256] width 210 height 49
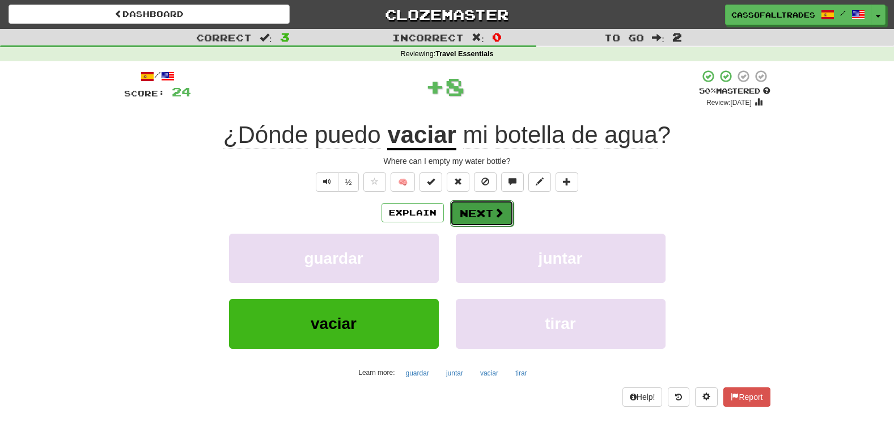
click at [475, 209] on button "Next" at bounding box center [481, 213] width 63 height 26
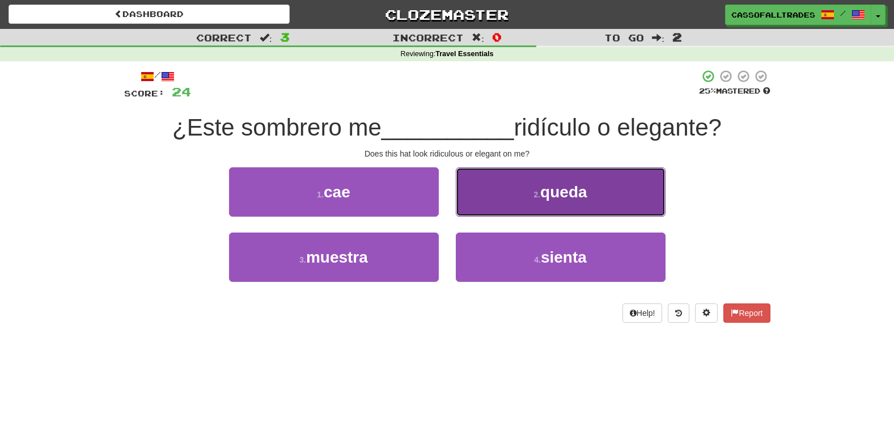
click at [577, 200] on span "queda" at bounding box center [563, 192] width 46 height 18
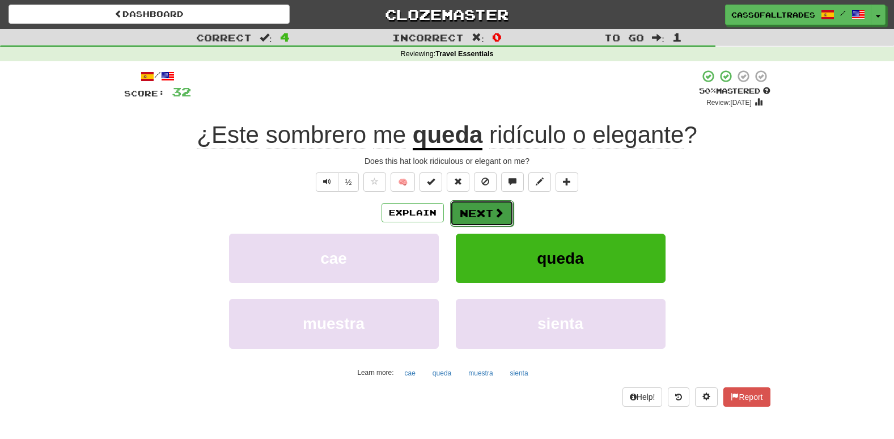
click at [498, 220] on button "Next" at bounding box center [481, 213] width 63 height 26
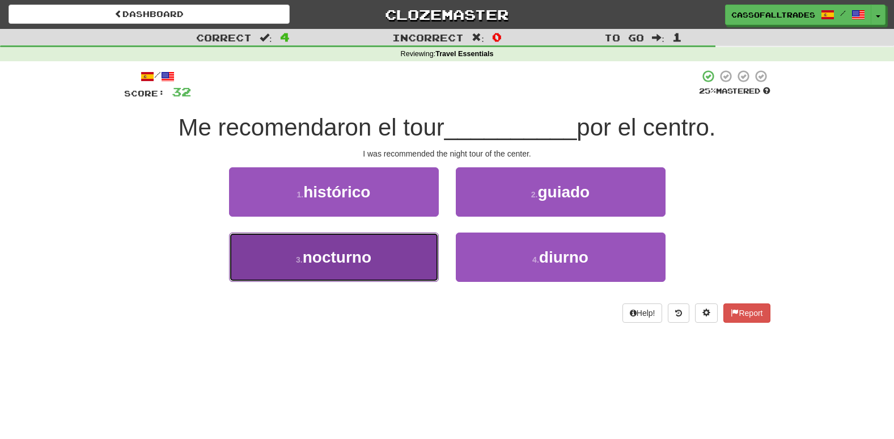
click at [392, 264] on button "3 . nocturno" at bounding box center [334, 256] width 210 height 49
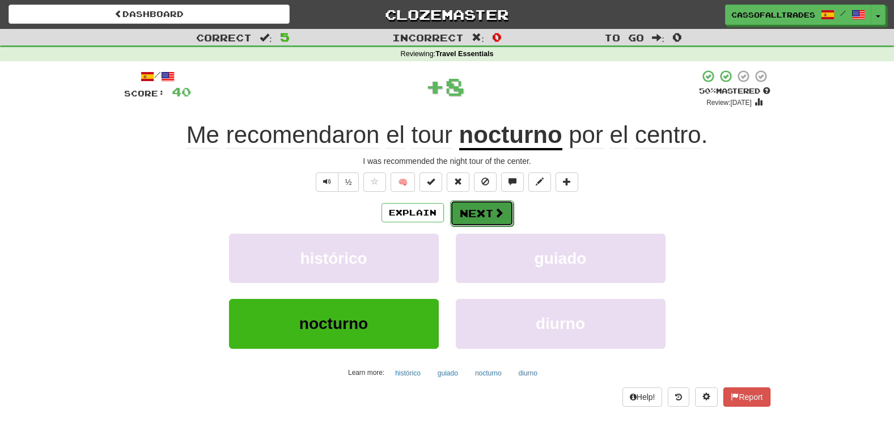
click at [482, 209] on button "Next" at bounding box center [481, 213] width 63 height 26
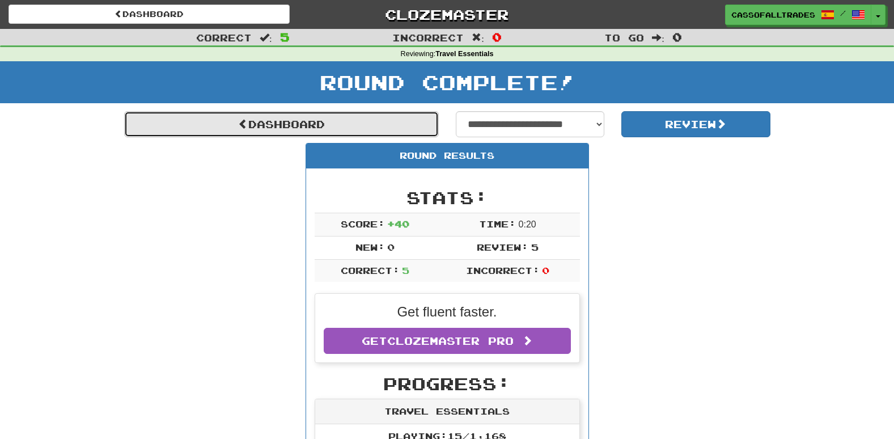
click at [280, 122] on link "Dashboard" at bounding box center [281, 124] width 315 height 26
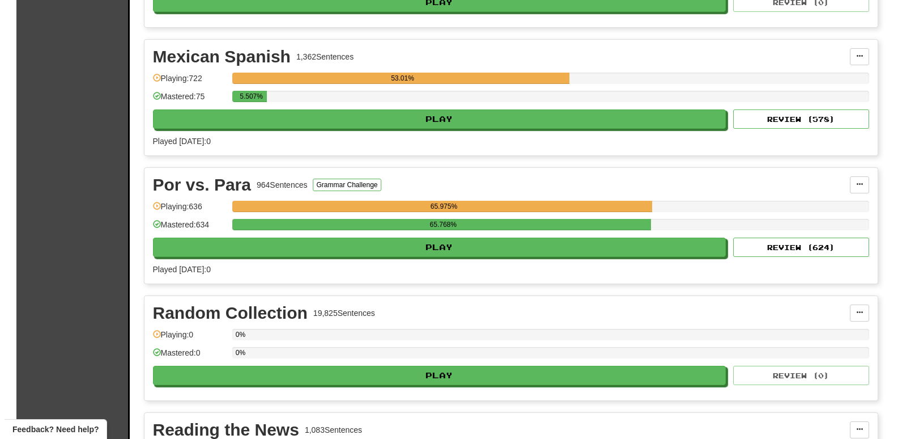
scroll to position [2041, 0]
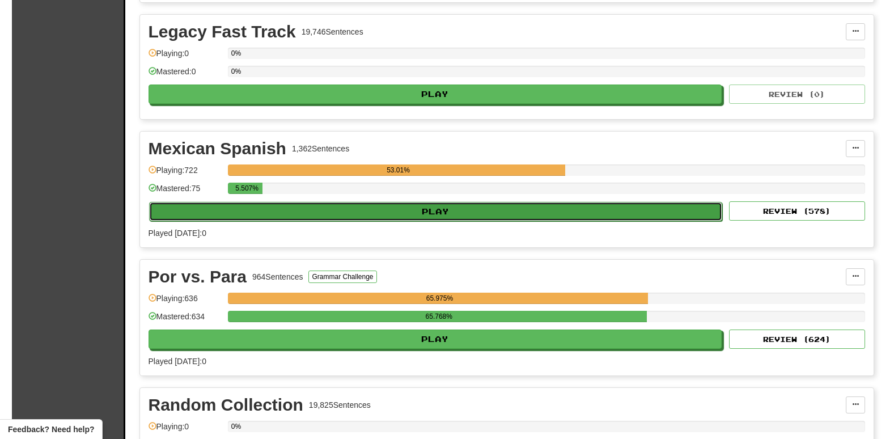
click at [455, 213] on button "Play" at bounding box center [436, 211] width 574 height 19
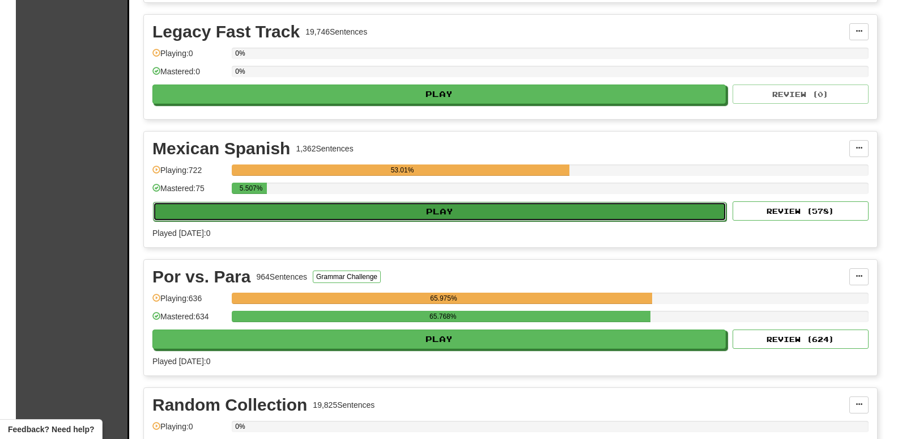
select select "**"
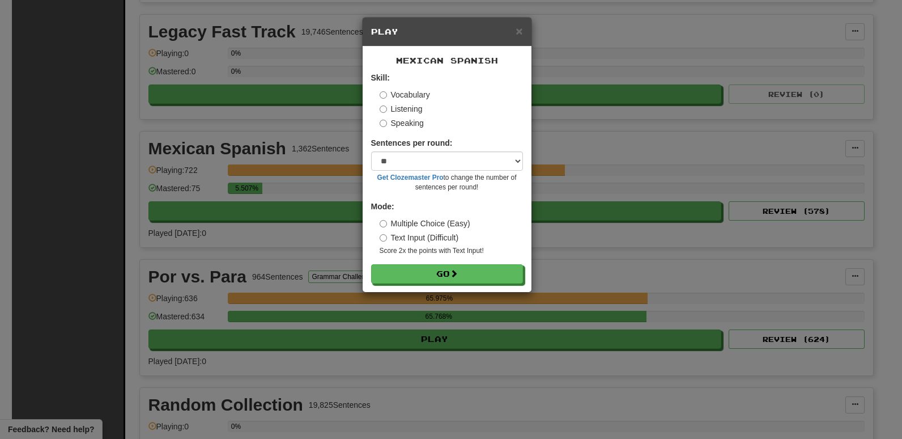
click at [417, 113] on label "Listening" at bounding box center [401, 108] width 43 height 11
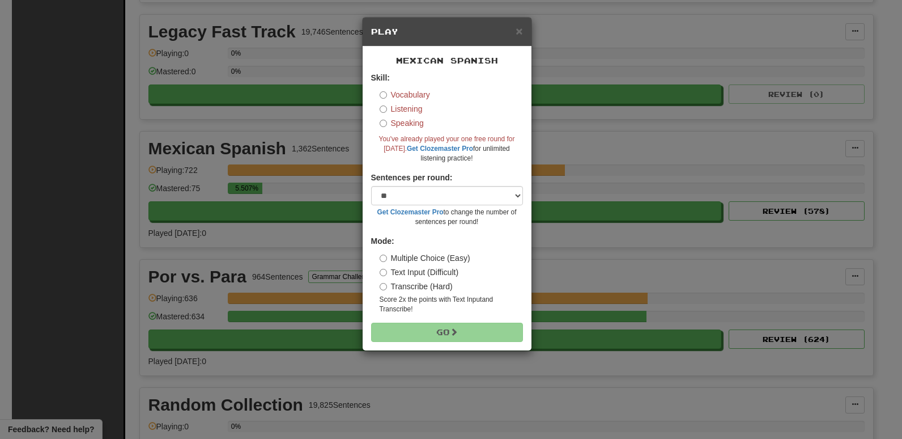
click at [417, 119] on label "Speaking" at bounding box center [402, 122] width 44 height 11
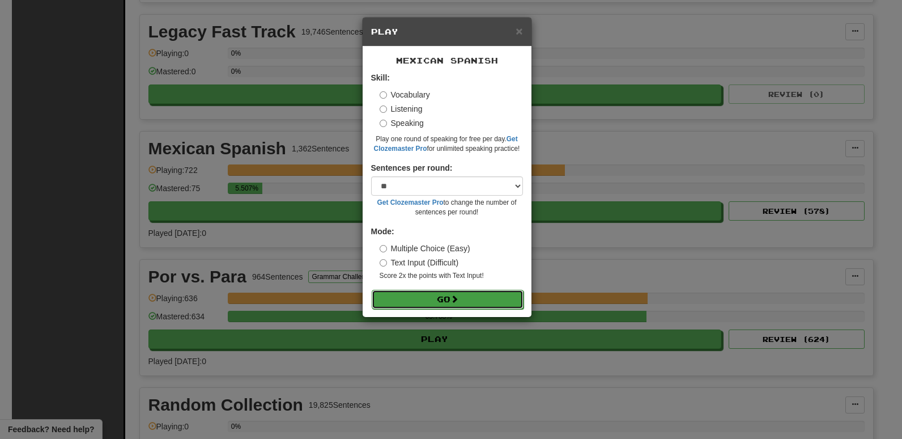
click at [433, 304] on button "Go" at bounding box center [448, 299] width 152 height 19
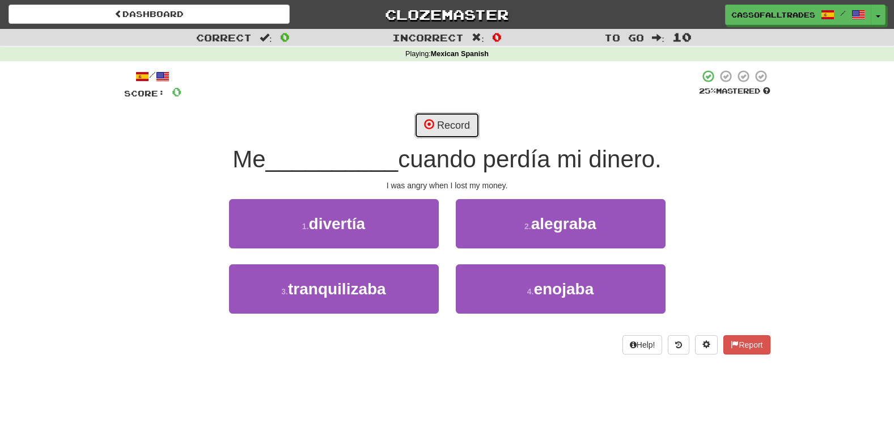
click at [450, 116] on button "Record" at bounding box center [446, 125] width 65 height 26
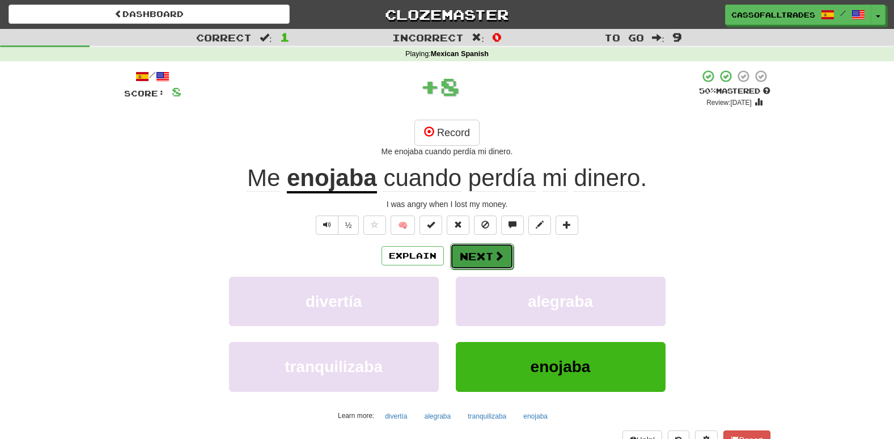
click at [487, 264] on button "Next" at bounding box center [481, 256] width 63 height 26
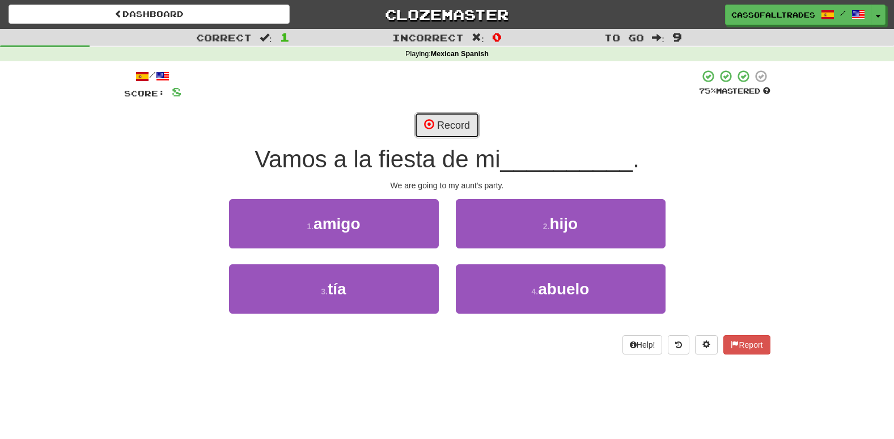
click at [435, 130] on button "Record" at bounding box center [446, 125] width 65 height 26
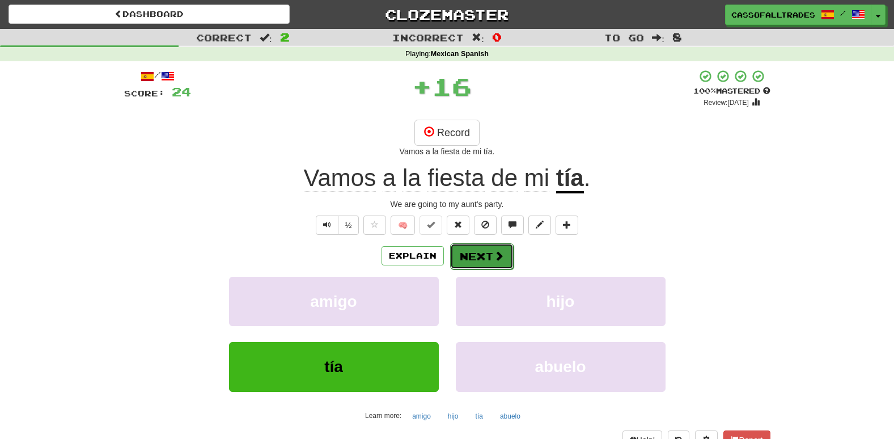
click at [495, 258] on span at bounding box center [499, 256] width 10 height 10
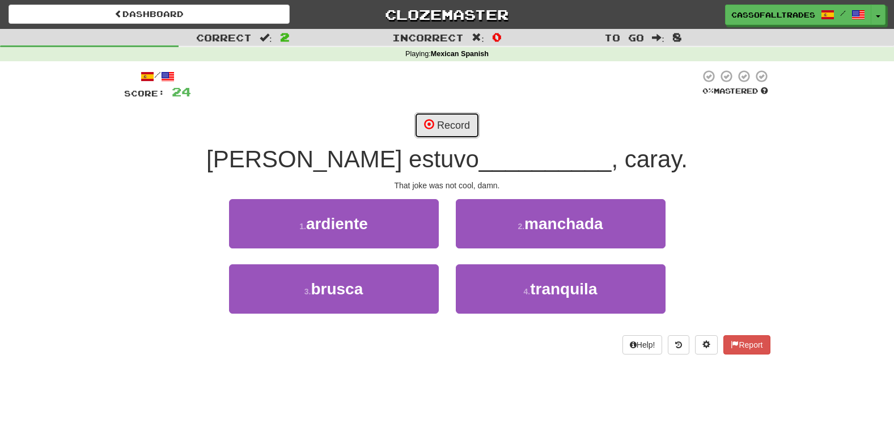
click at [443, 125] on button "Record" at bounding box center [446, 125] width 65 height 26
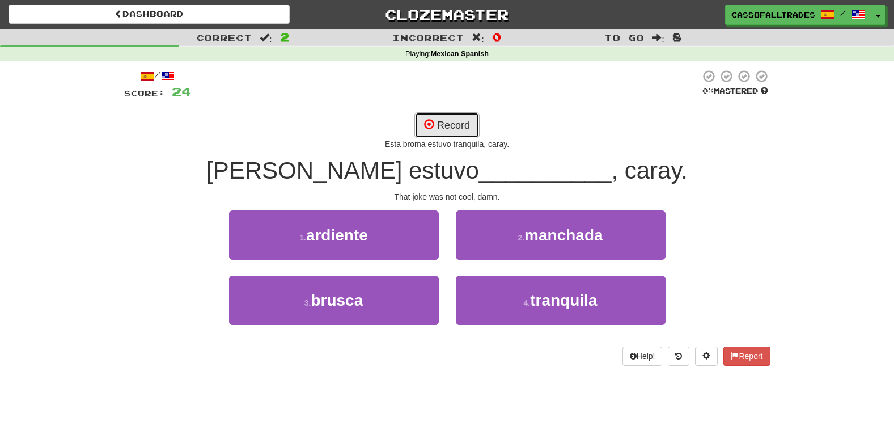
click at [456, 125] on button "Record" at bounding box center [446, 125] width 65 height 26
click at [469, 117] on button "Record" at bounding box center [446, 125] width 65 height 26
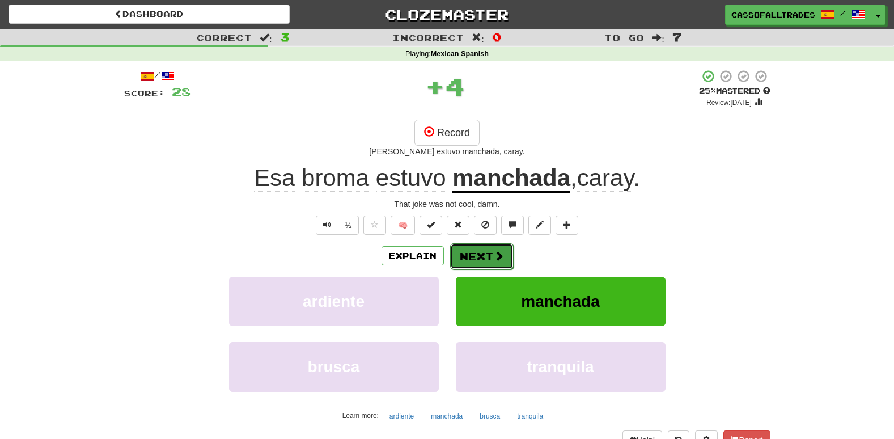
click at [485, 251] on button "Next" at bounding box center [481, 256] width 63 height 26
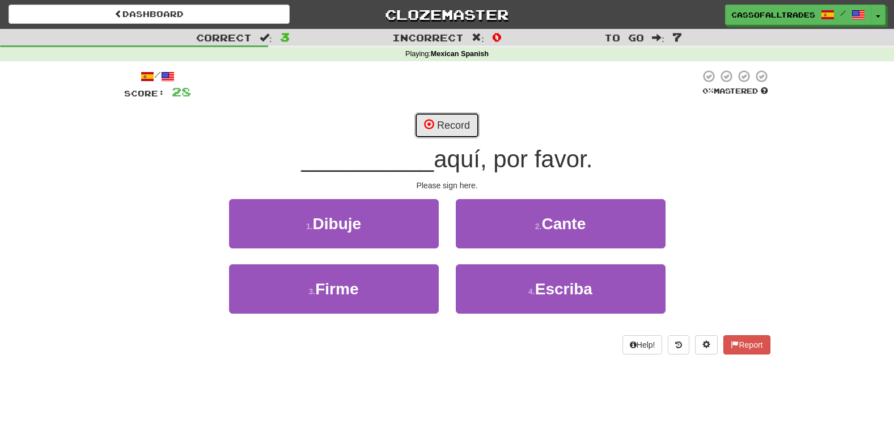
click at [445, 138] on button "Record" at bounding box center [446, 125] width 65 height 26
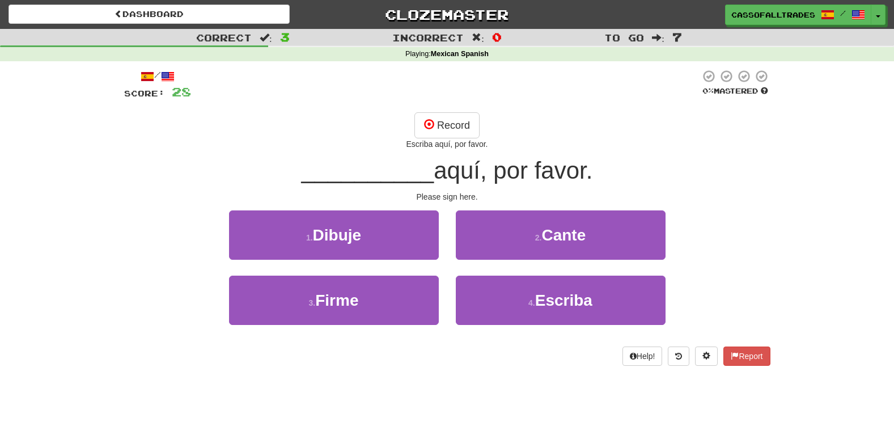
click at [463, 107] on div "/ Score: 28 0 % Mastered Record Escriba aquí, por favor. __________ aquí, por f…" at bounding box center [447, 217] width 646 height 296
click at [461, 124] on button "Record" at bounding box center [446, 125] width 65 height 26
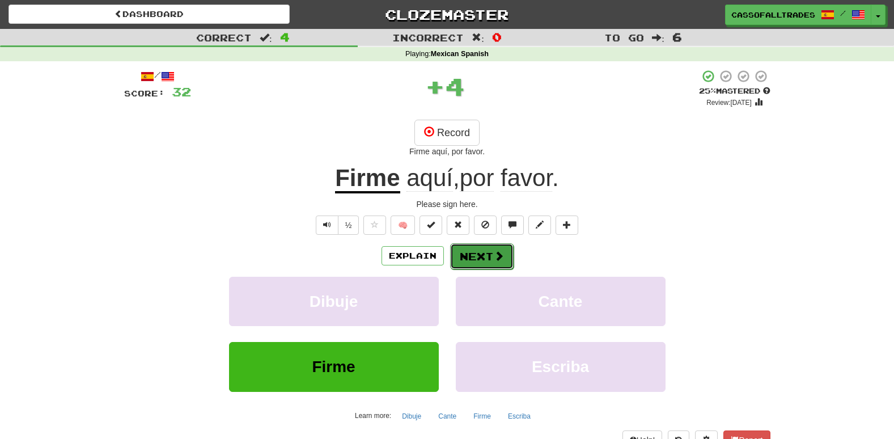
click at [485, 264] on button "Next" at bounding box center [481, 256] width 63 height 26
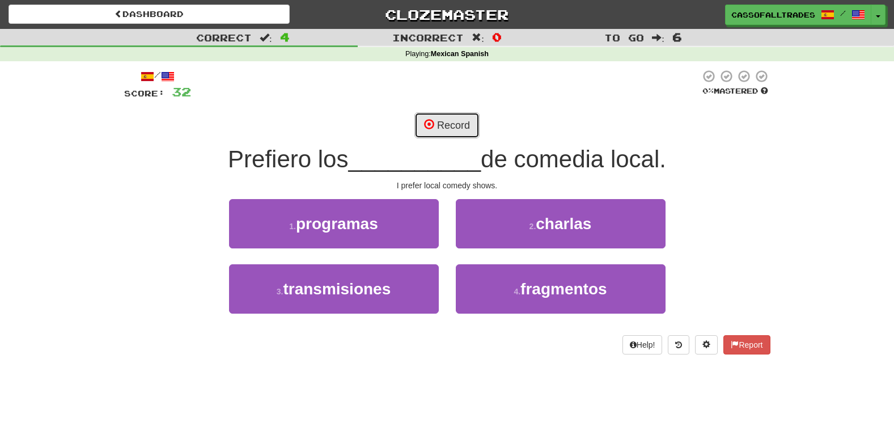
click at [461, 126] on button "Record" at bounding box center [446, 125] width 65 height 26
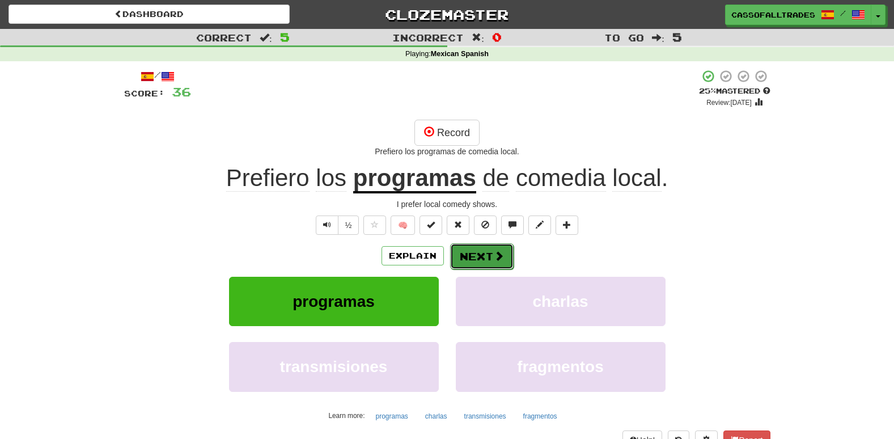
click at [479, 258] on button "Next" at bounding box center [481, 256] width 63 height 26
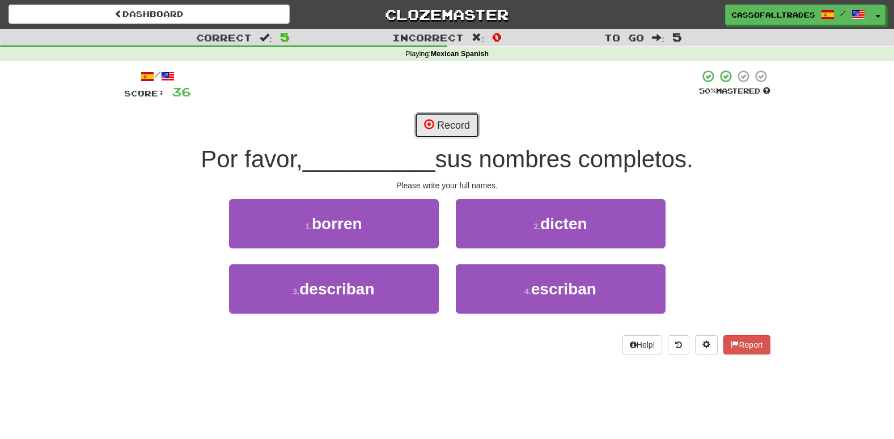
click at [441, 123] on button "Record" at bounding box center [446, 125] width 65 height 26
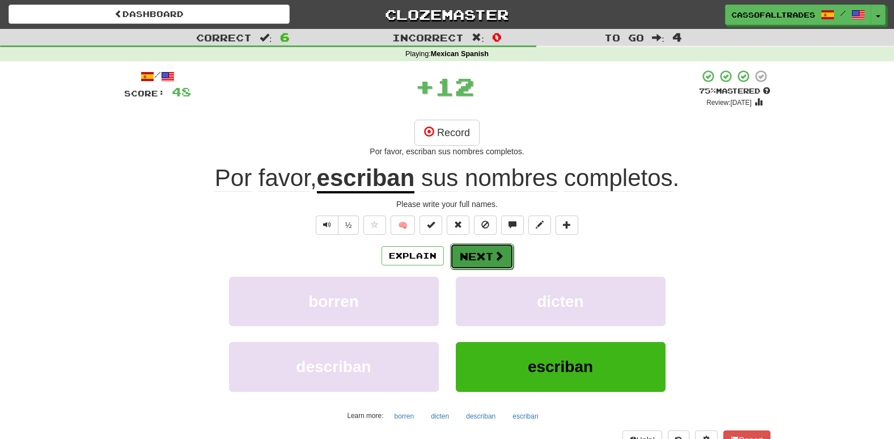
click at [470, 255] on button "Next" at bounding box center [481, 256] width 63 height 26
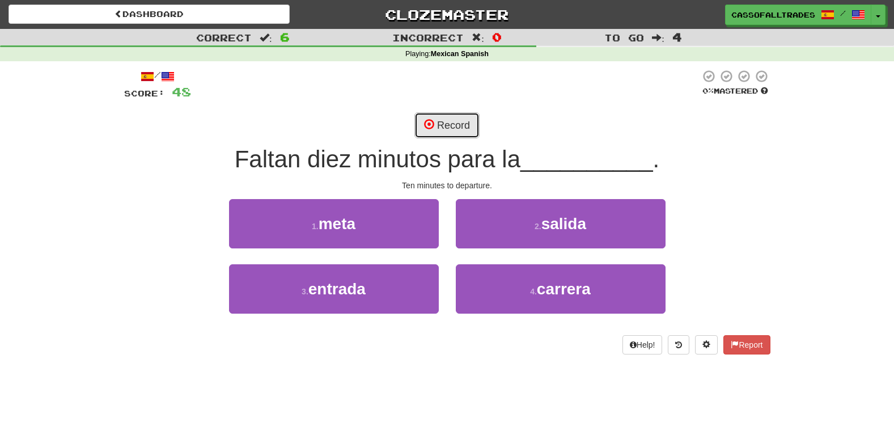
click at [446, 124] on button "Record" at bounding box center [446, 125] width 65 height 26
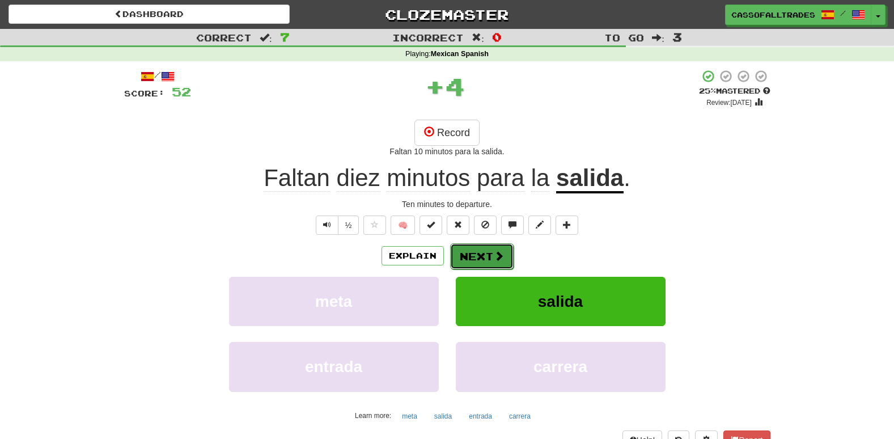
click at [490, 253] on button "Next" at bounding box center [481, 256] width 63 height 26
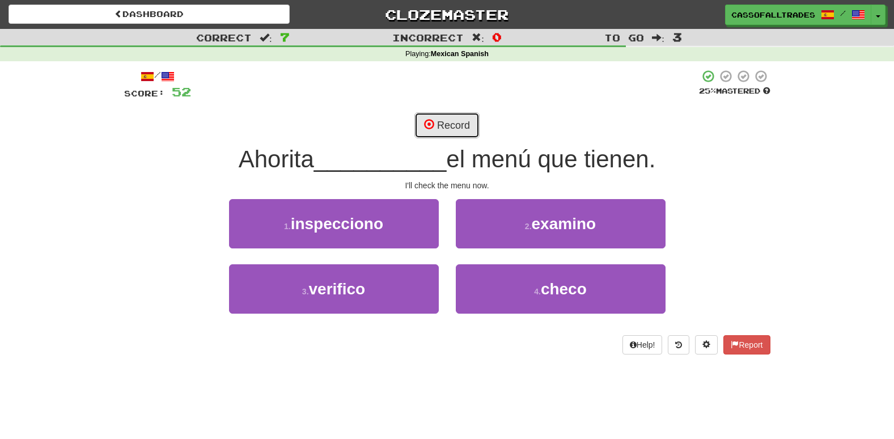
click at [451, 121] on button "Record" at bounding box center [446, 125] width 65 height 26
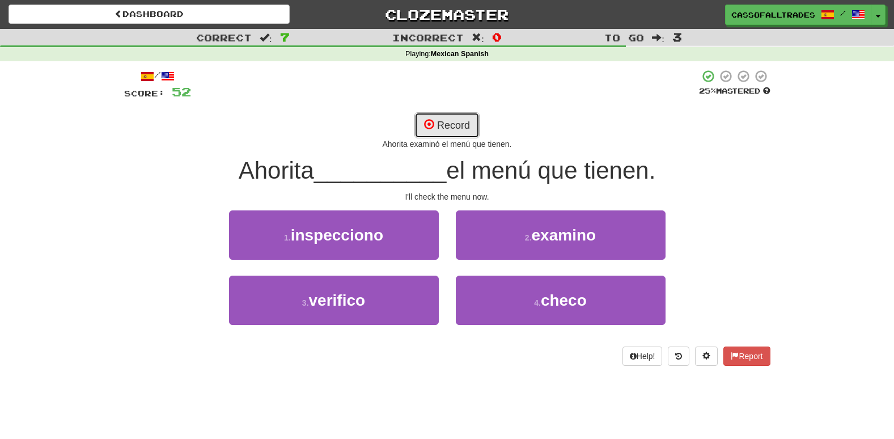
click at [459, 118] on button "Record" at bounding box center [446, 125] width 65 height 26
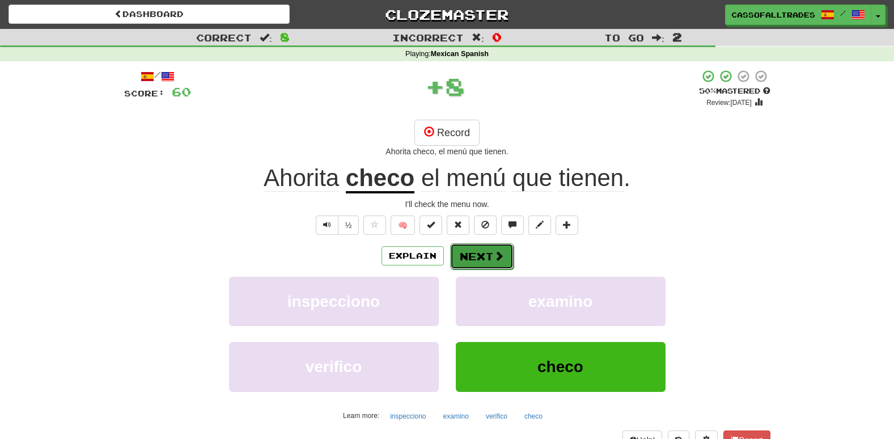
click at [484, 255] on button "Next" at bounding box center [481, 256] width 63 height 26
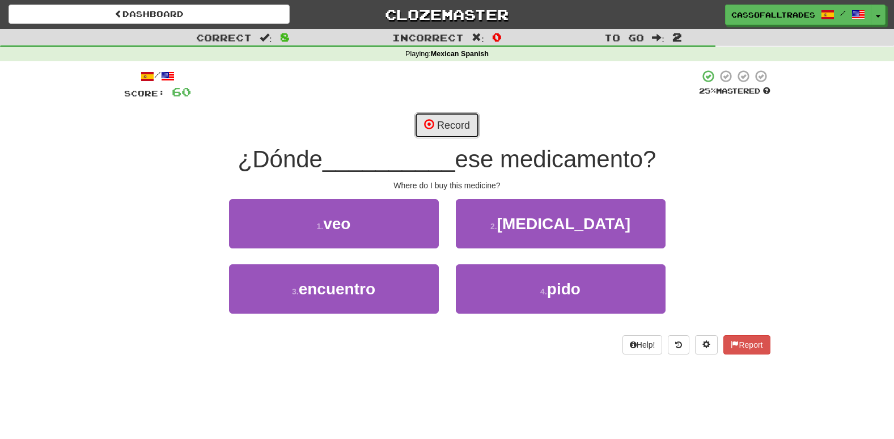
click at [446, 124] on button "Record" at bounding box center [446, 125] width 65 height 26
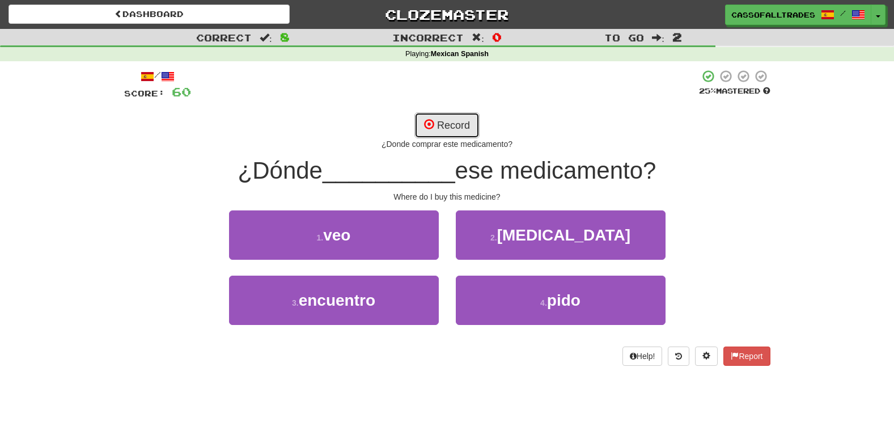
click at [449, 123] on button "Record" at bounding box center [446, 125] width 65 height 26
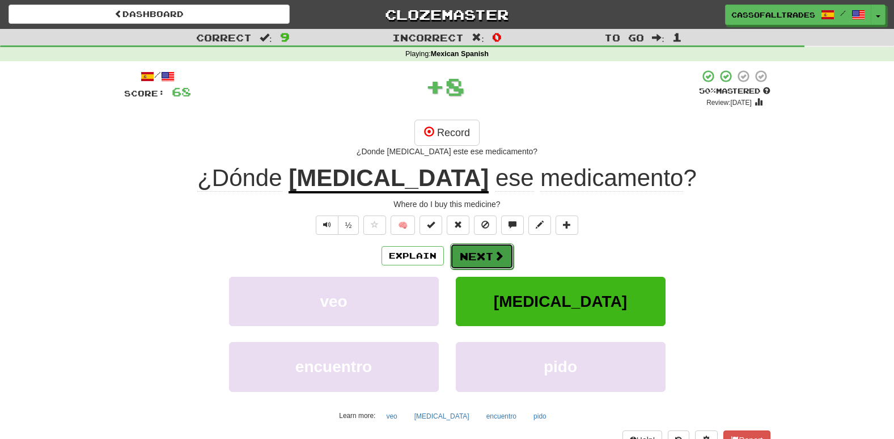
click at [491, 262] on button "Next" at bounding box center [481, 256] width 63 height 26
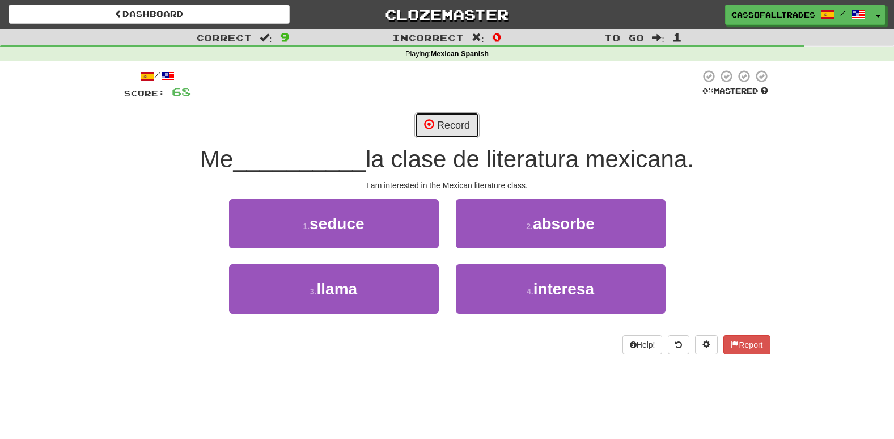
click at [453, 122] on button "Record" at bounding box center [446, 125] width 65 height 26
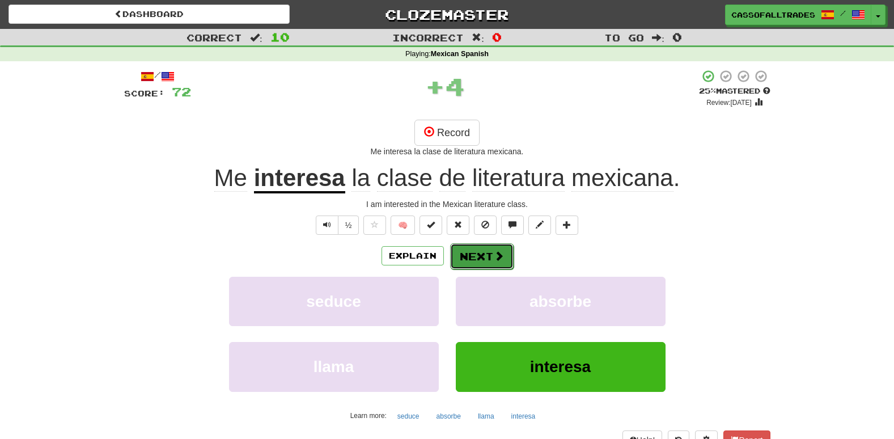
click at [495, 246] on button "Next" at bounding box center [481, 256] width 63 height 26
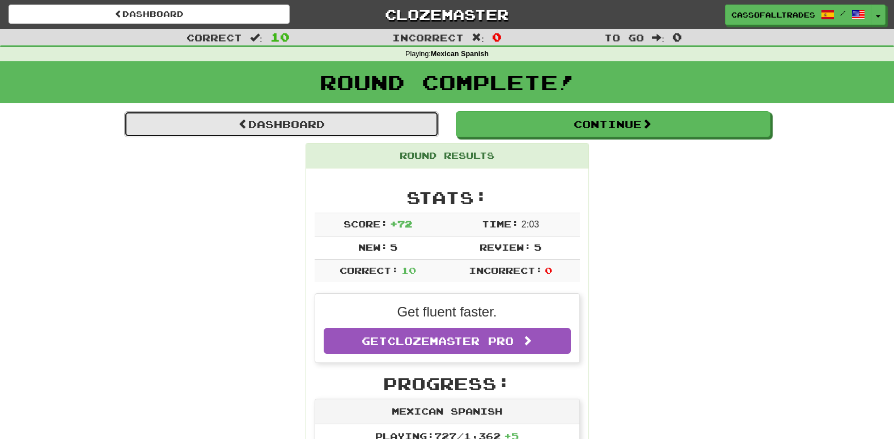
click at [402, 126] on link "Dashboard" at bounding box center [281, 124] width 315 height 26
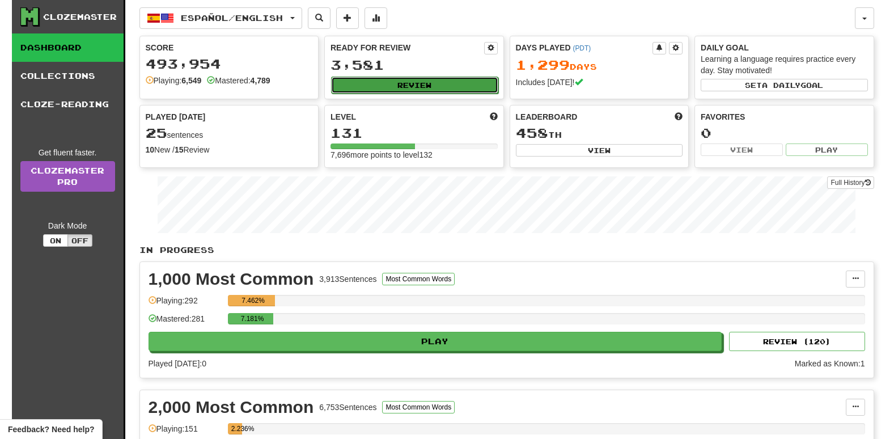
click at [411, 84] on button "Review" at bounding box center [414, 85] width 167 height 17
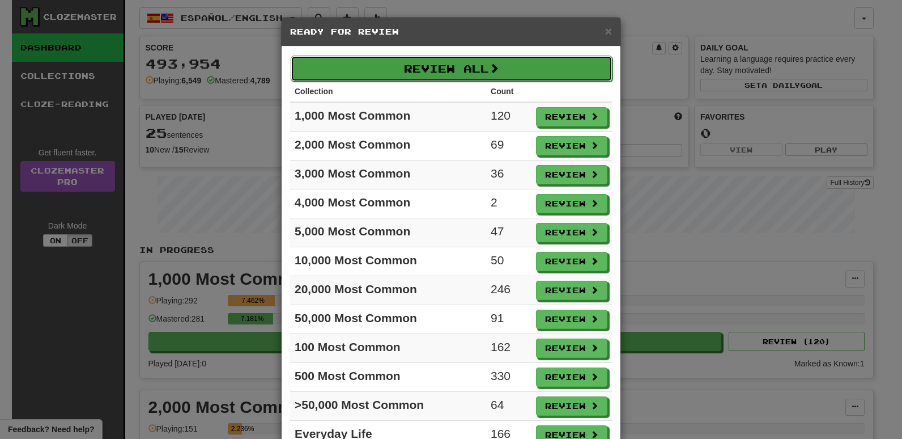
click at [429, 63] on button "Review All" at bounding box center [452, 69] width 322 height 26
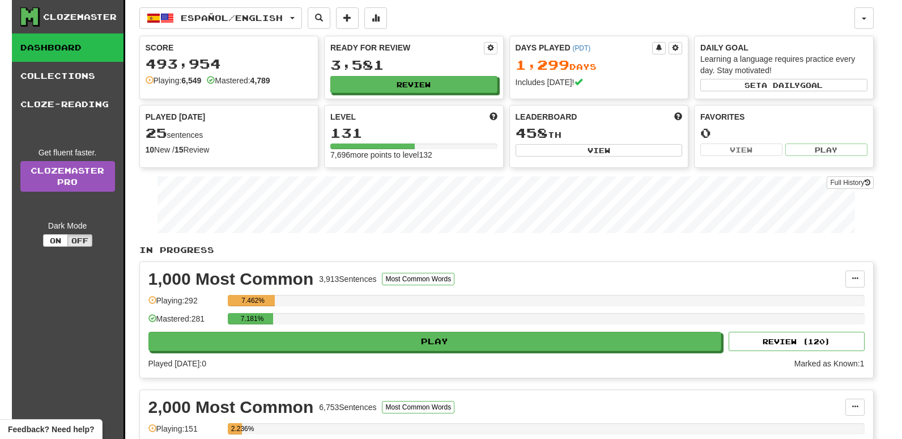
select select "**"
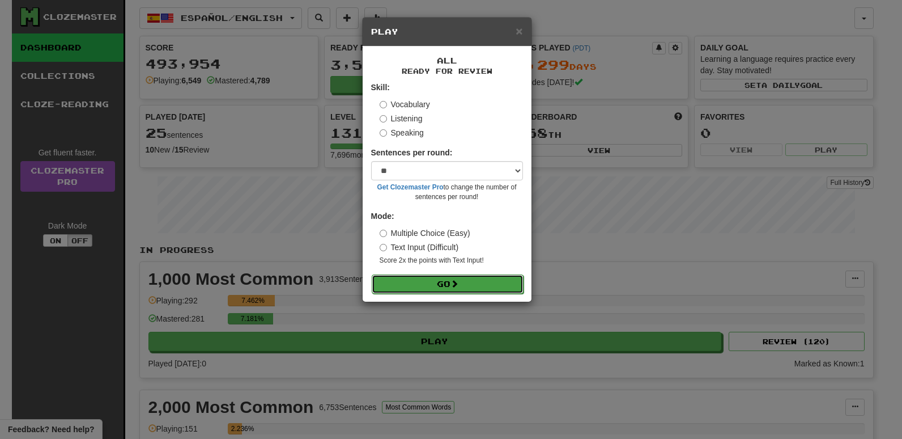
click at [465, 285] on button "Go" at bounding box center [448, 283] width 152 height 19
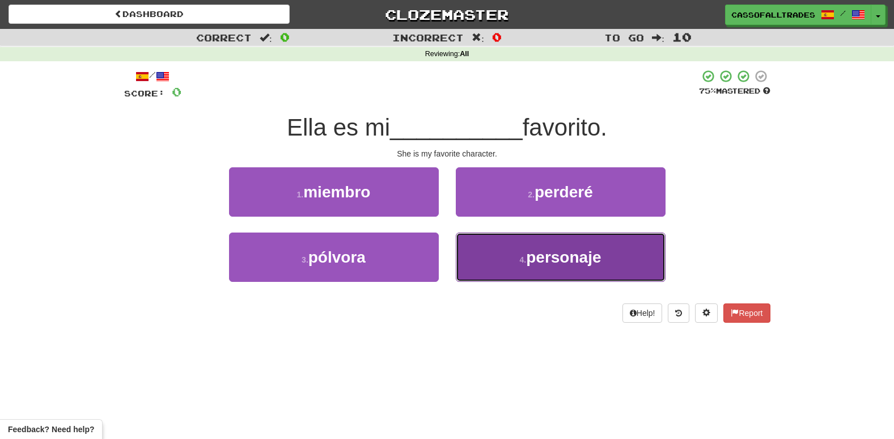
click at [550, 252] on span "personaje" at bounding box center [563, 257] width 75 height 18
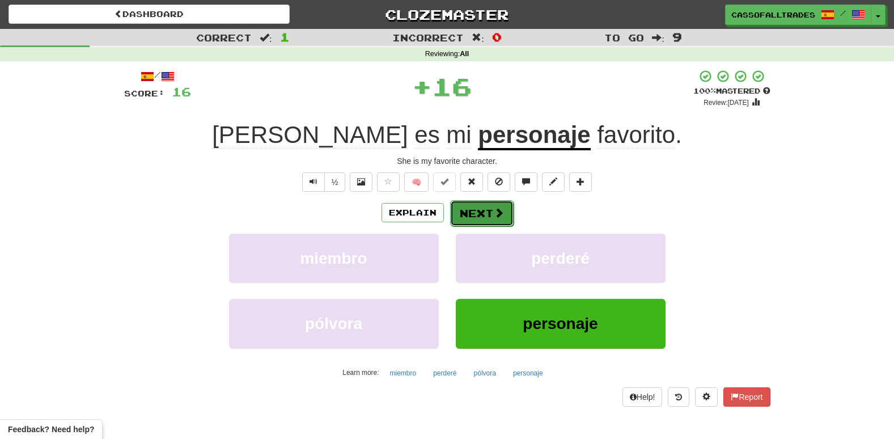
click at [470, 215] on button "Next" at bounding box center [481, 213] width 63 height 26
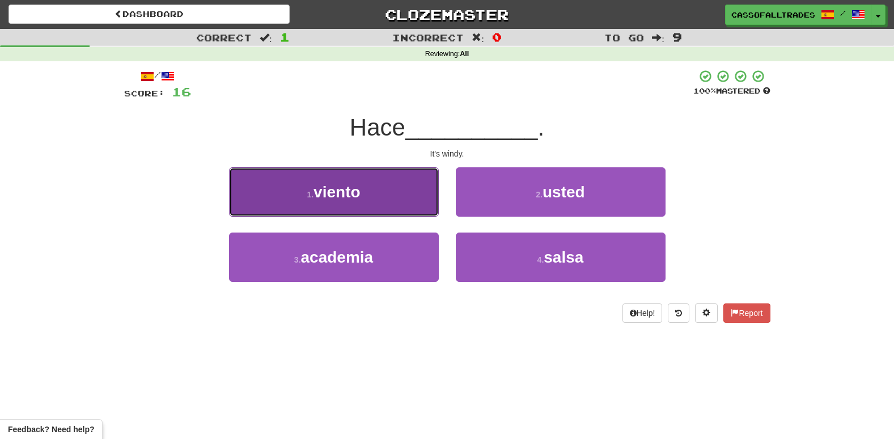
click at [346, 194] on span "viento" at bounding box center [336, 192] width 46 height 18
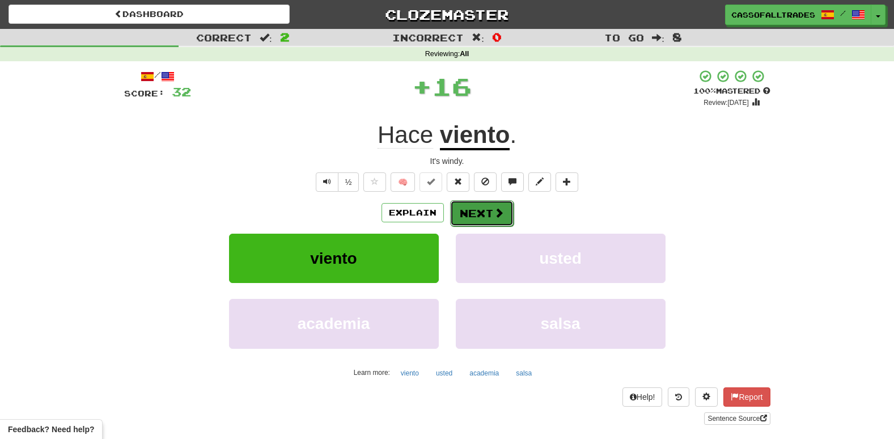
click at [481, 213] on button "Next" at bounding box center [481, 213] width 63 height 26
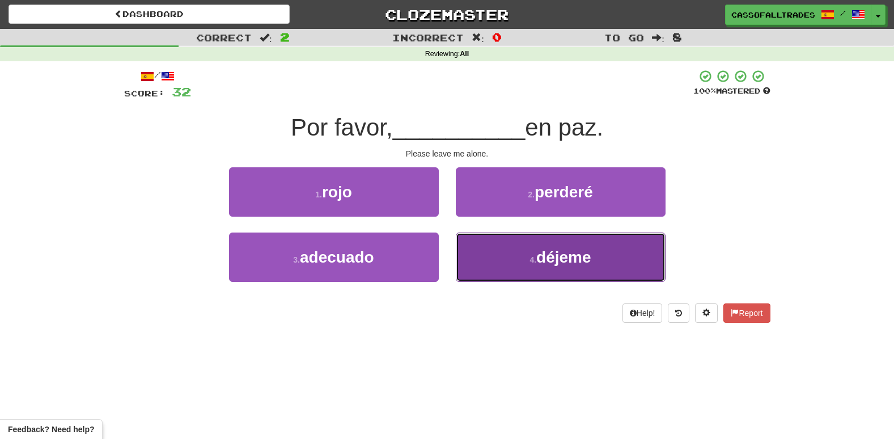
click at [600, 275] on button "4 . déjeme" at bounding box center [561, 256] width 210 height 49
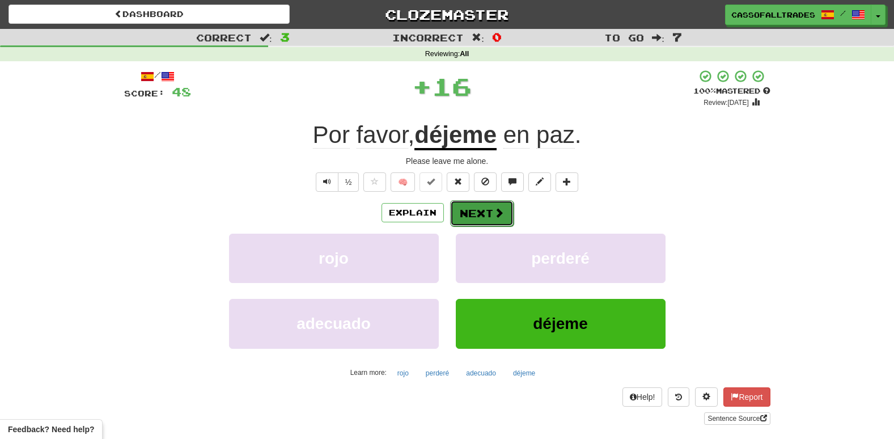
click at [494, 217] on span at bounding box center [499, 212] width 10 height 10
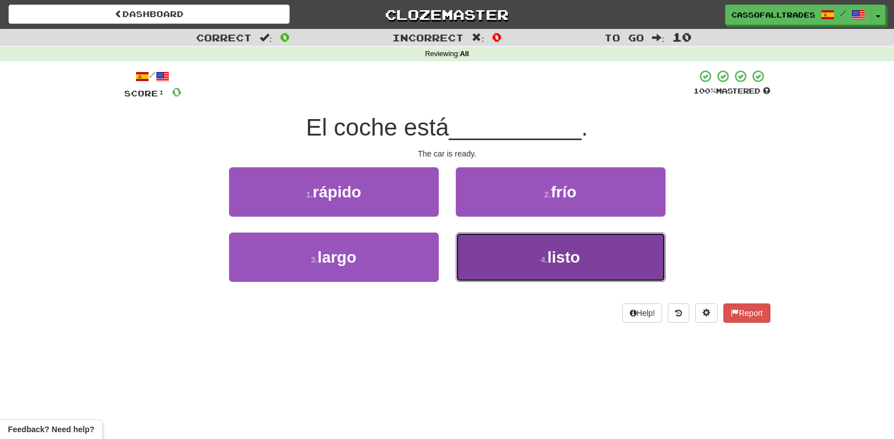
click at [572, 275] on button "4 . listo" at bounding box center [561, 256] width 210 height 49
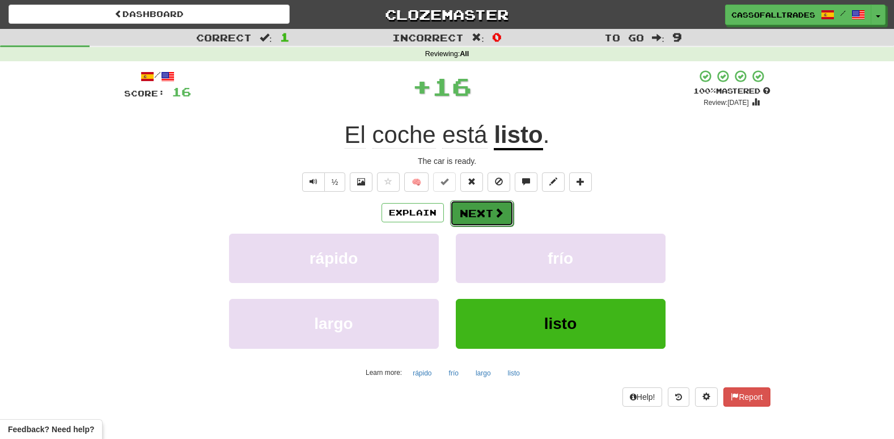
click at [477, 206] on button "Next" at bounding box center [481, 213] width 63 height 26
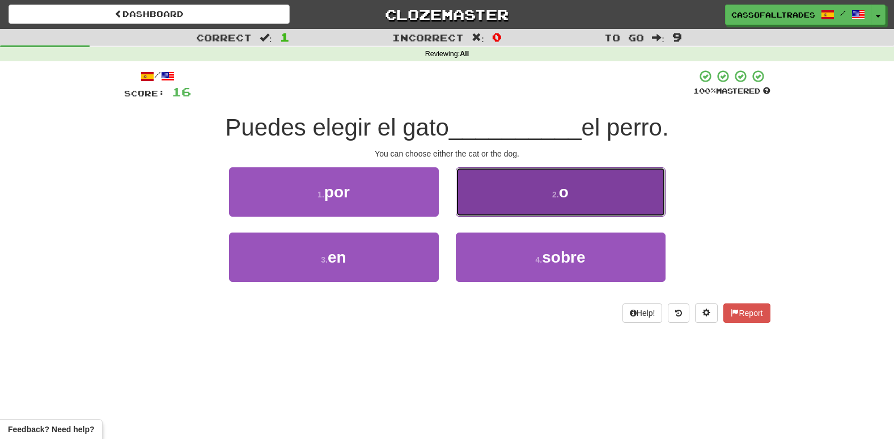
click at [562, 201] on button "2 . o" at bounding box center [561, 191] width 210 height 49
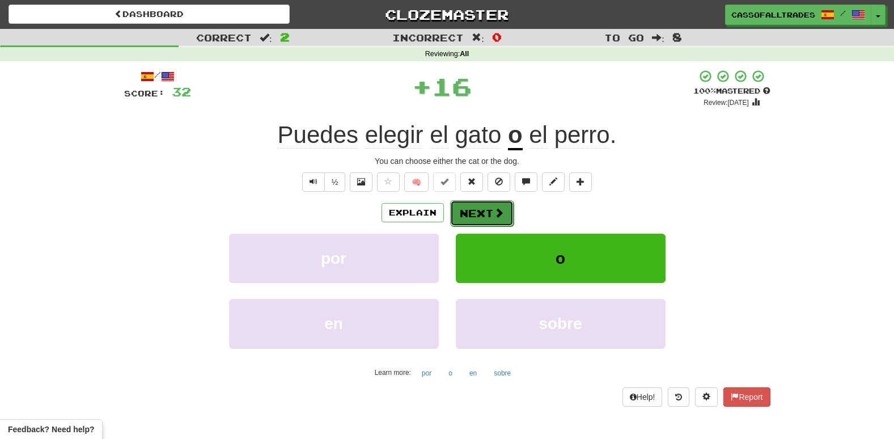
click at [486, 214] on button "Next" at bounding box center [481, 213] width 63 height 26
